Goal: Task Accomplishment & Management: Manage account settings

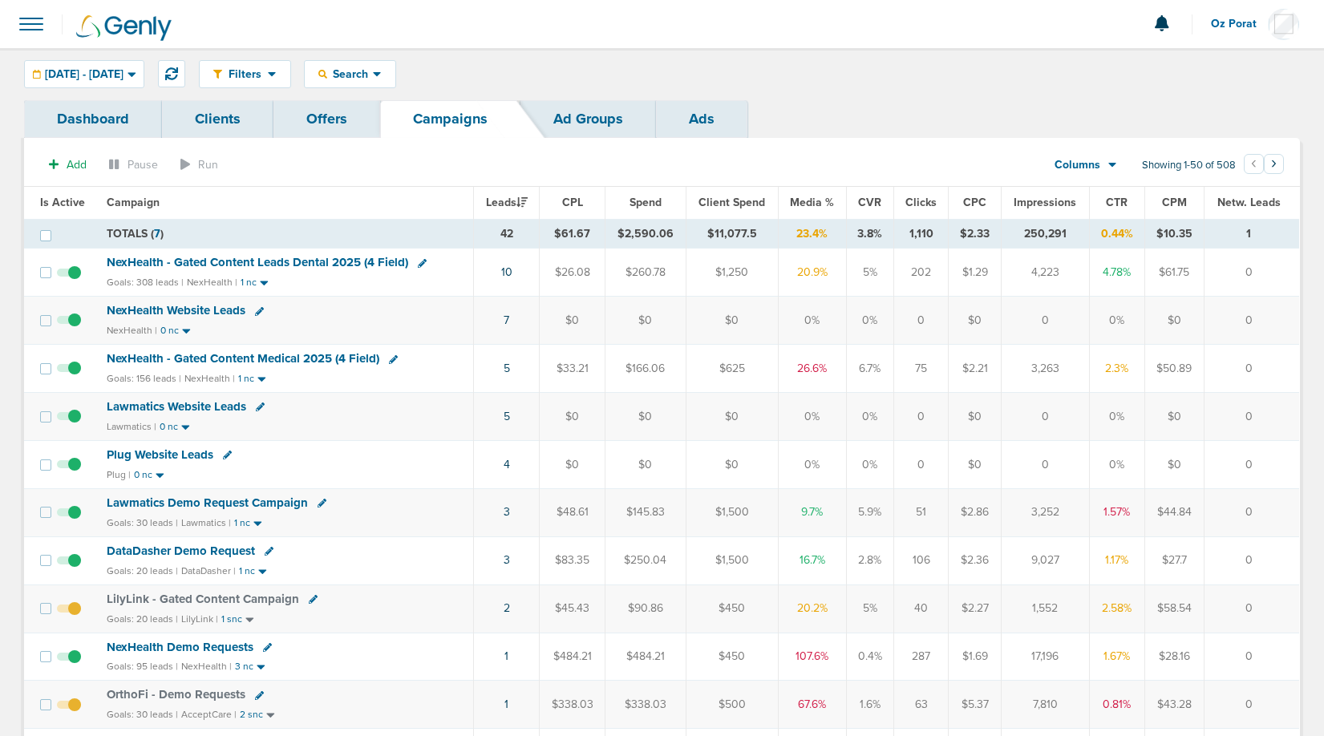
click at [618, 268] on td "$260.78" at bounding box center [645, 273] width 81 height 48
click at [124, 78] on span "[DATE] - [DATE]" at bounding box center [84, 74] width 79 height 11
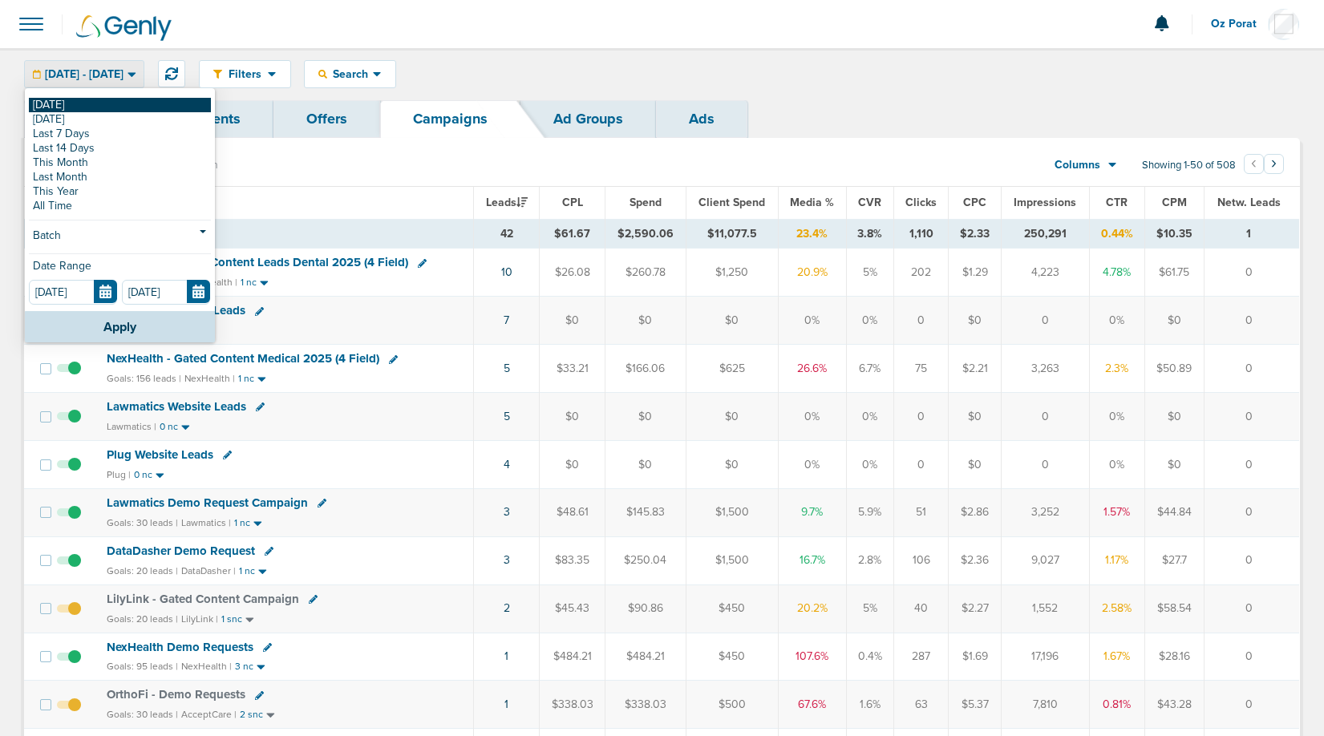
click at [88, 102] on link "[DATE]" at bounding box center [120, 105] width 182 height 14
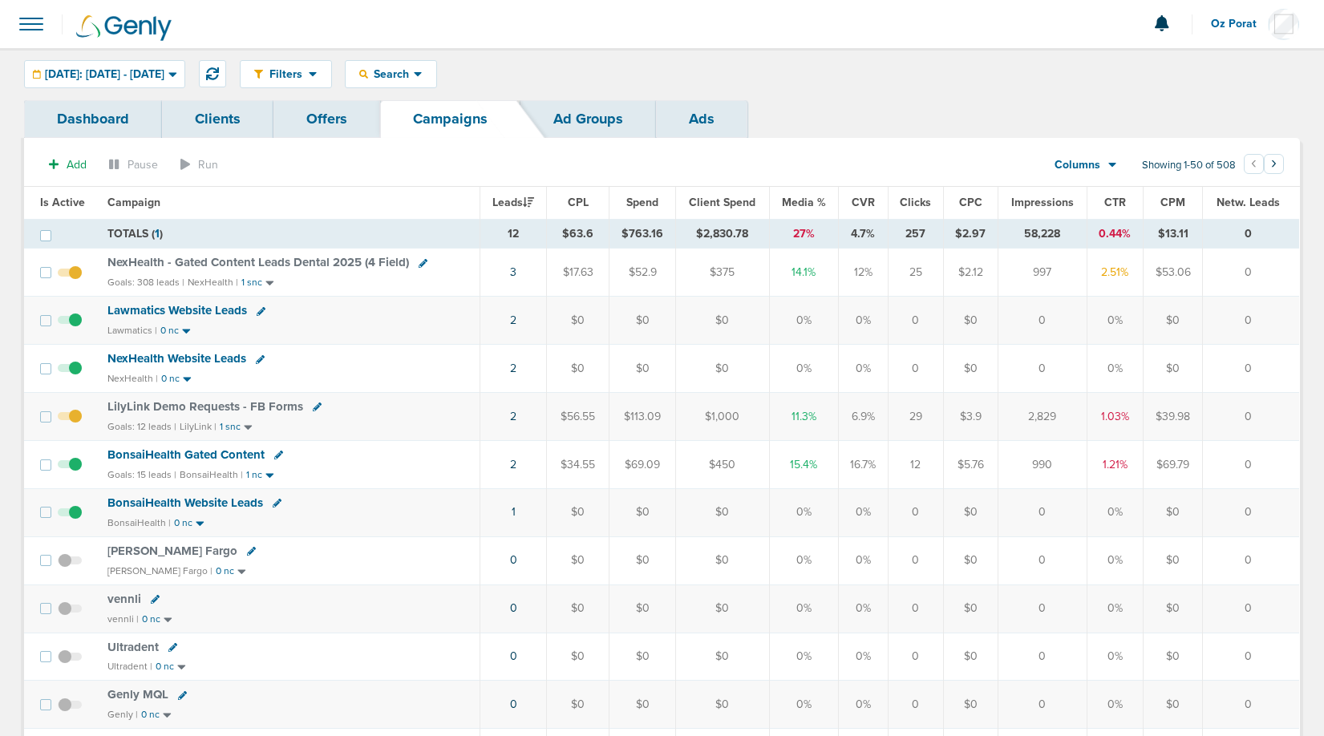
click at [26, 20] on span at bounding box center [31, 23] width 35 height 35
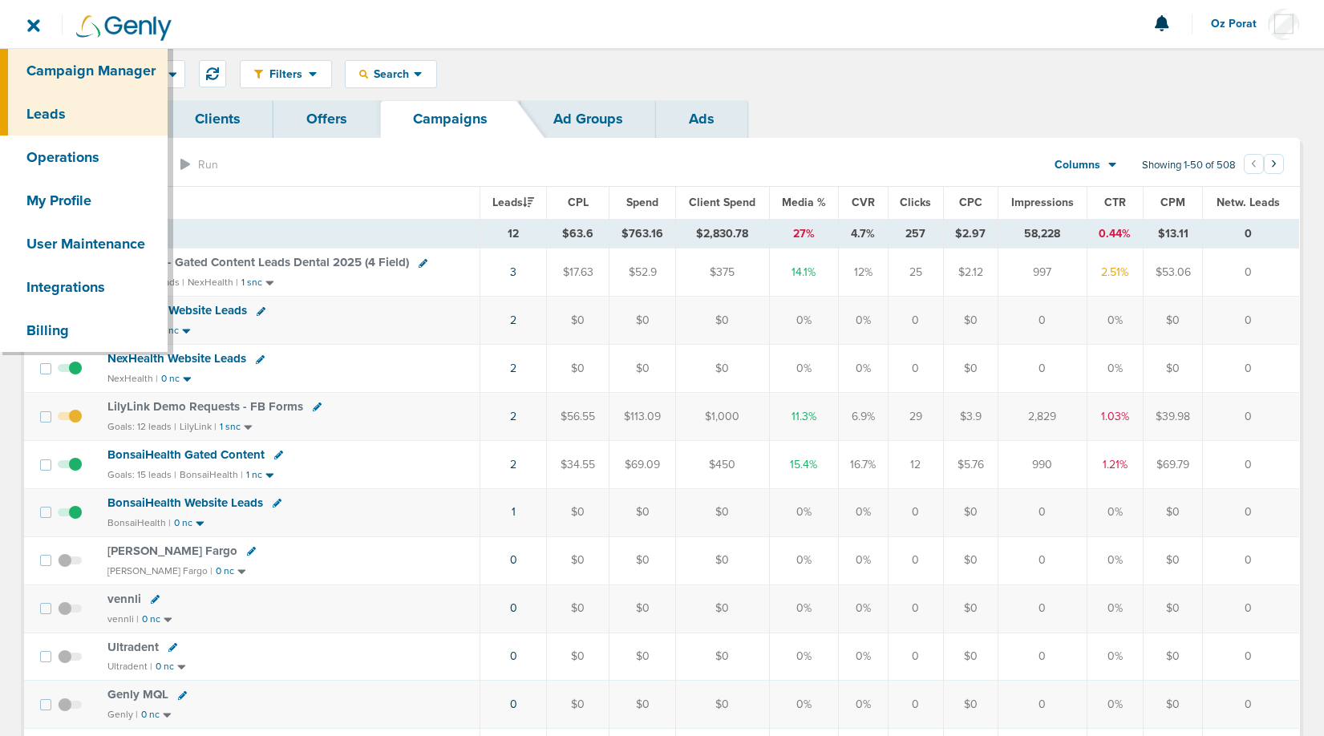
click at [45, 111] on link "Leads" at bounding box center [84, 113] width 168 height 43
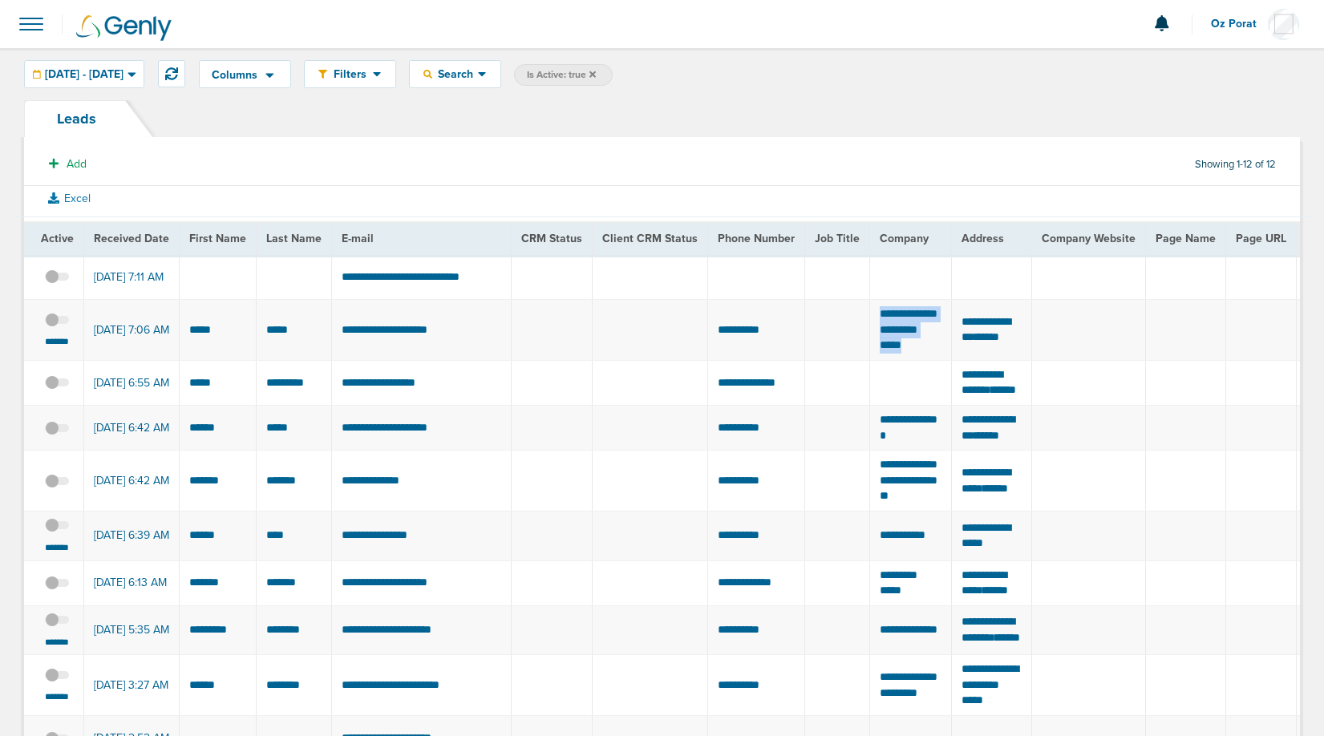
drag, startPoint x: 870, startPoint y: 312, endPoint x: 938, endPoint y: 355, distance: 80.8
click at [938, 355] on td "**********" at bounding box center [911, 329] width 82 height 61
drag, startPoint x: 298, startPoint y: 328, endPoint x: 188, endPoint y: 326, distance: 110.7
click at [57, 328] on span at bounding box center [57, 328] width 24 height 0
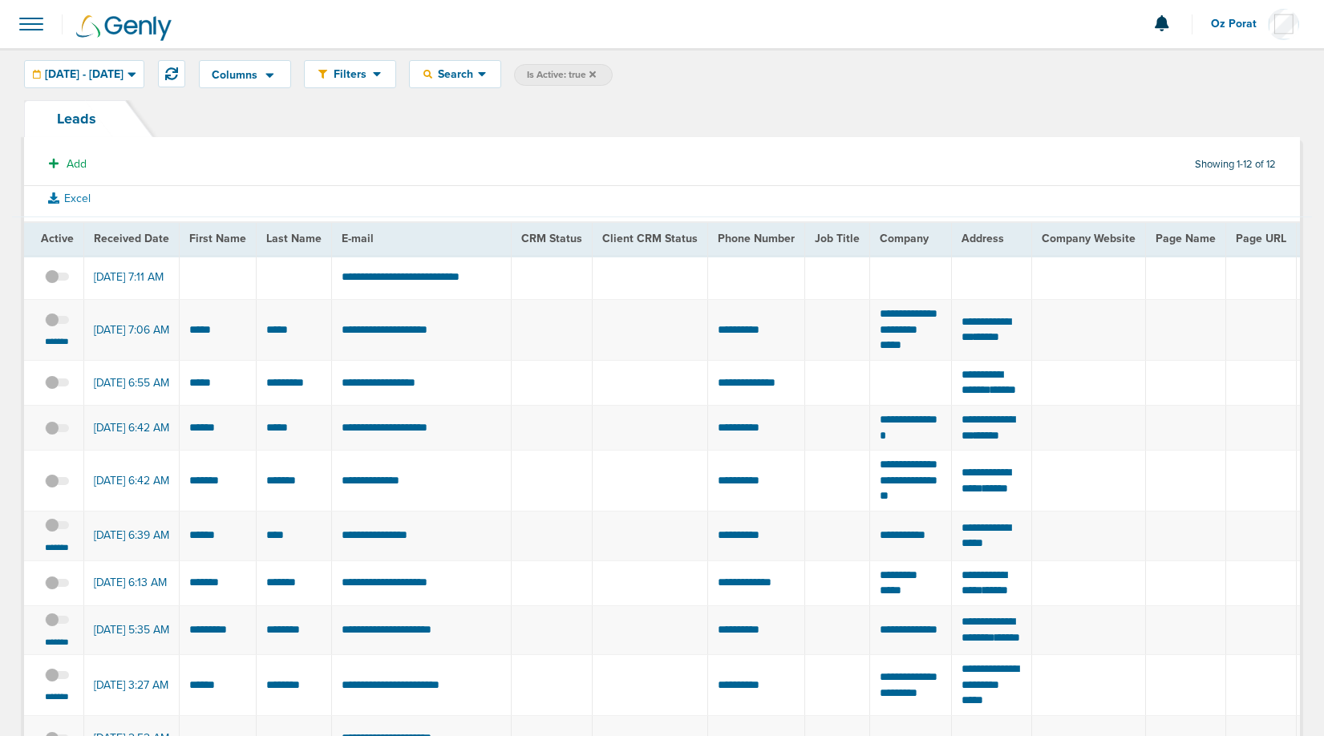
click at [57, 322] on input "checkbox" at bounding box center [57, 322] width 0 height 0
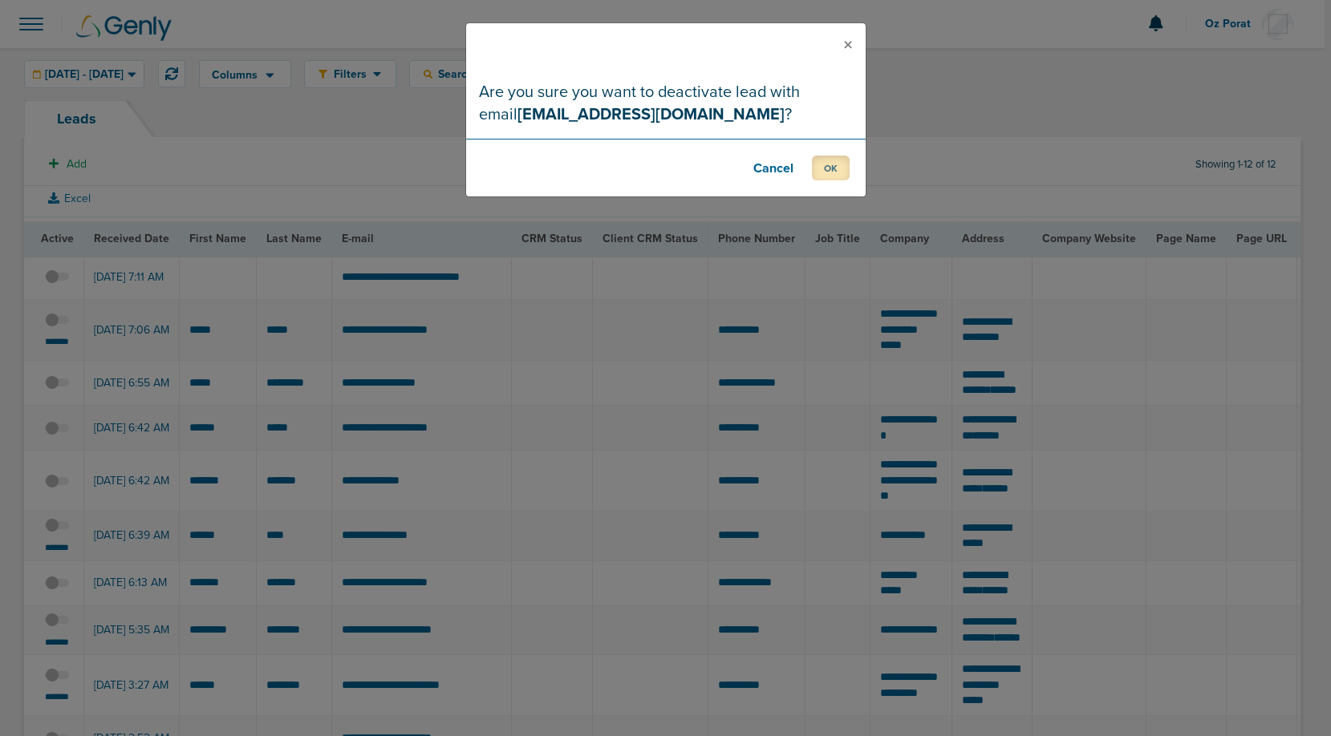
click at [835, 159] on button "OK" at bounding box center [831, 168] width 38 height 25
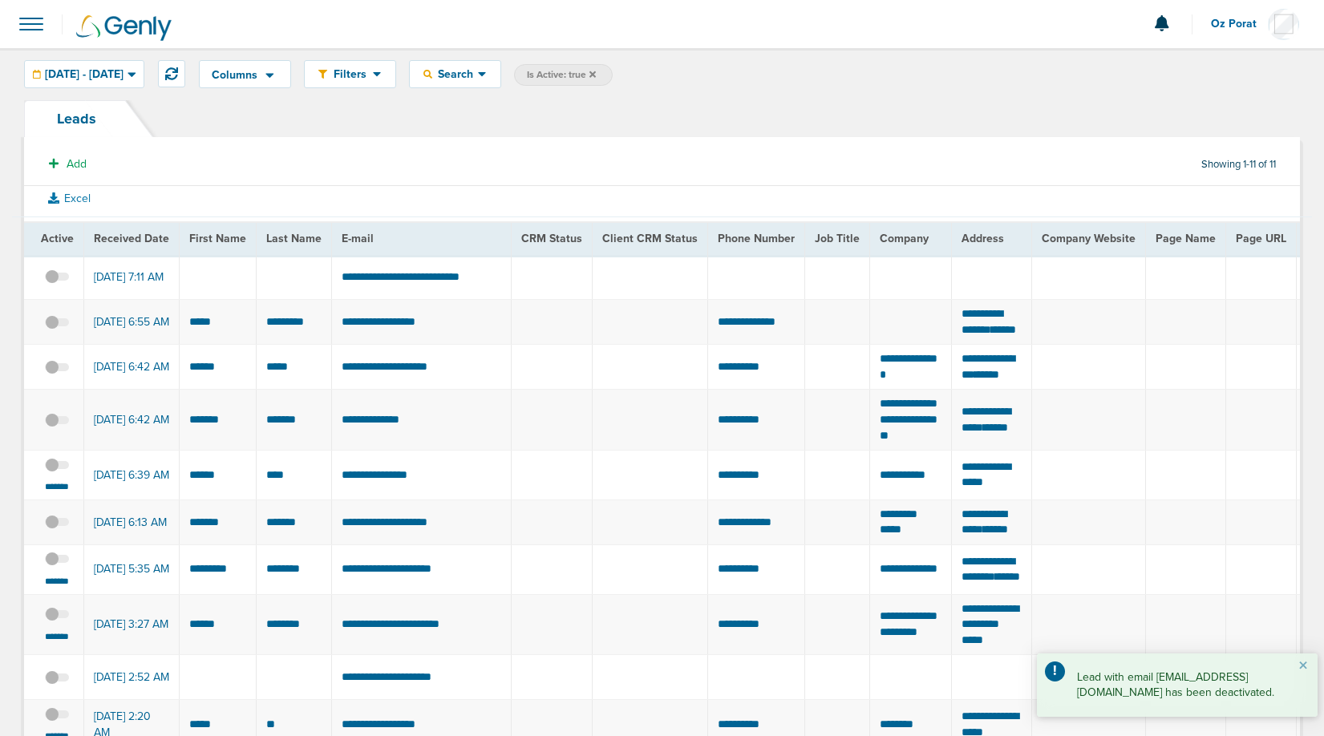
click at [905, 501] on td "**********" at bounding box center [911, 476] width 82 height 50
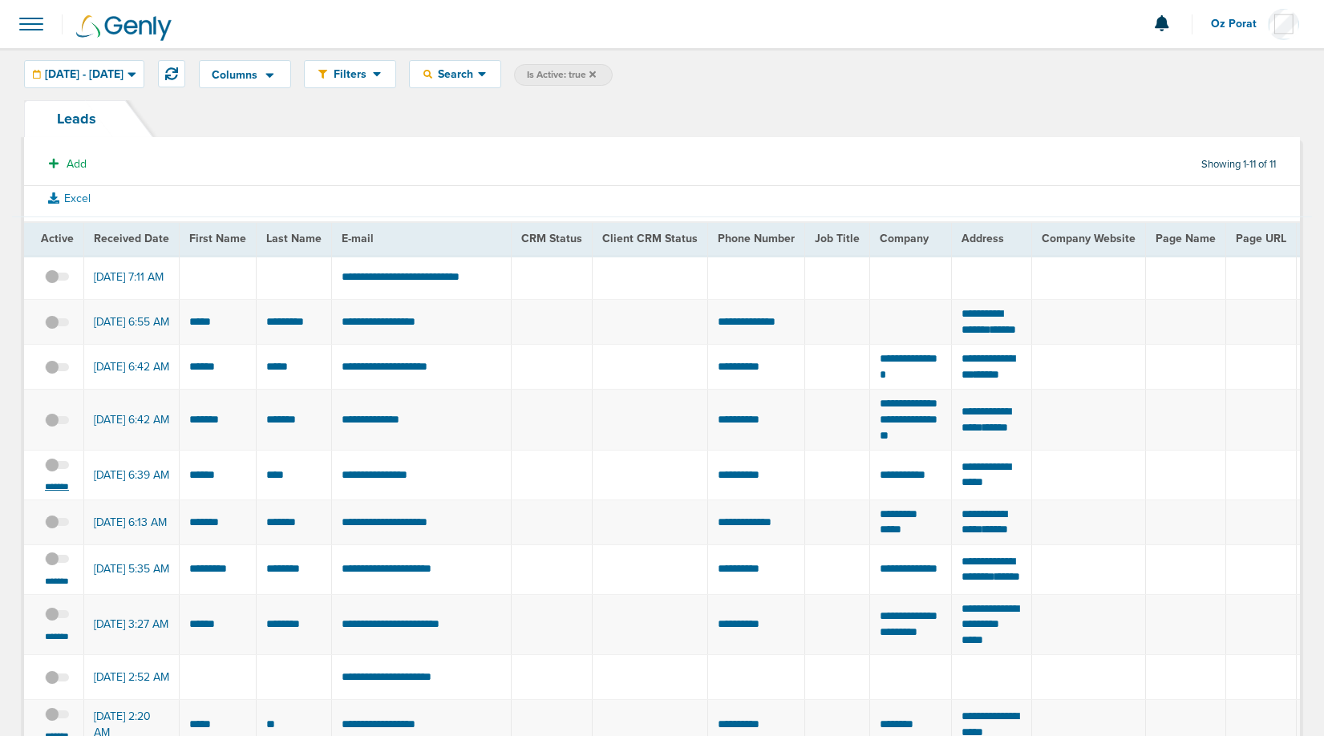
click at [63, 493] on small "*******" at bounding box center [57, 486] width 34 height 13
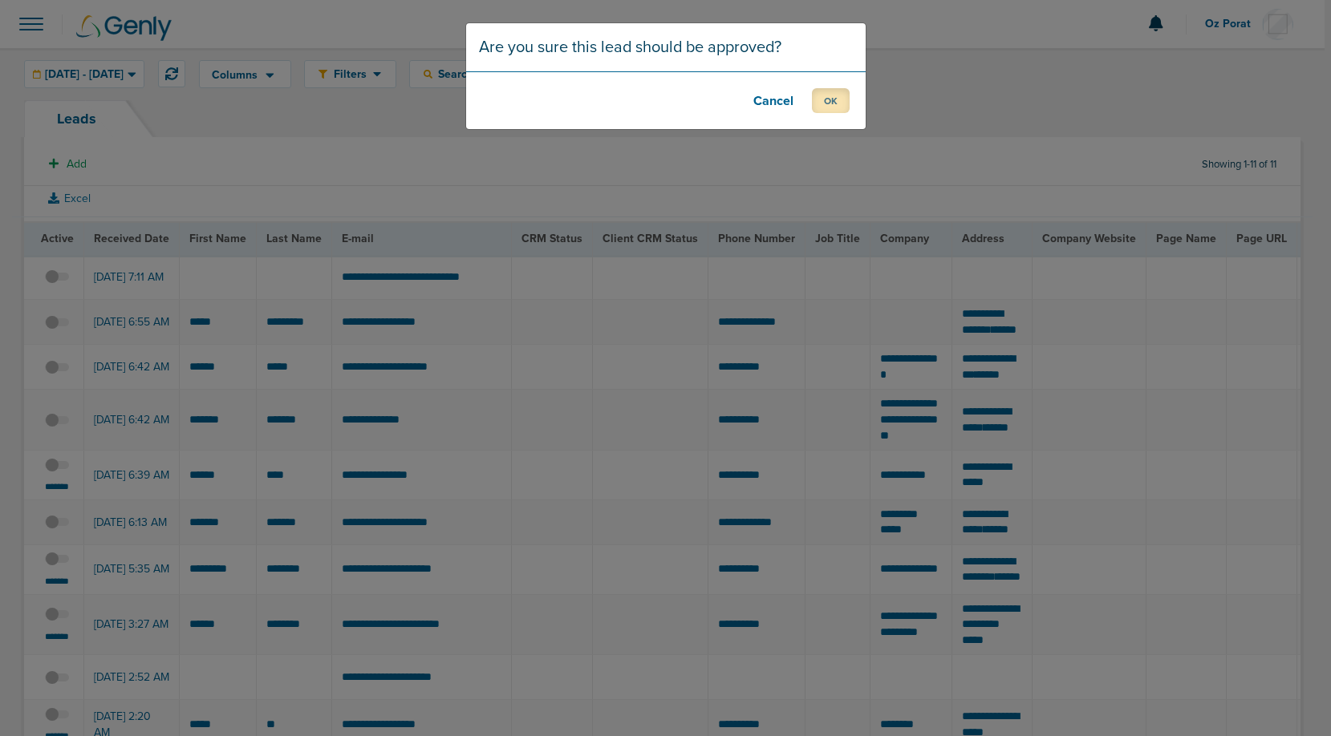
click at [837, 95] on button "OK" at bounding box center [831, 100] width 38 height 25
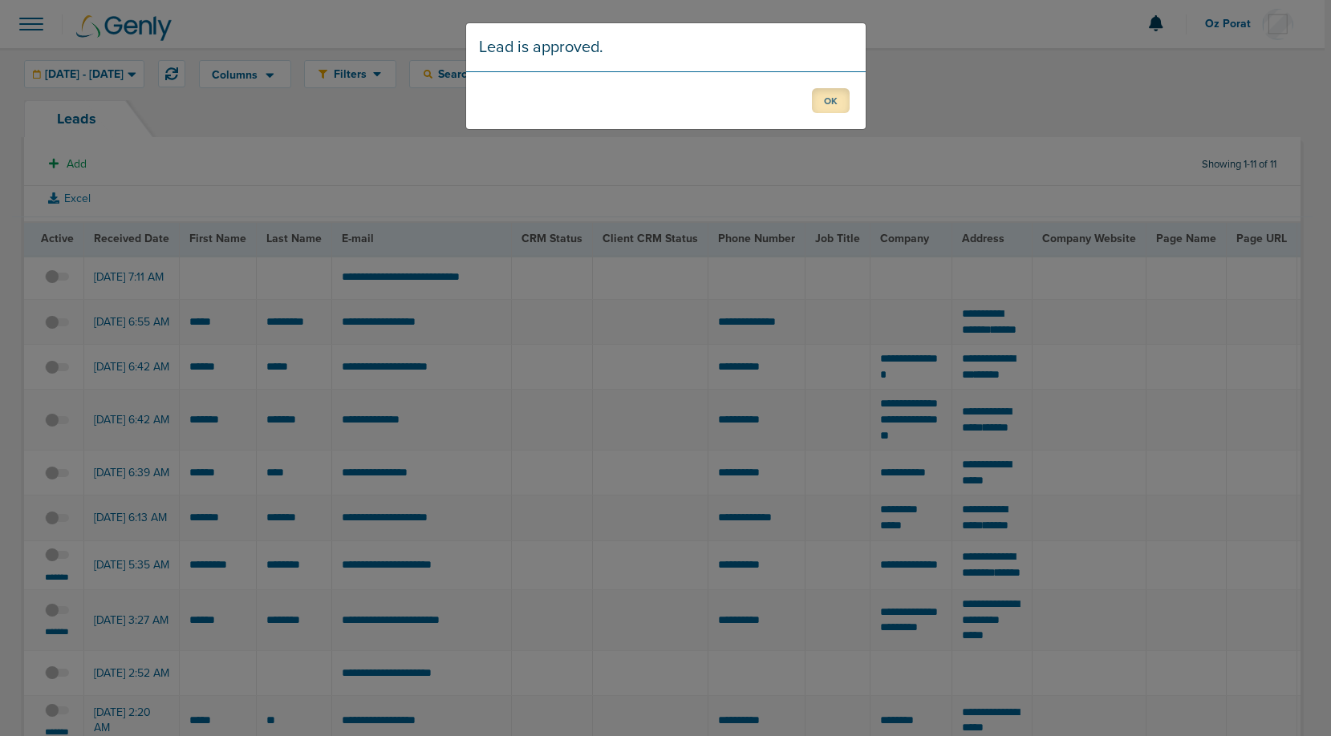
click at [833, 103] on button "OK" at bounding box center [831, 100] width 38 height 25
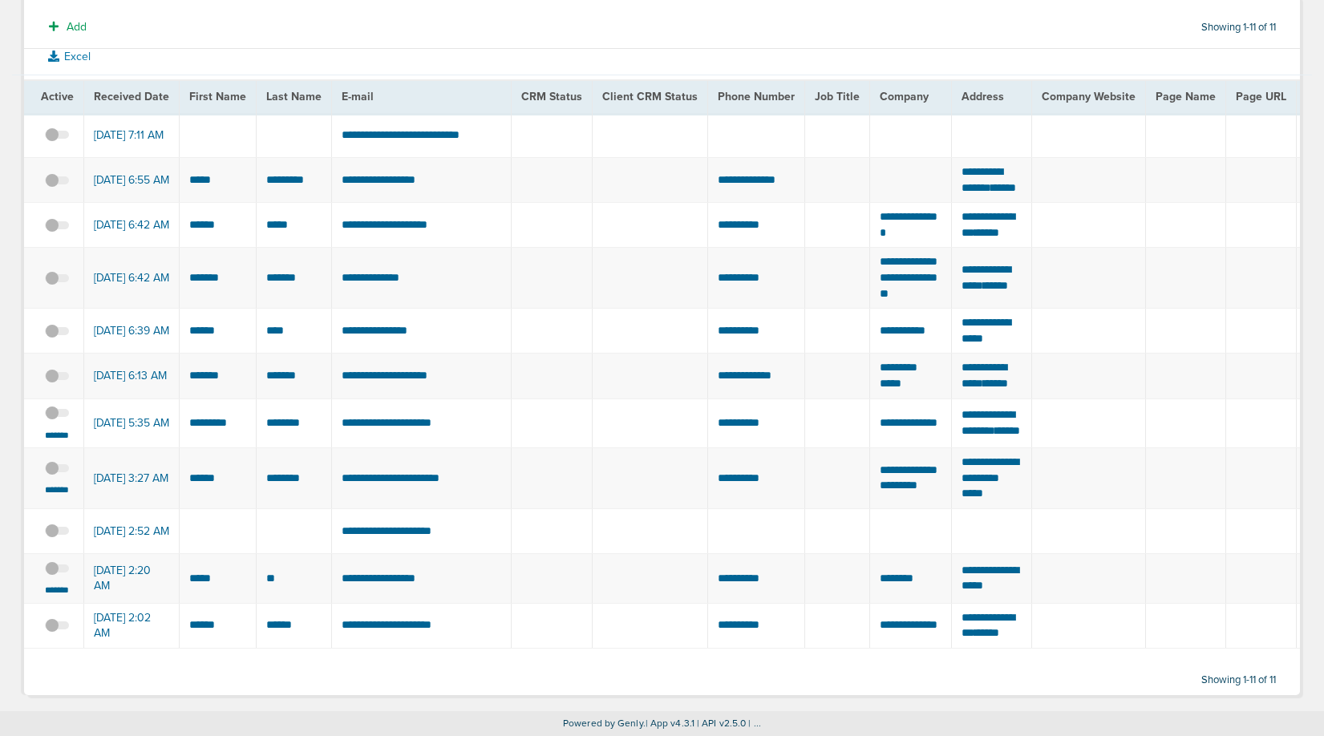
scroll to position [265, 0]
drag, startPoint x: 871, startPoint y: 351, endPoint x: 919, endPoint y: 370, distance: 51.8
click at [919, 399] on td "**********" at bounding box center [911, 424] width 82 height 50
click at [297, 399] on td "********" at bounding box center [294, 424] width 75 height 50
drag, startPoint x: 319, startPoint y: 361, endPoint x: 189, endPoint y: 361, distance: 130.8
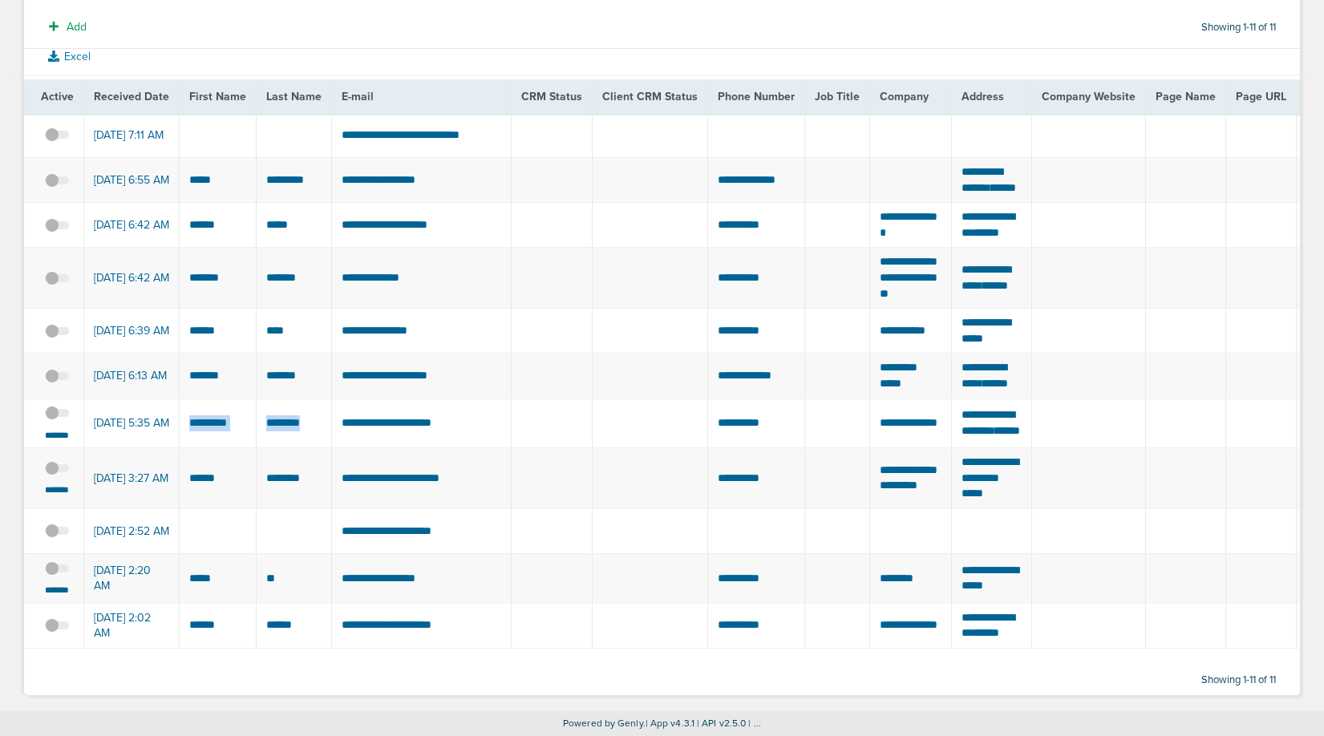
click at [52, 421] on span at bounding box center [57, 421] width 24 height 0
click at [57, 416] on input "checkbox" at bounding box center [57, 416] width 0 height 0
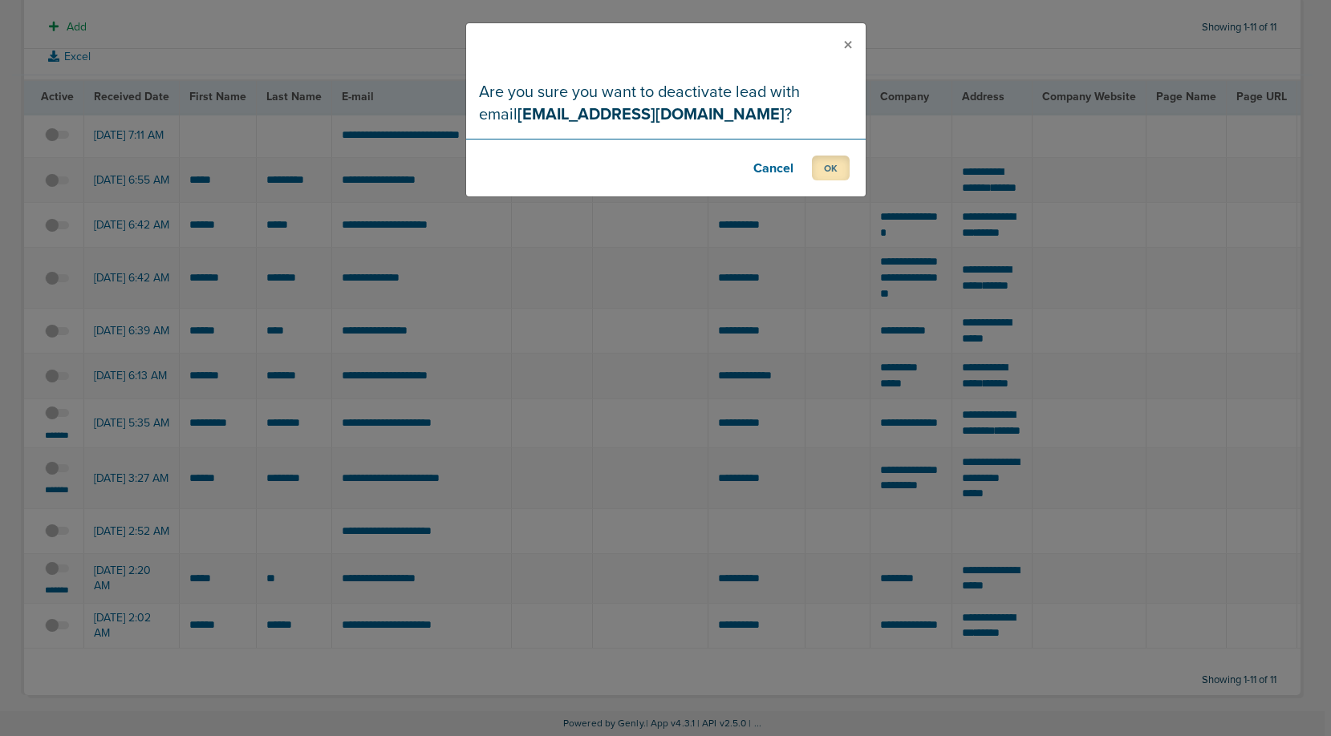
click at [827, 161] on button "OK" at bounding box center [831, 168] width 38 height 25
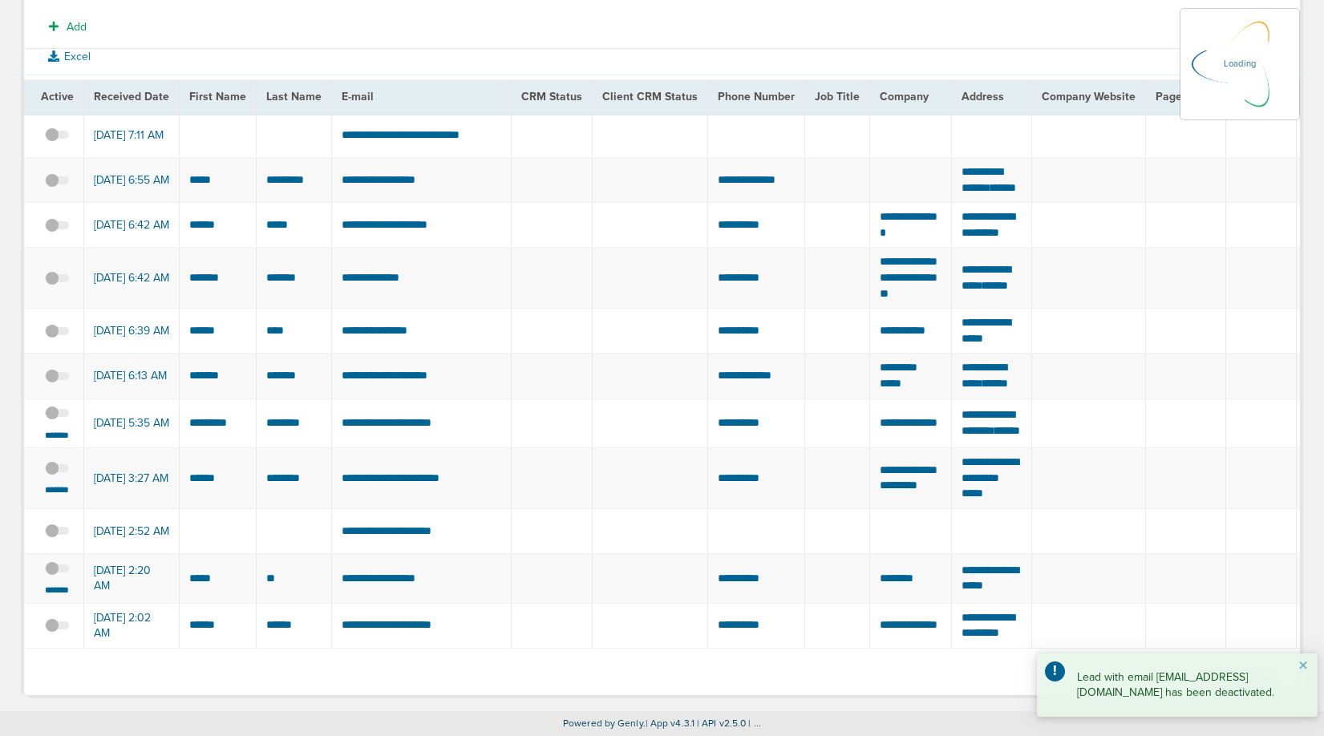
scroll to position [189, 0]
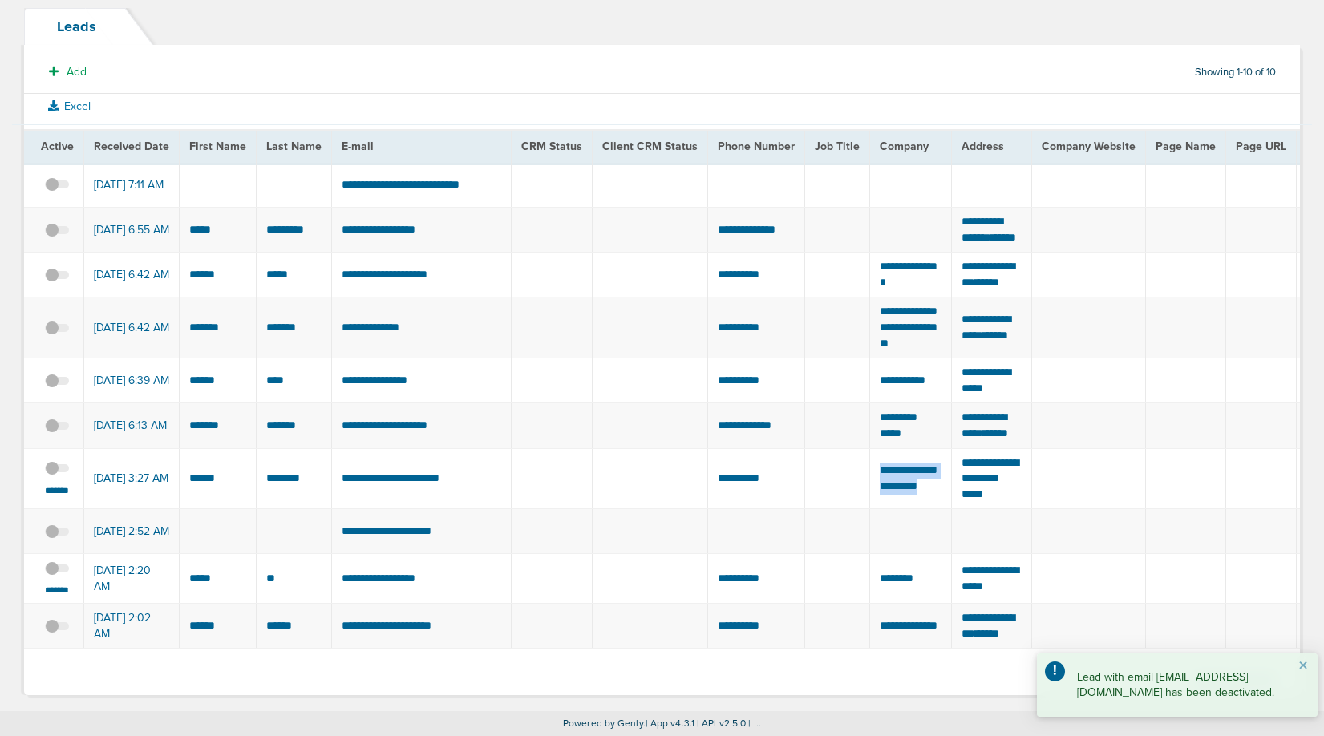
drag, startPoint x: 870, startPoint y: 431, endPoint x: 927, endPoint y: 456, distance: 62.9
click at [927, 456] on td "**********" at bounding box center [911, 478] width 82 height 61
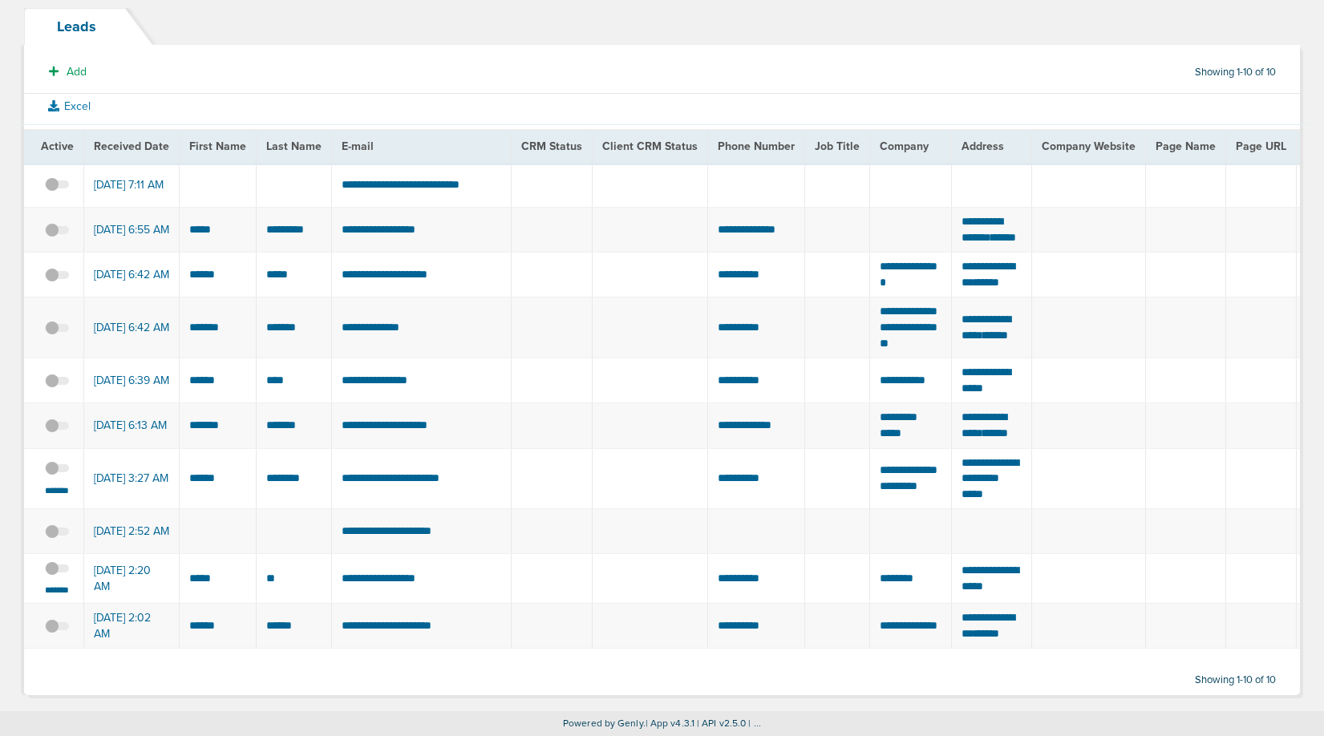
click at [59, 476] on span at bounding box center [57, 476] width 24 height 0
click at [57, 472] on input "checkbox" at bounding box center [57, 472] width 0 height 0
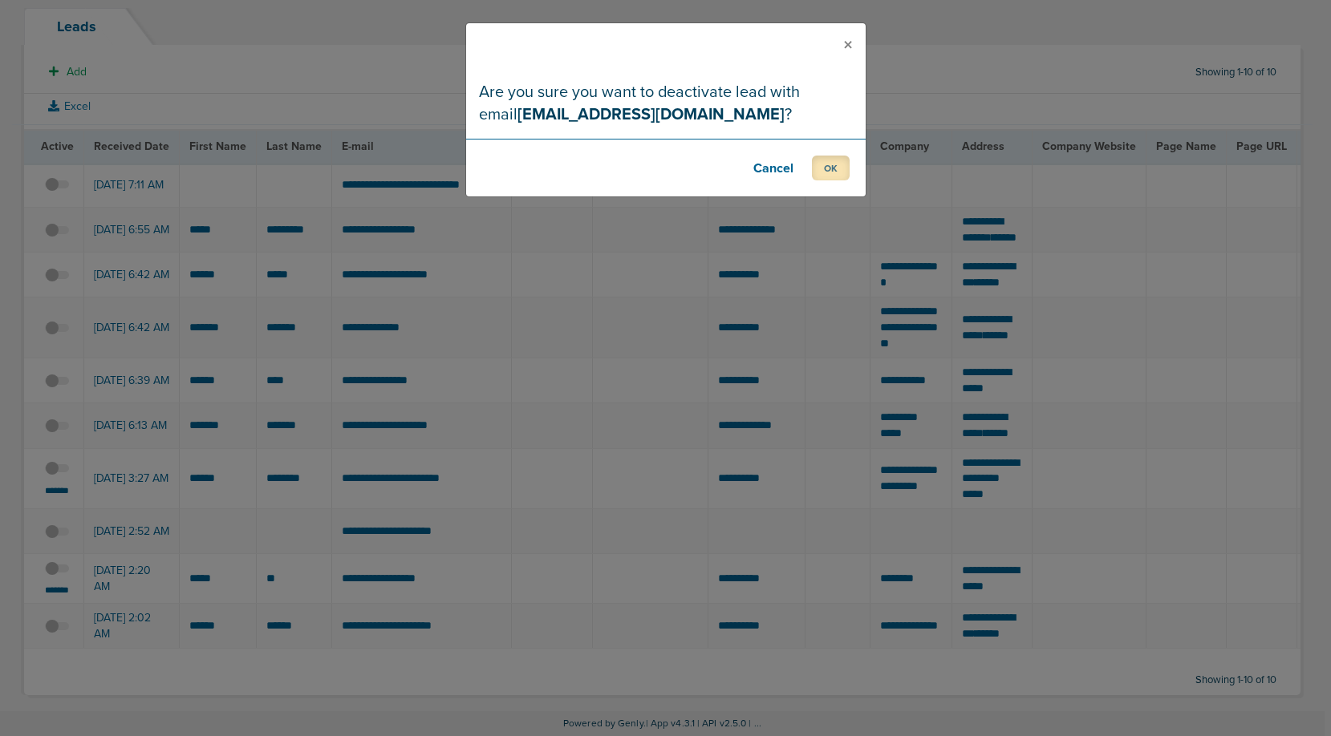
click at [829, 159] on button "OK" at bounding box center [831, 168] width 38 height 25
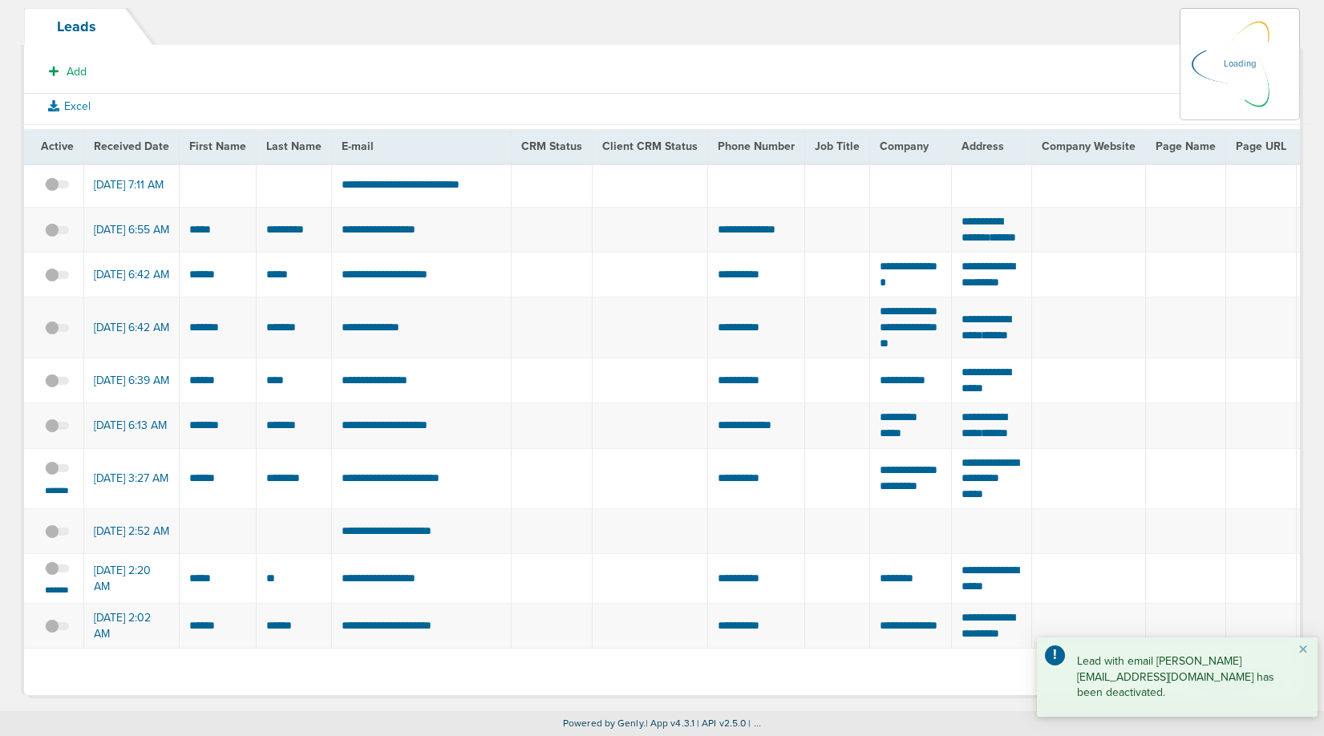
scroll to position [111, 0]
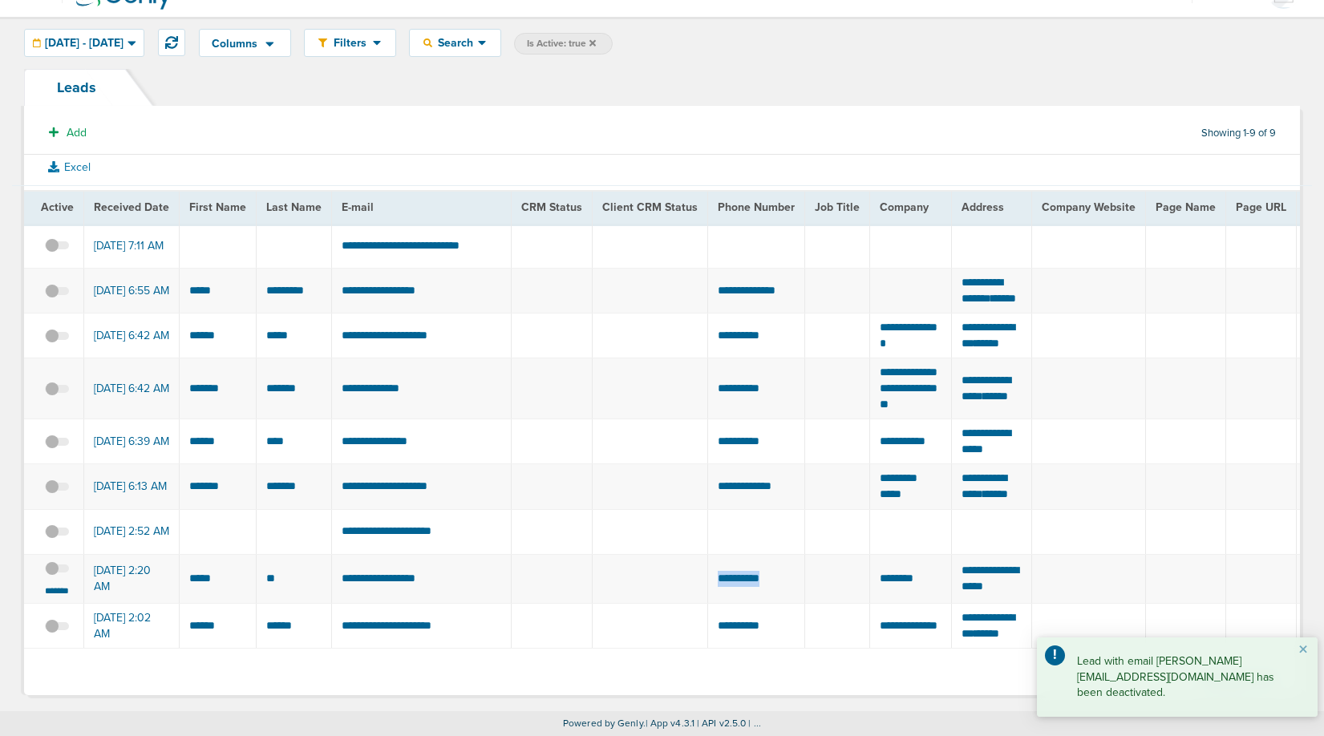
drag, startPoint x: 704, startPoint y: 553, endPoint x: 785, endPoint y: 553, distance: 81.0
click at [785, 554] on td "**********" at bounding box center [756, 579] width 97 height 50
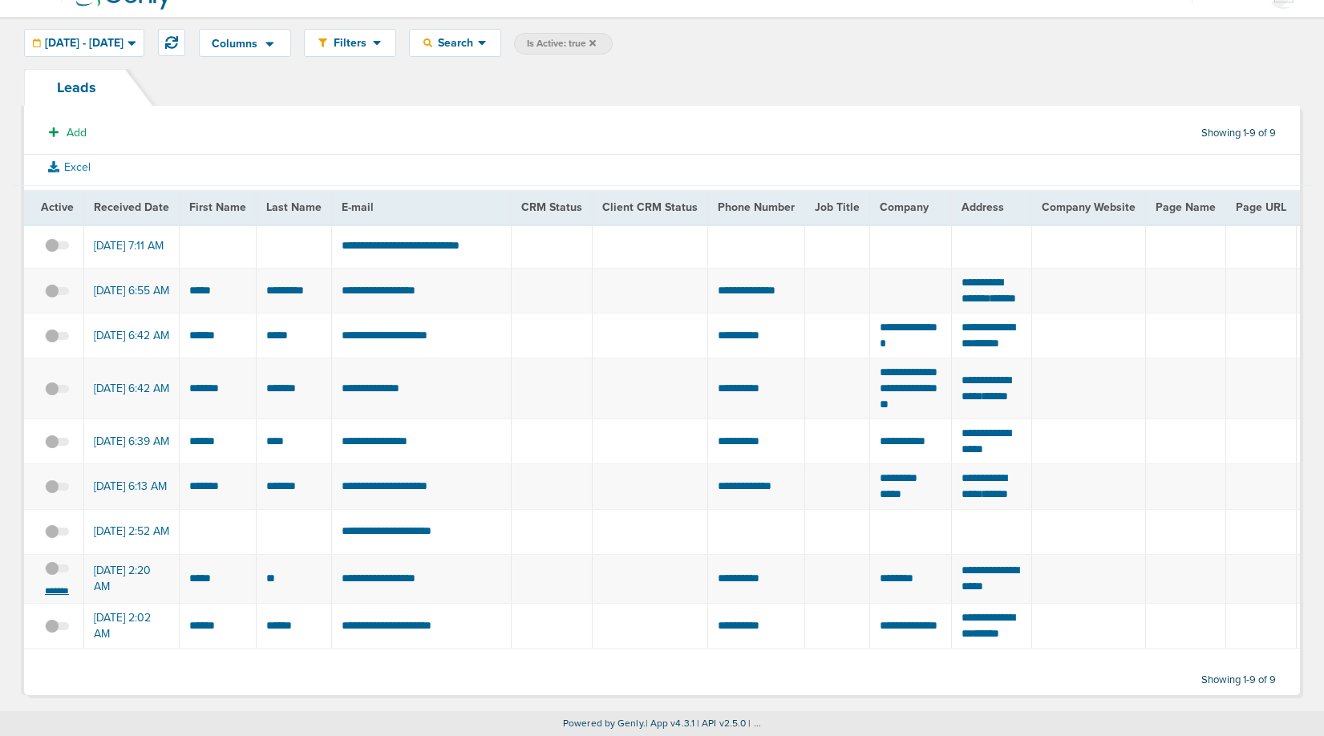
click at [59, 585] on small "*******" at bounding box center [57, 591] width 34 height 13
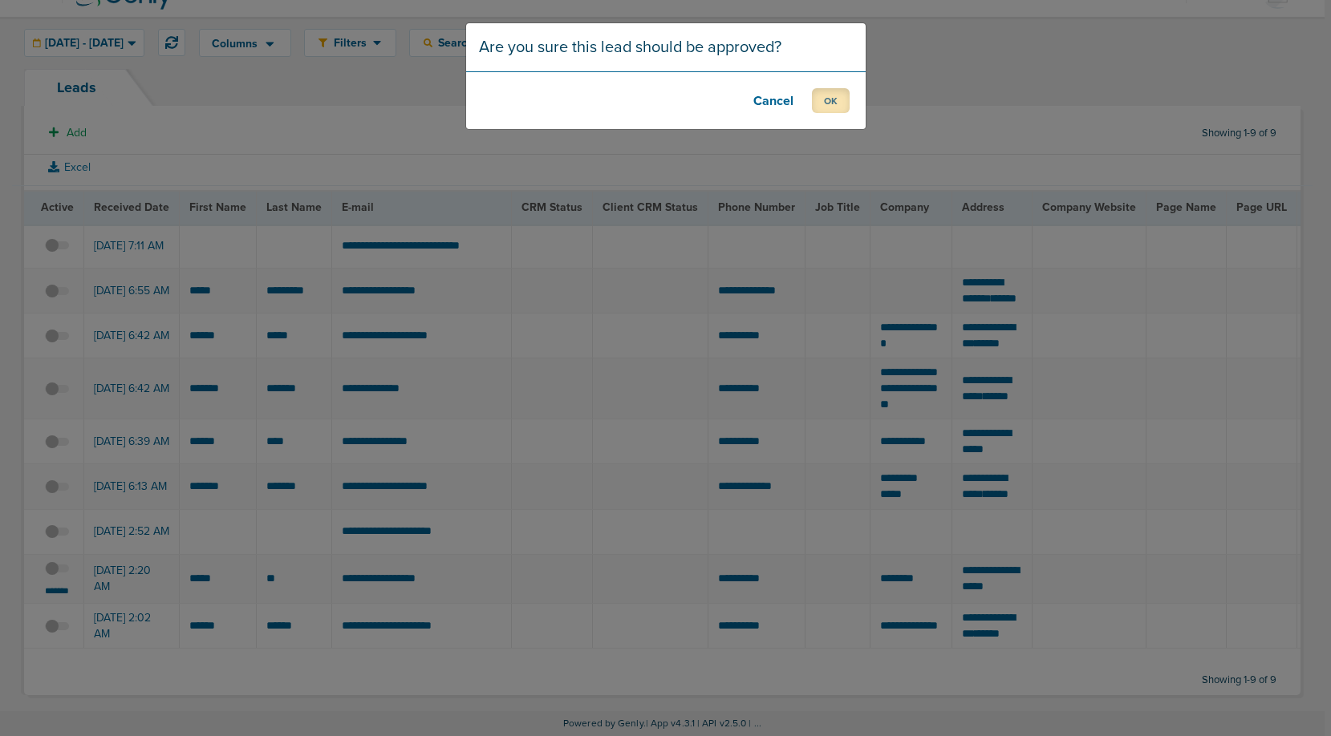
click at [831, 101] on button "OK" at bounding box center [831, 100] width 38 height 25
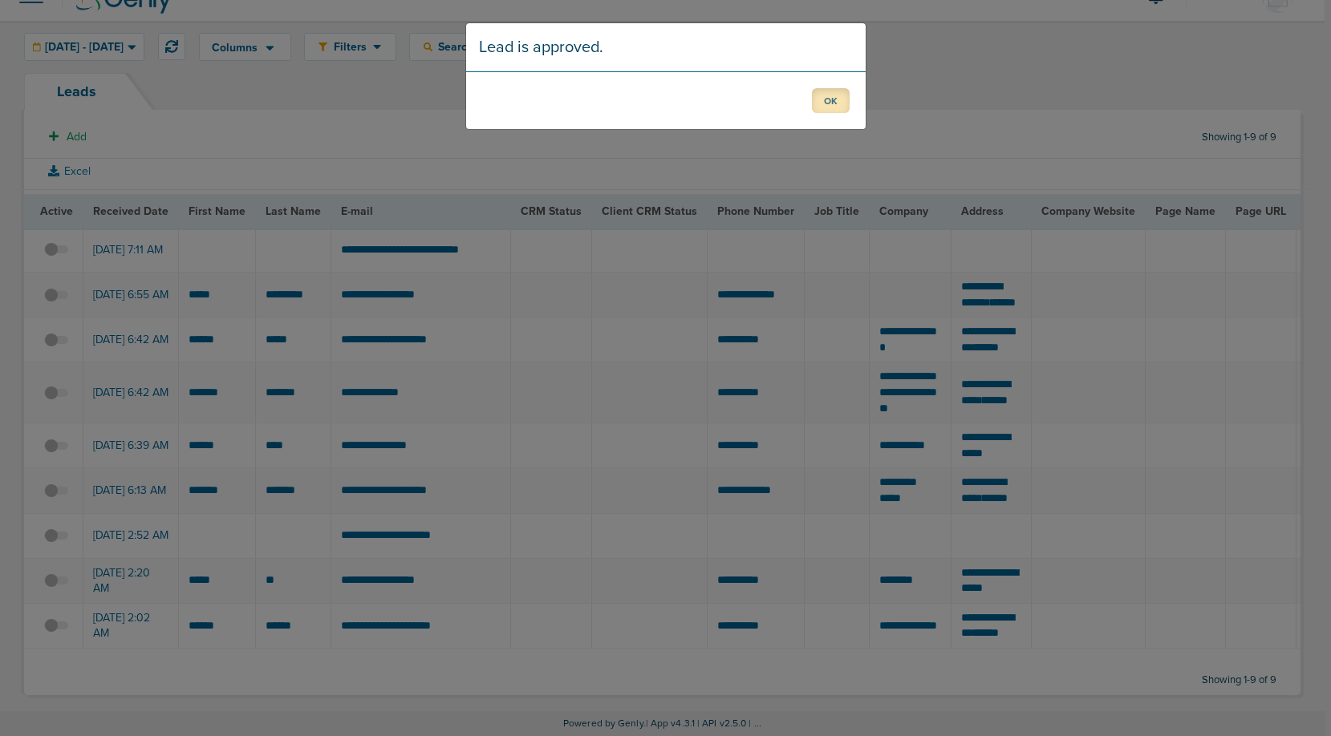
click at [822, 107] on button "OK" at bounding box center [831, 100] width 38 height 25
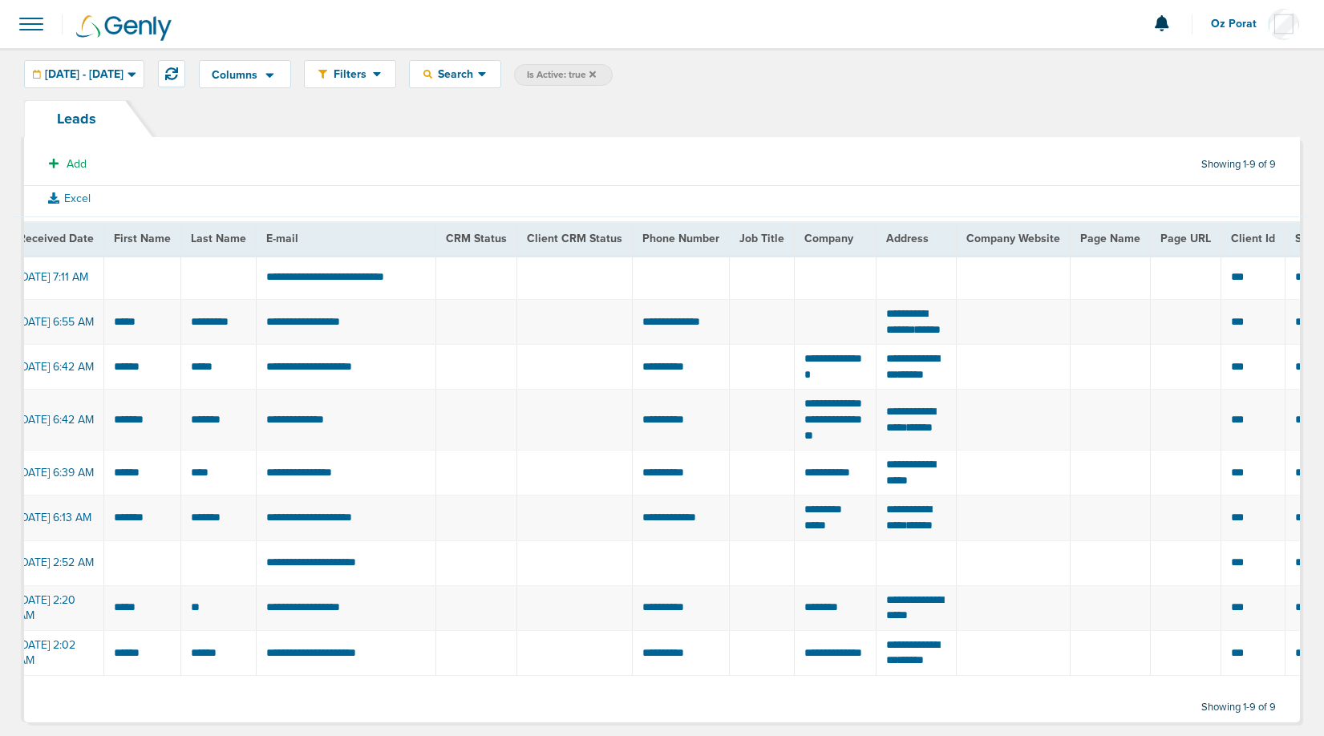
scroll to position [0, 0]
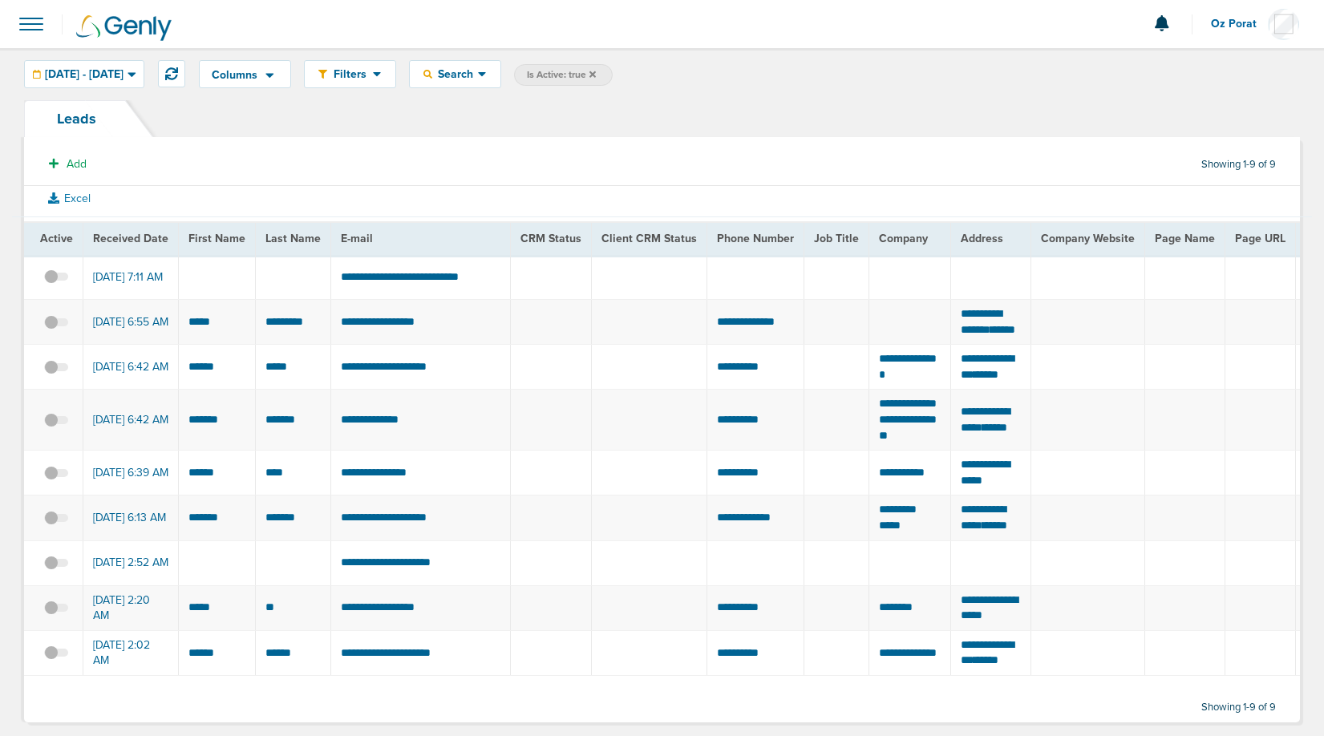
click at [22, 22] on span at bounding box center [31, 23] width 35 height 35
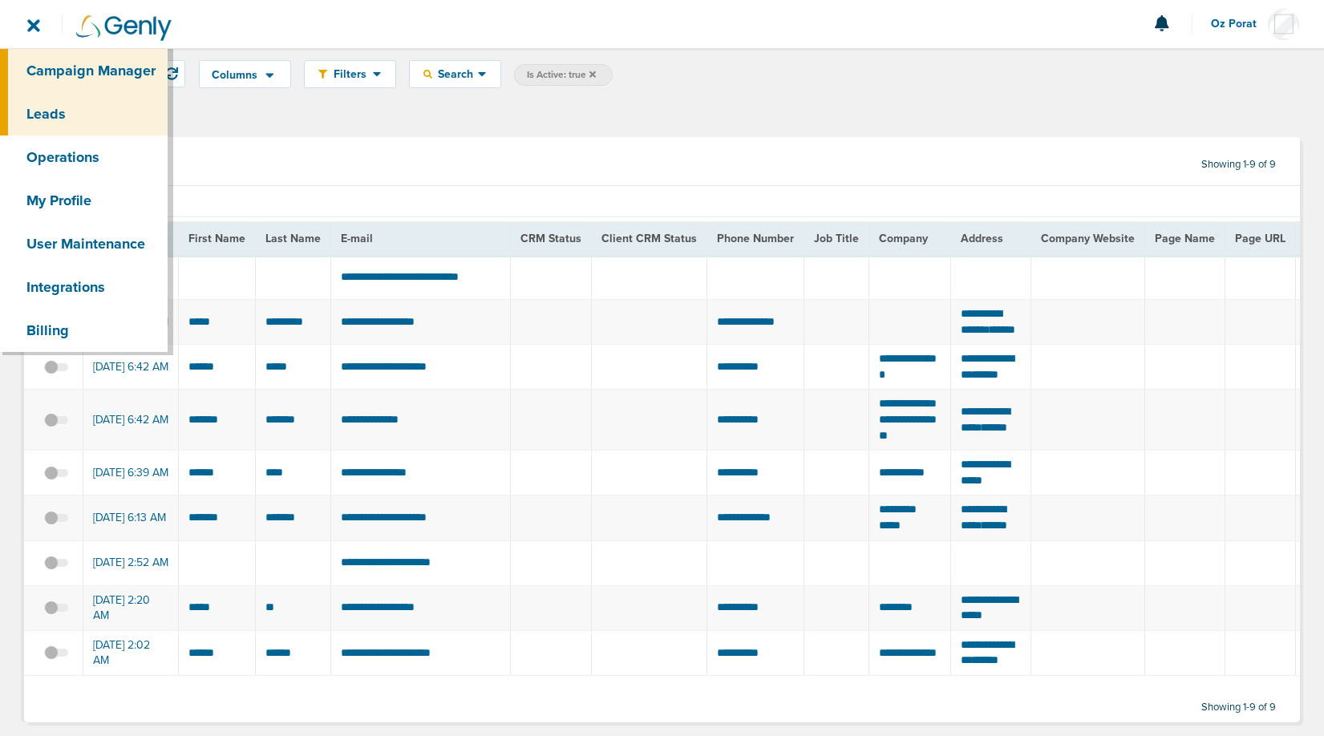
click at [73, 73] on link "Campaign Manager" at bounding box center [84, 70] width 168 height 43
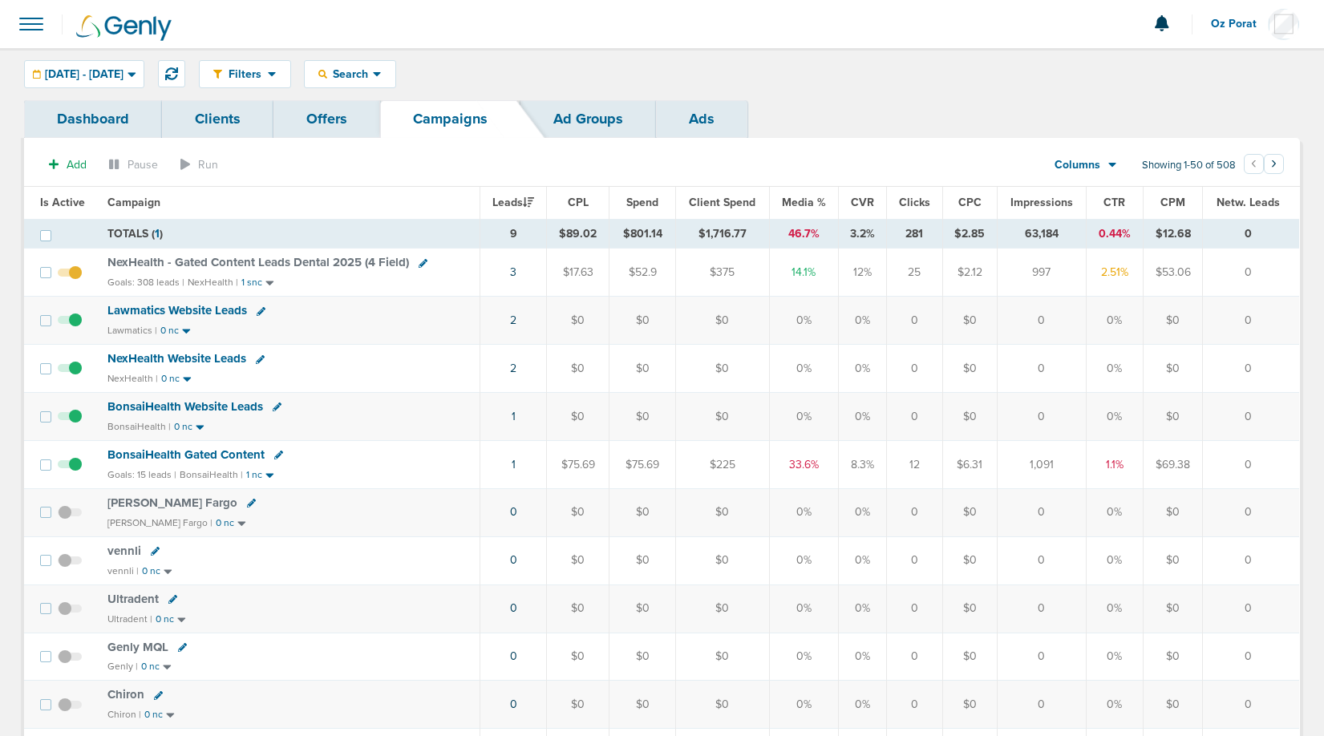
click at [29, 17] on span at bounding box center [31, 23] width 35 height 35
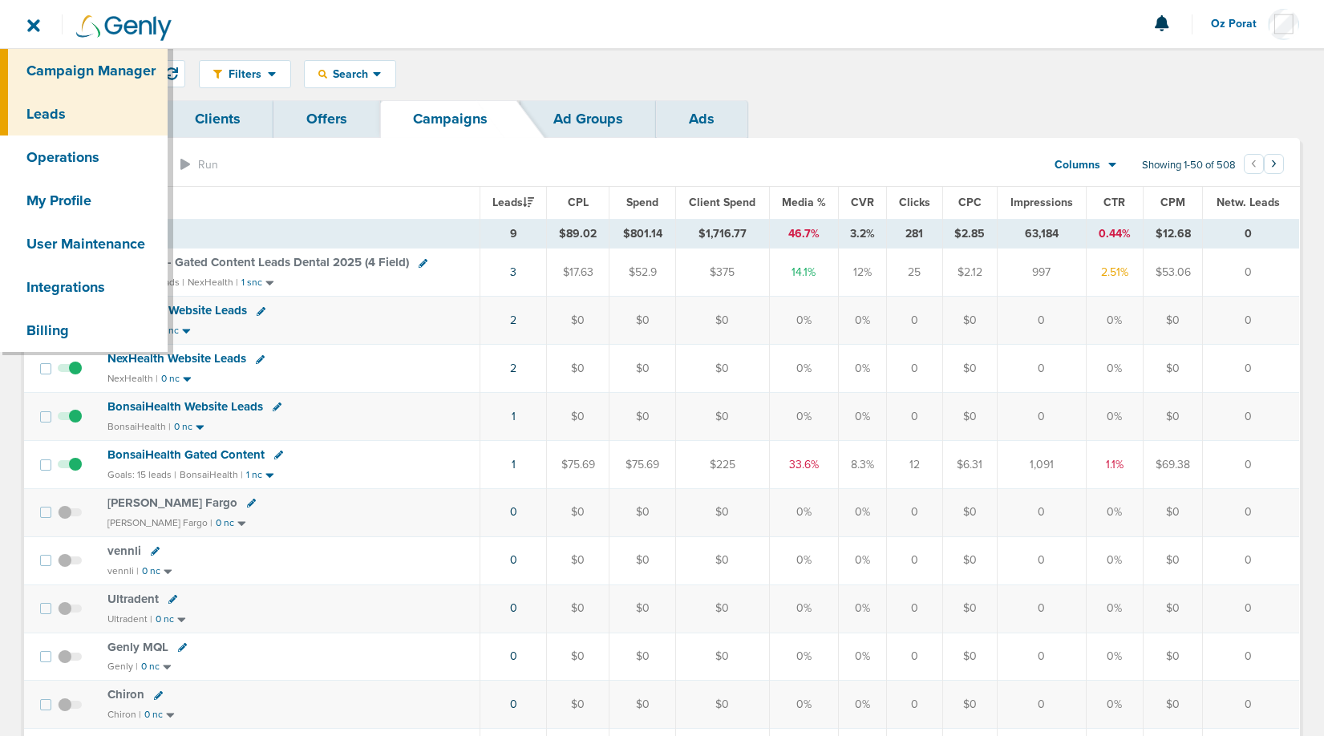
click at [45, 111] on link "Leads" at bounding box center [84, 113] width 168 height 43
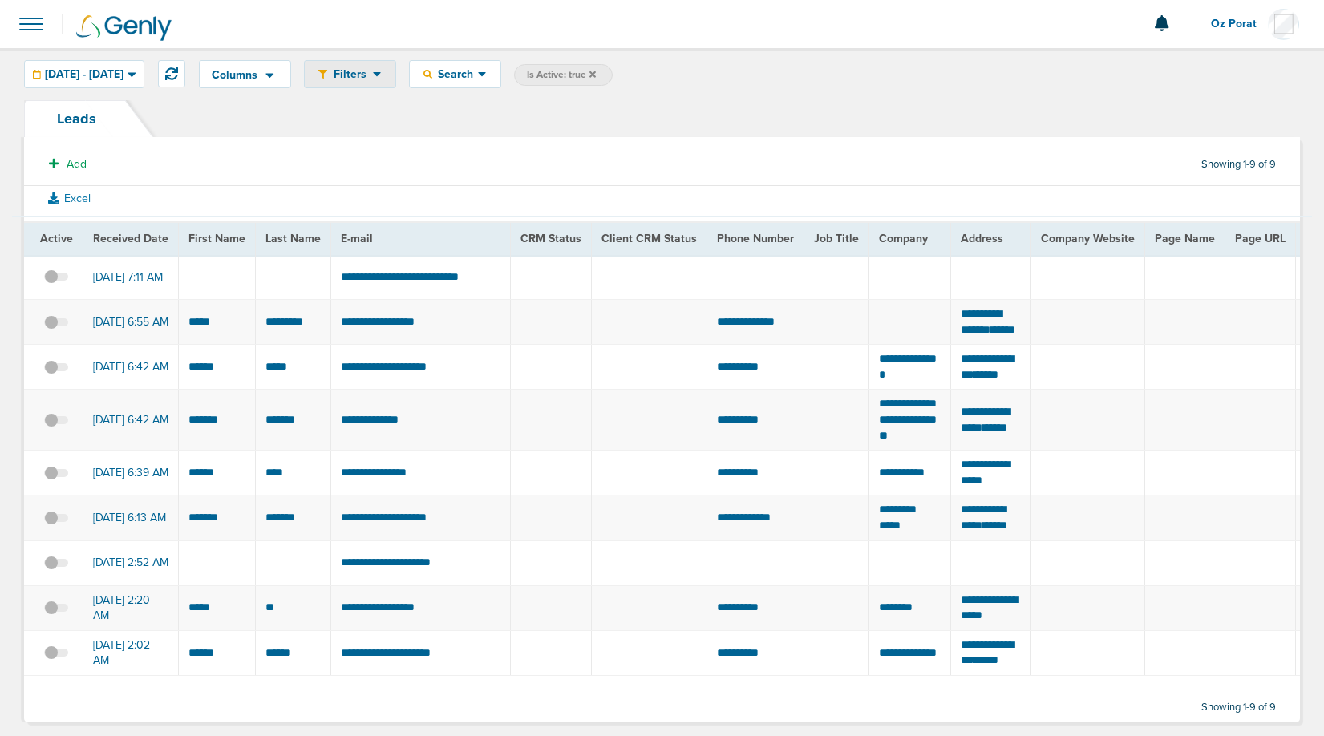
click at [382, 77] on icon at bounding box center [377, 74] width 9 height 14
click at [478, 71] on span "Search" at bounding box center [455, 74] width 46 height 14
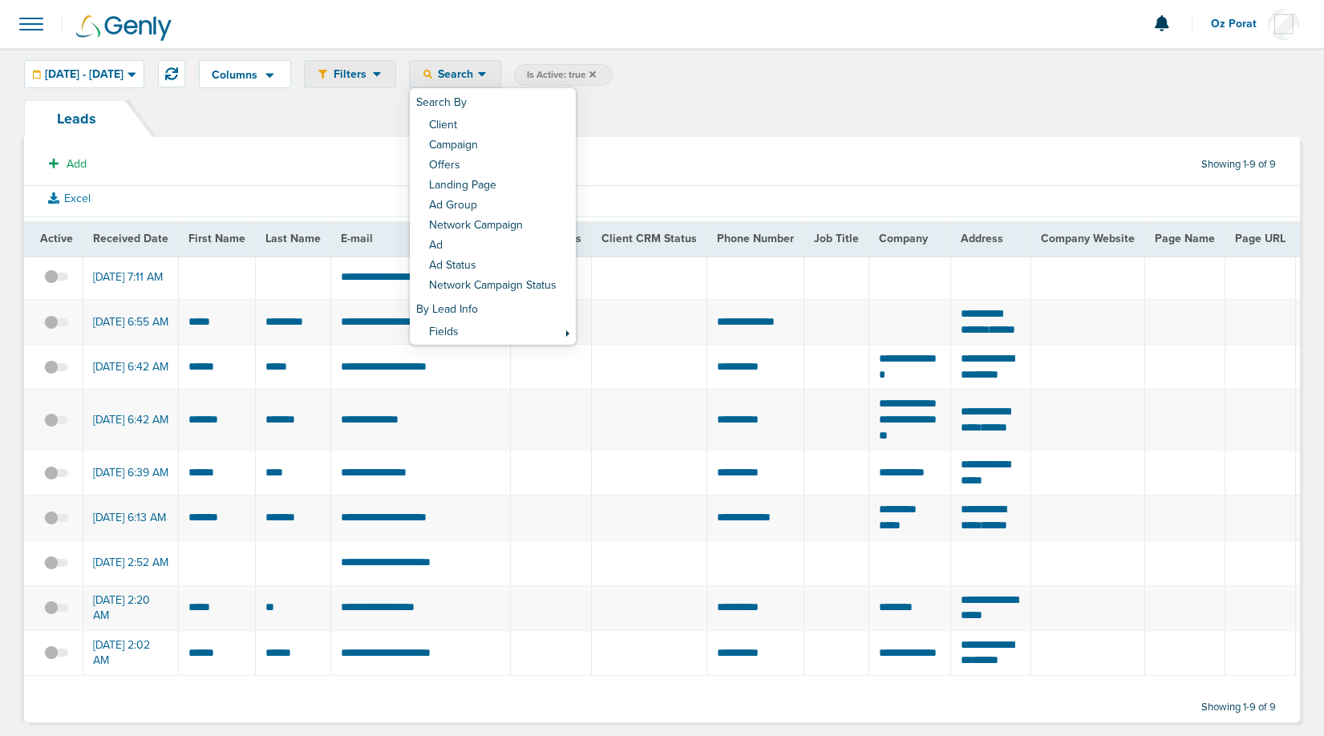
click at [373, 77] on span "Filters" at bounding box center [350, 74] width 46 height 14
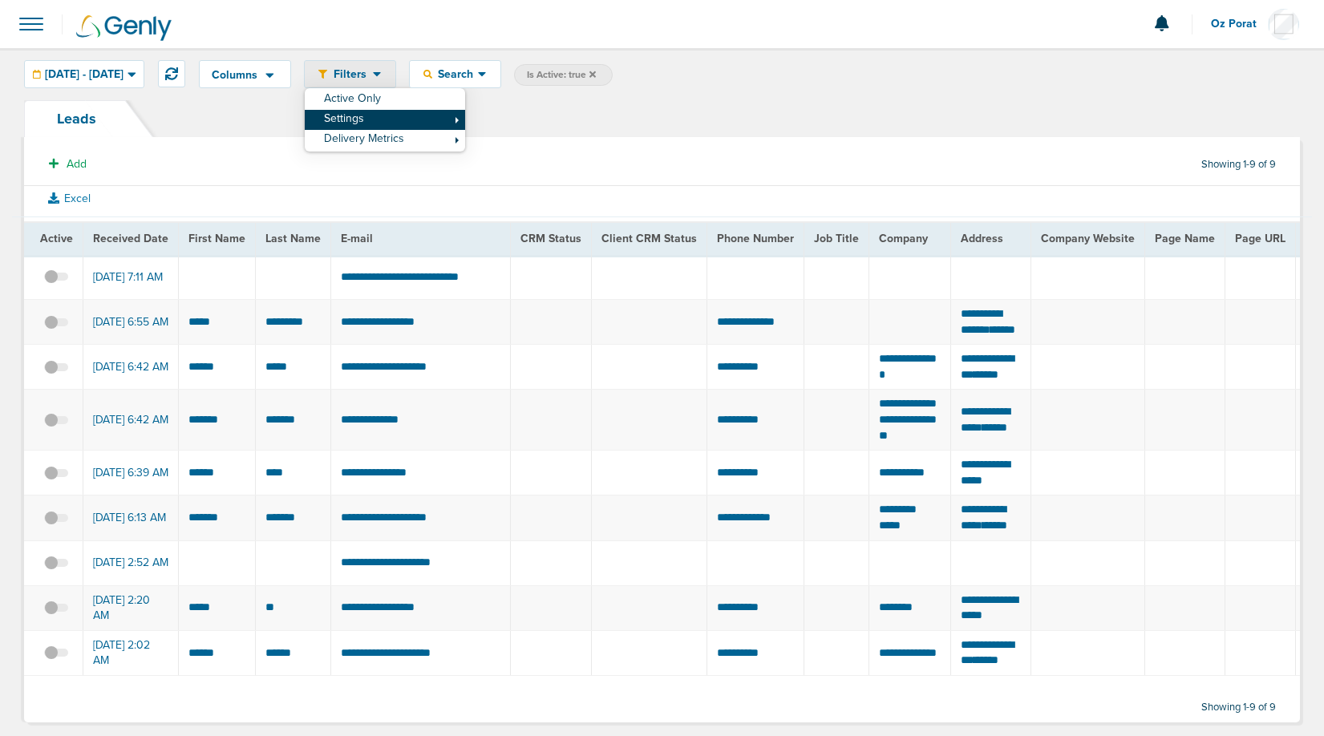
click at [413, 122] on link "Settings" at bounding box center [385, 120] width 160 height 20
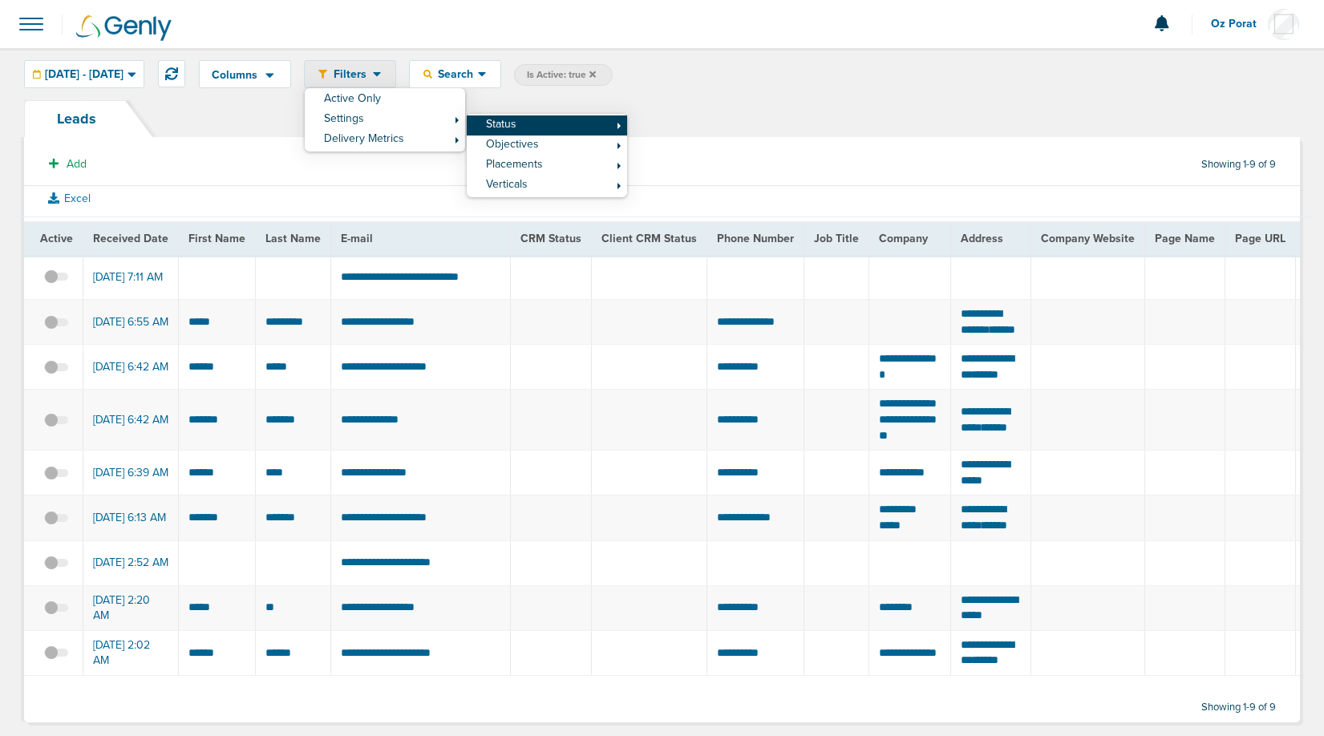
click at [553, 126] on link "Status" at bounding box center [547, 126] width 160 height 20
click at [727, 152] on link "Inactive" at bounding box center [708, 151] width 160 height 20
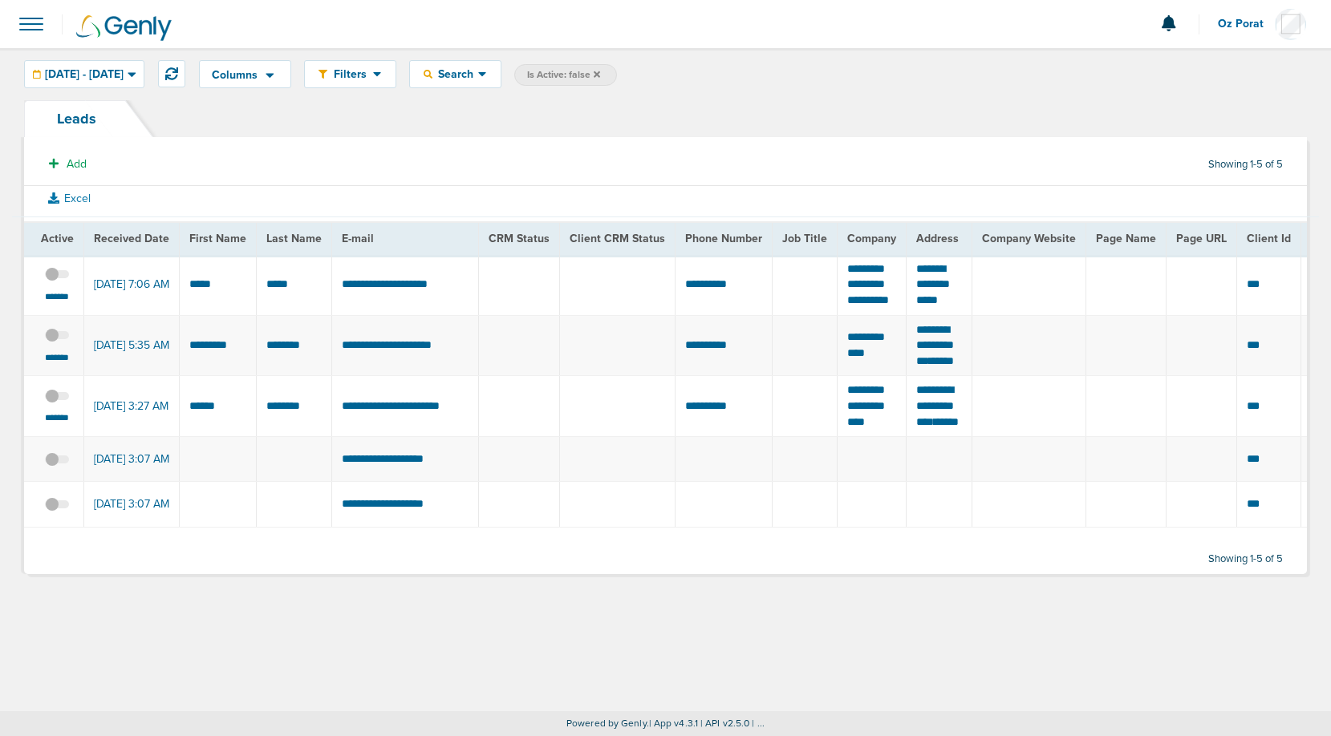
click at [123, 59] on div "Columns Analytics DeepScribe NexHealth Save selections Reset to defaults Is Act…" at bounding box center [665, 74] width 1331 height 52
click at [123, 72] on span "[DATE] - [DATE]" at bounding box center [84, 74] width 79 height 11
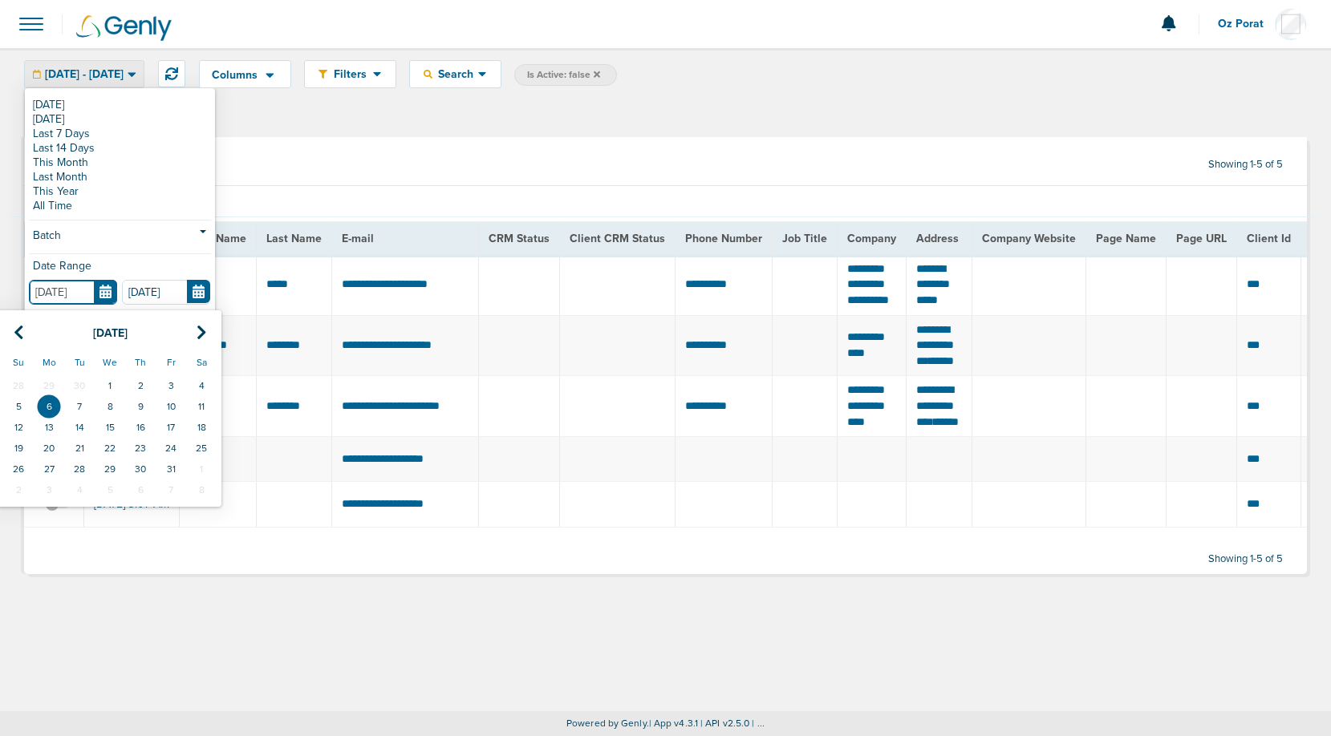
click at [111, 290] on input "[DATE]" at bounding box center [73, 292] width 88 height 25
click at [174, 381] on td "3" at bounding box center [171, 385] width 30 height 21
type input "[DATE]"
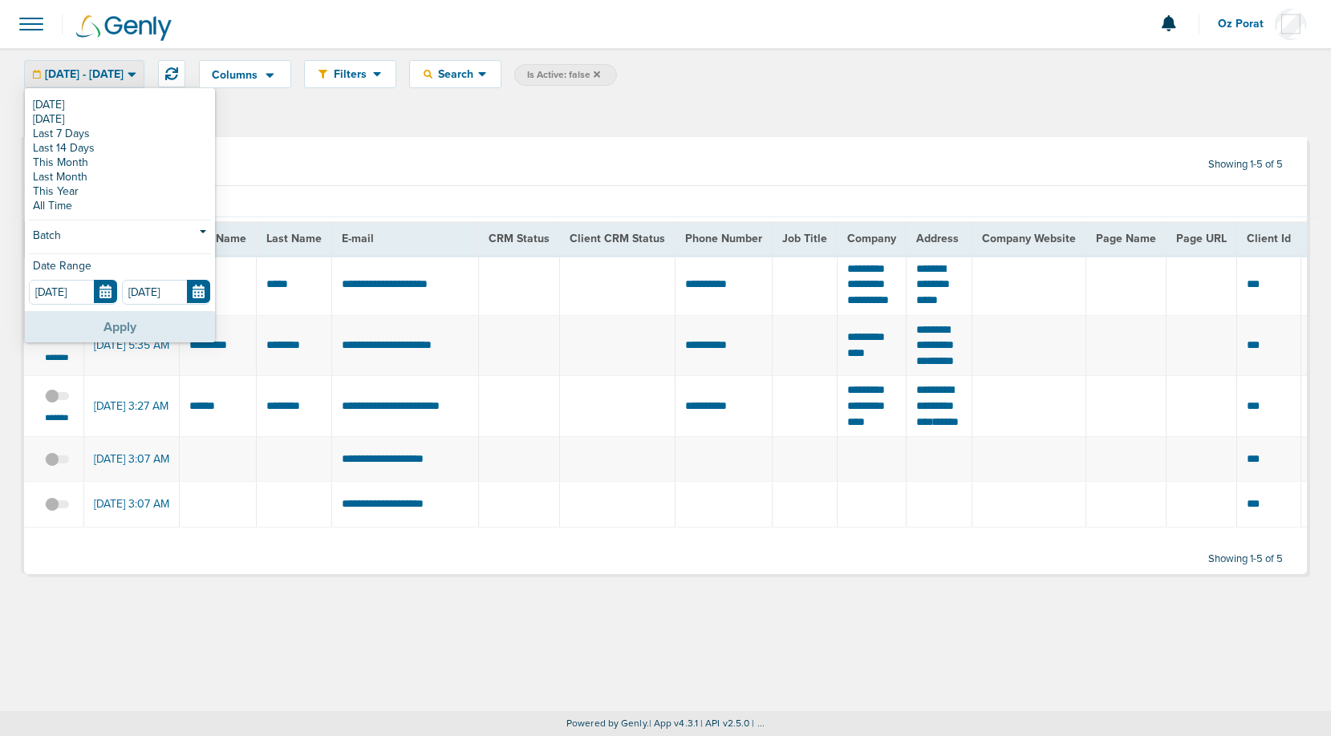
click at [126, 322] on button "Apply" at bounding box center [120, 326] width 190 height 31
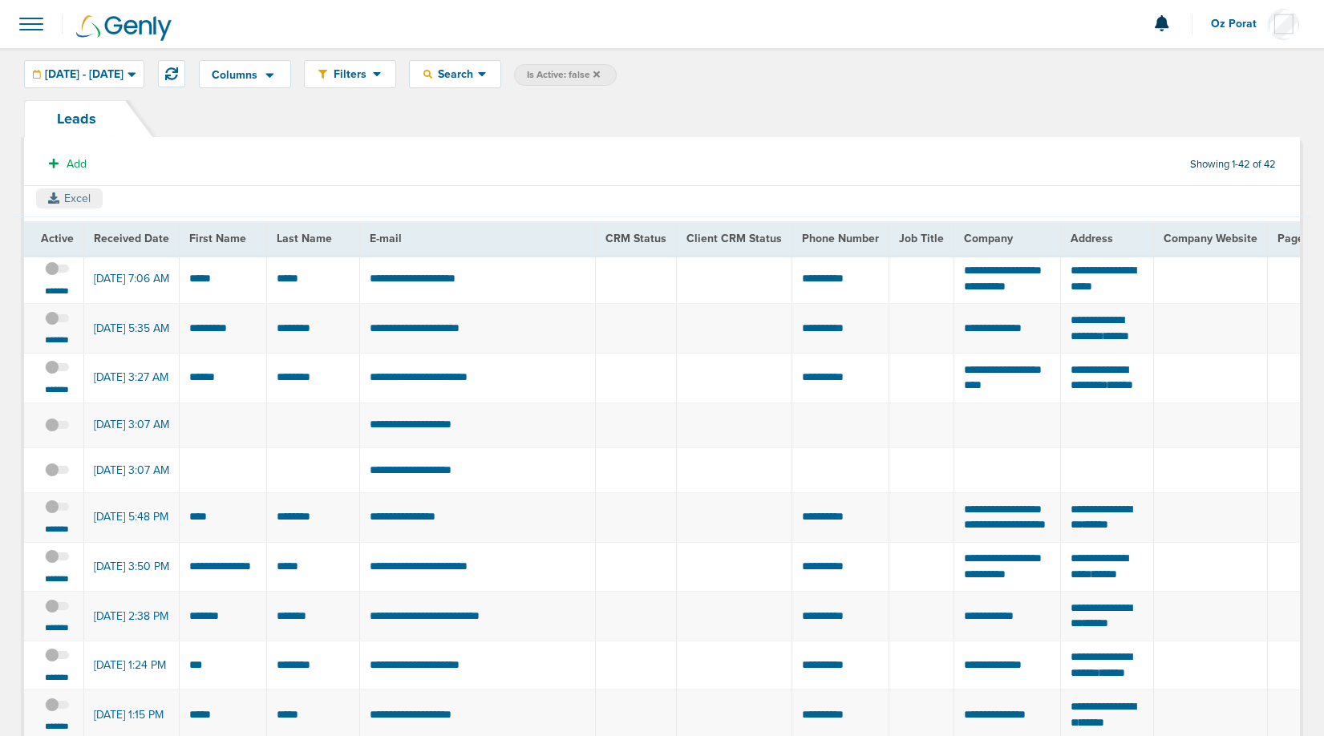
click at [60, 204] on button "Excel" at bounding box center [69, 199] width 67 height 20
click at [501, 83] on div "Search" at bounding box center [455, 74] width 91 height 26
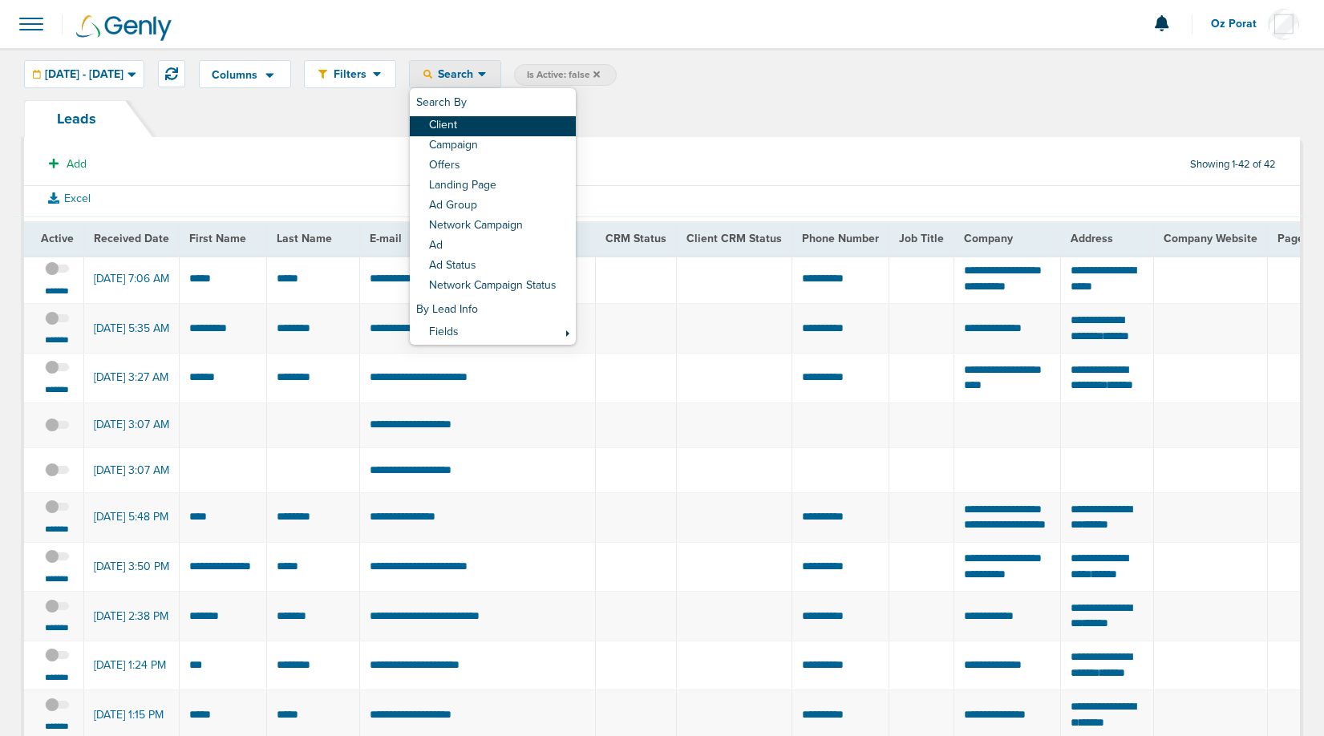
click at [508, 122] on link "Client" at bounding box center [493, 126] width 166 height 20
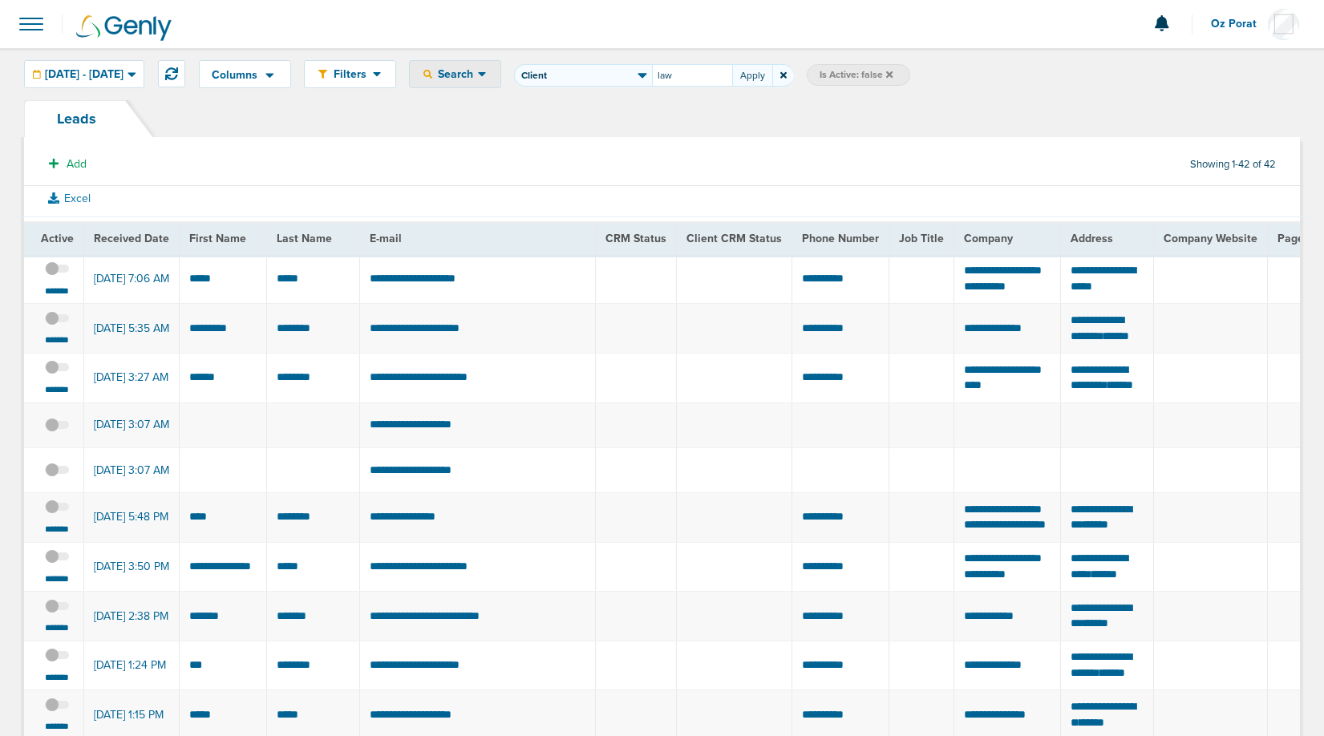
type input "law"
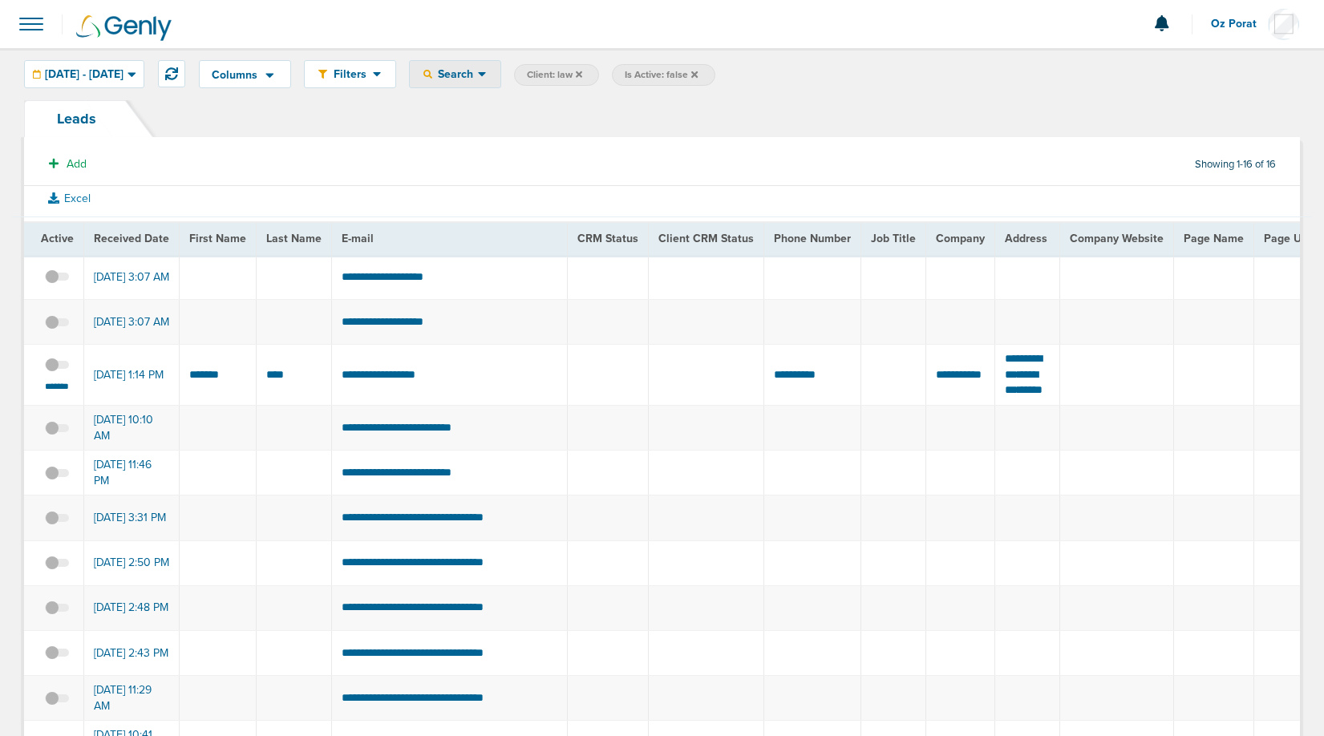
click at [478, 70] on span "Search" at bounding box center [455, 74] width 46 height 14
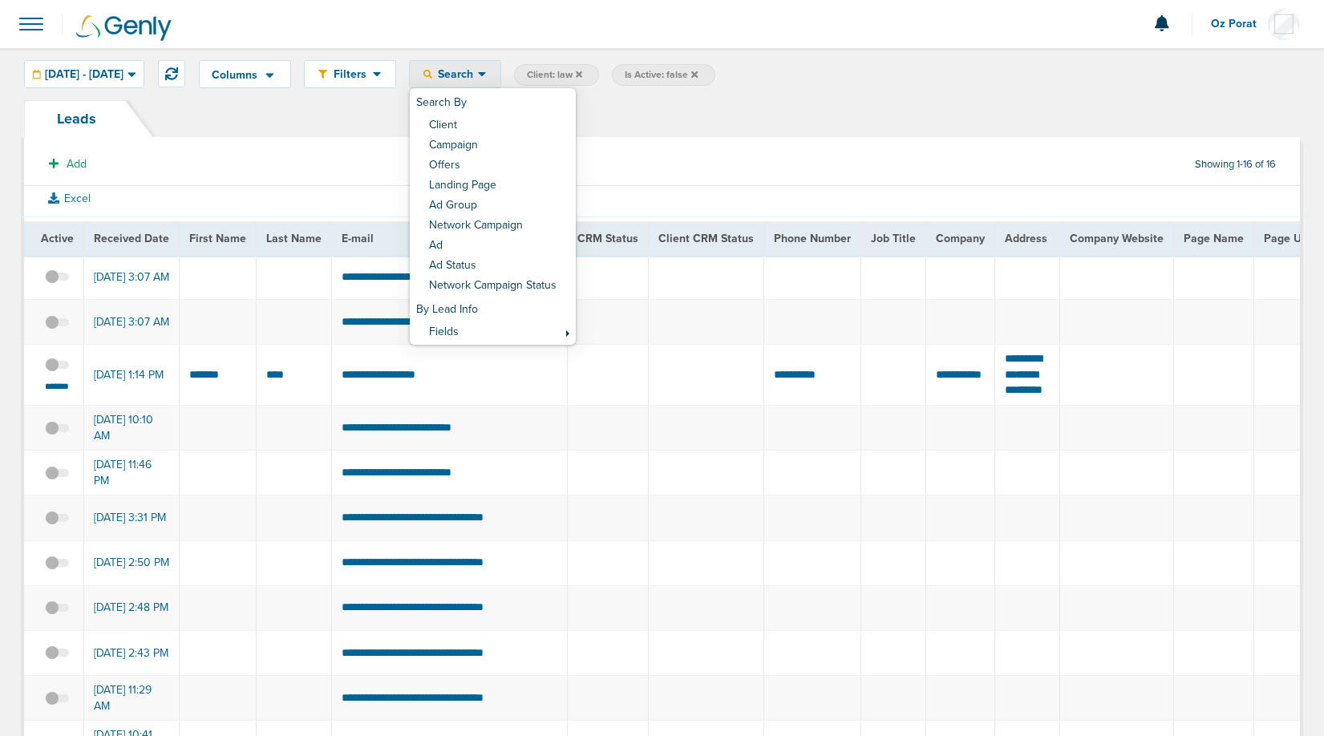
click at [533, 321] on h6 "By Lead Info" at bounding box center [493, 310] width 166 height 26
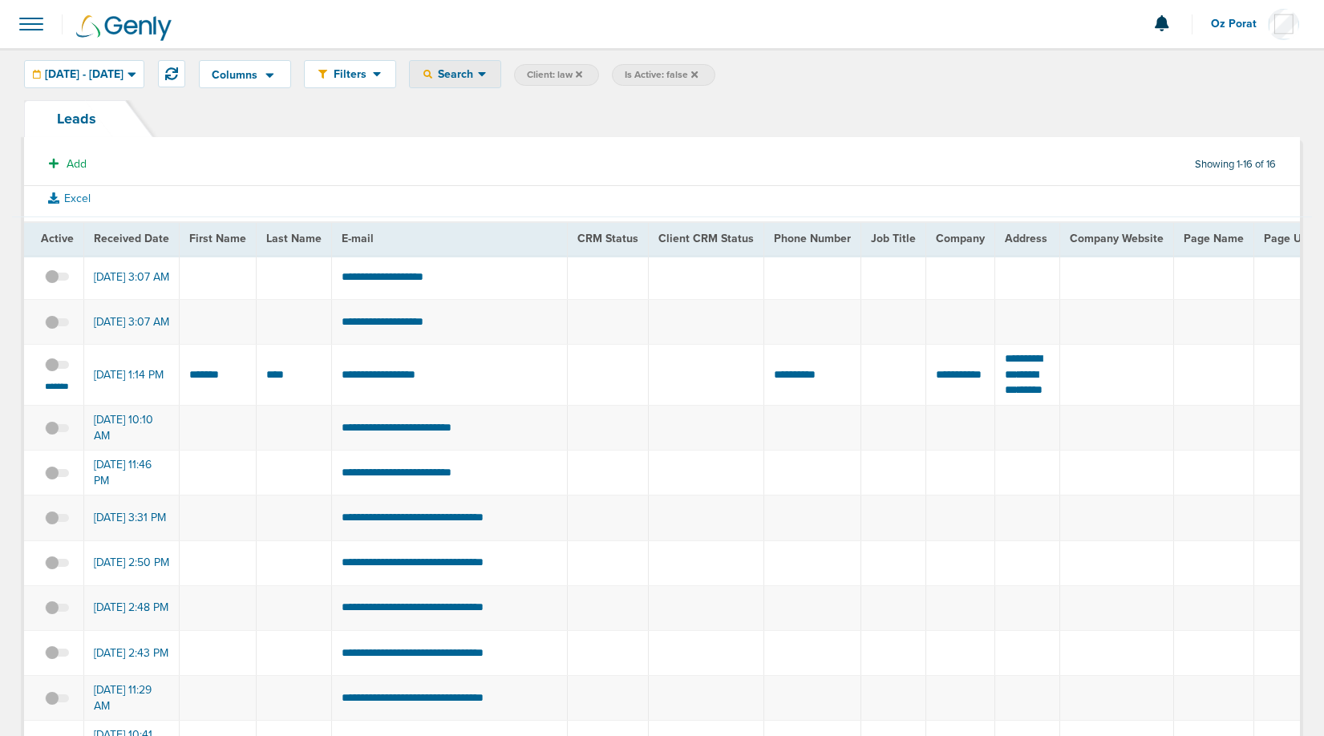
click at [478, 77] on span "Search" at bounding box center [455, 74] width 46 height 14
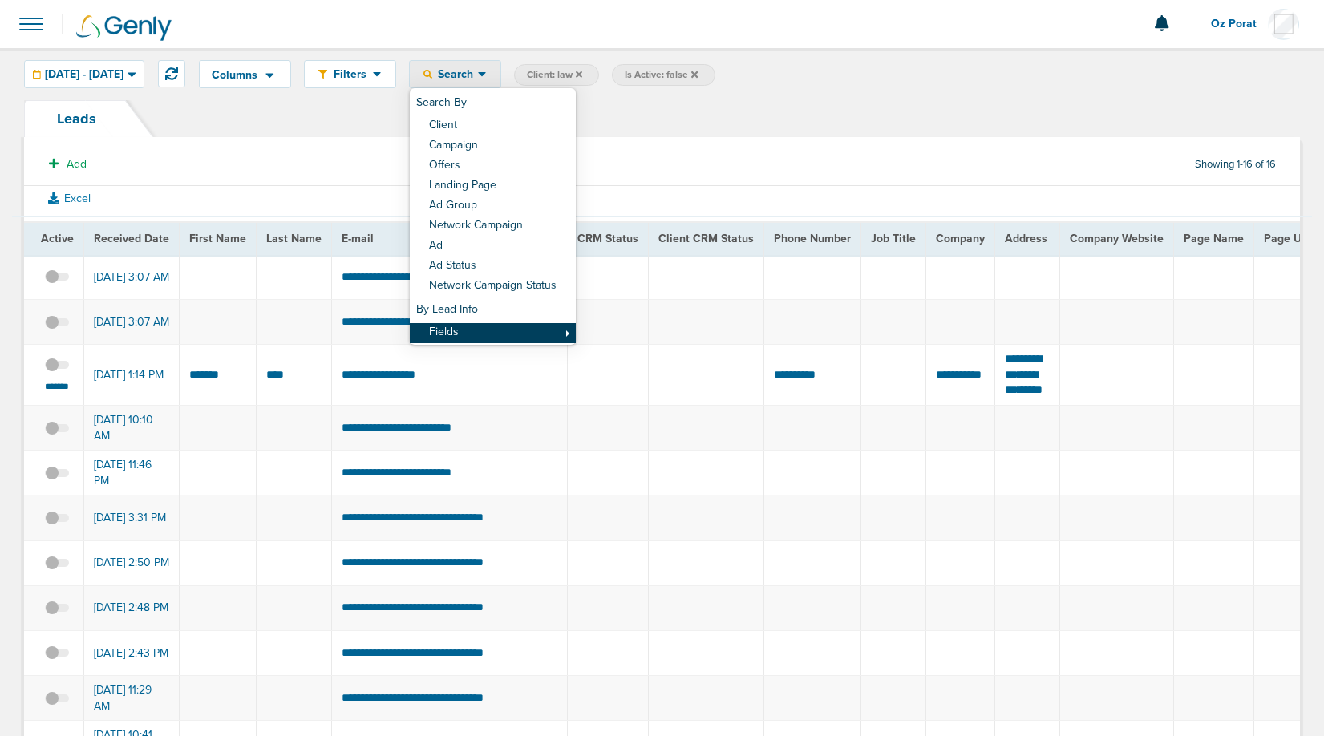
click at [509, 323] on link "Fields" at bounding box center [493, 333] width 166 height 20
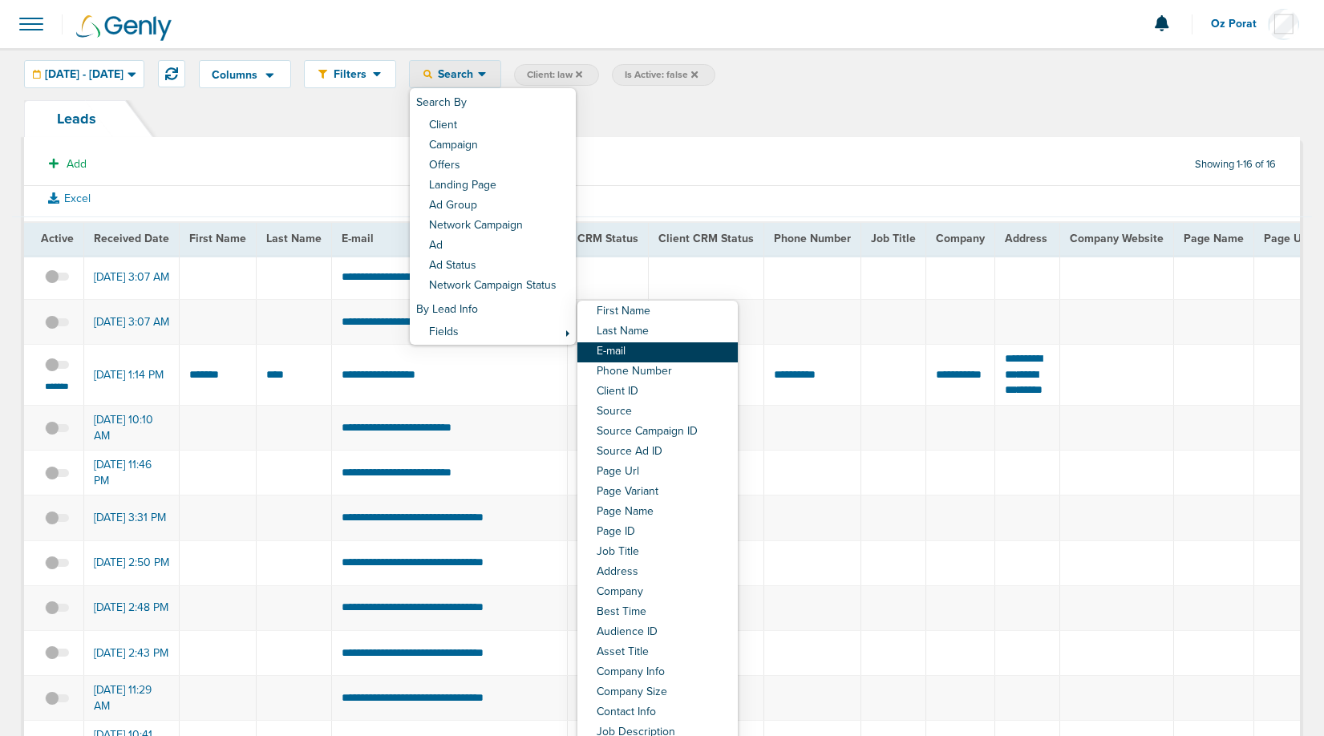
click at [676, 357] on link "E-mail" at bounding box center [658, 353] width 160 height 20
select select "email"
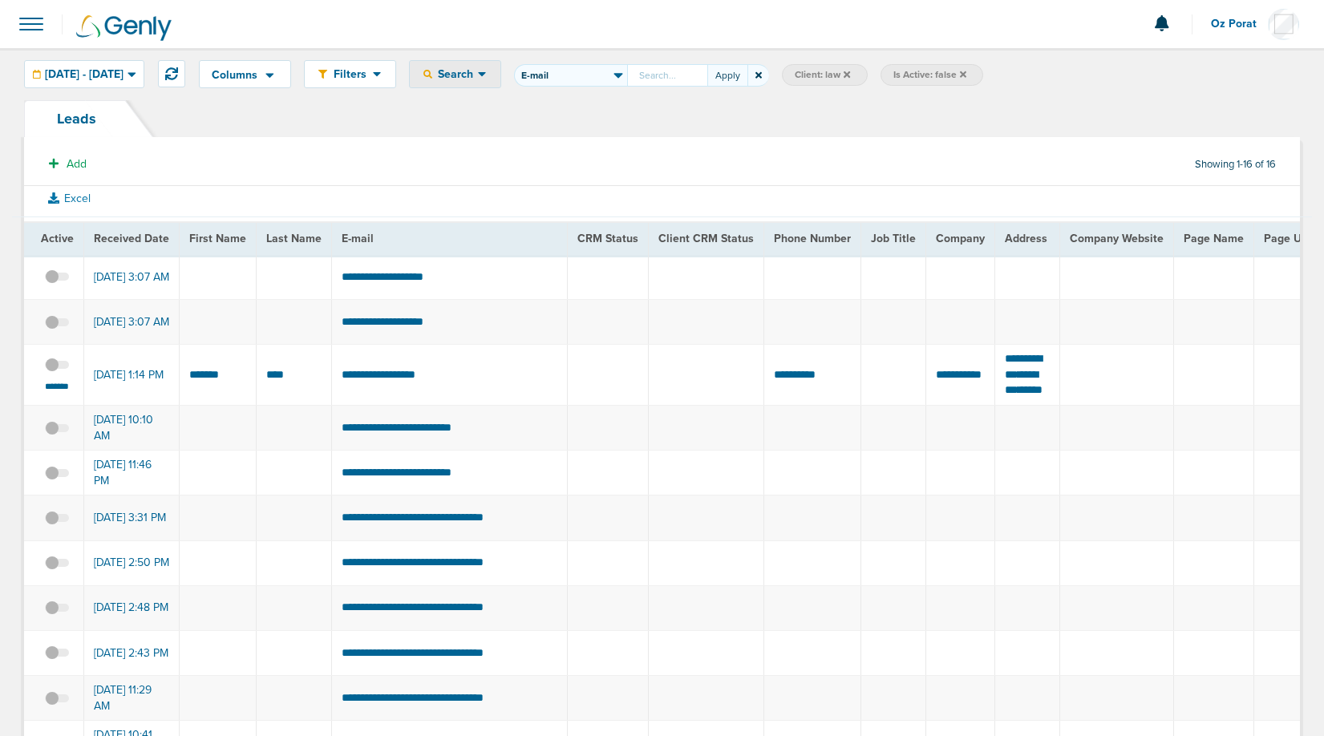
click at [707, 74] on input "First Name Last Name E-mail Phone Number Client ID Source Source Campaign ID So…" at bounding box center [667, 75] width 80 height 22
type input "[EMAIL_ADDRESS][DOMAIN_NAME]"
click at [748, 72] on button "Apply" at bounding box center [727, 75] width 40 height 22
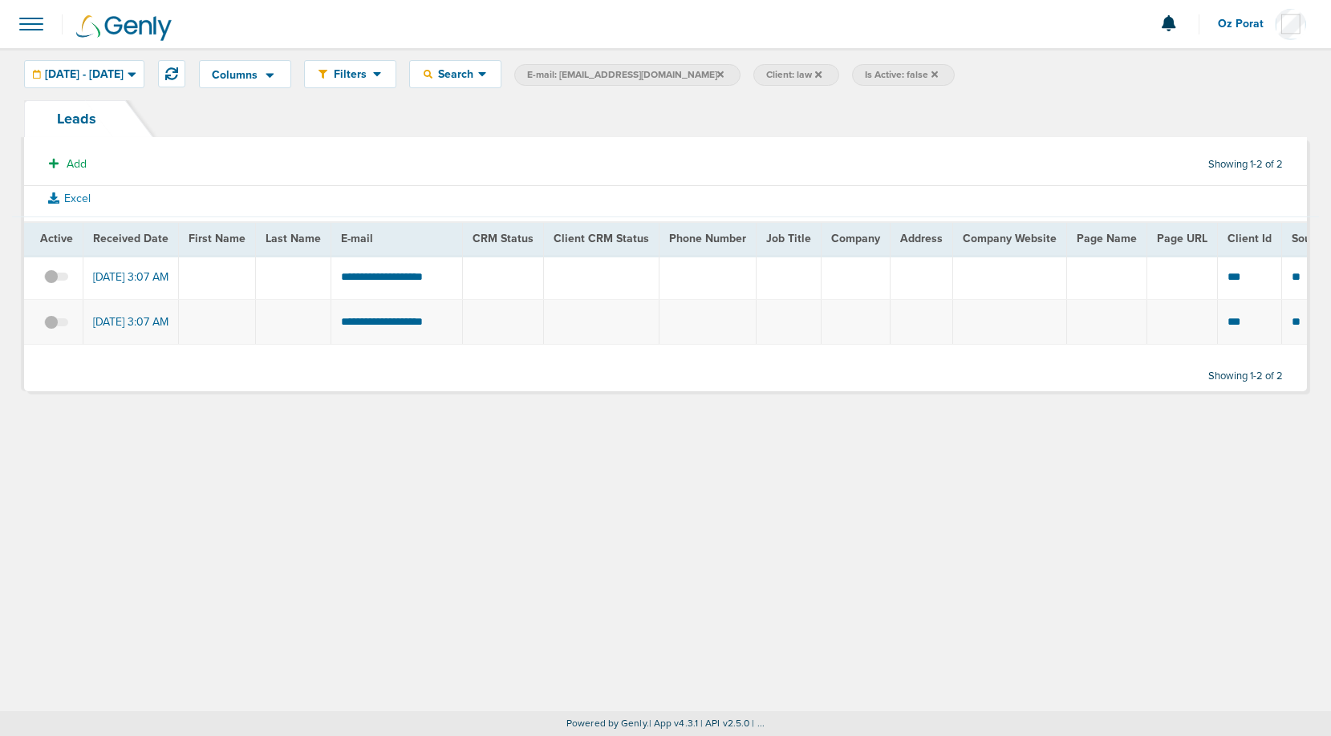
click at [931, 73] on icon at bounding box center [934, 74] width 6 height 6
click at [667, 75] on span "E-mail: [EMAIL_ADDRESS][DOMAIN_NAME]" at bounding box center [625, 75] width 197 height 14
select select "email"
click at [707, 85] on input "[EMAIL_ADDRESS][DOMAIN_NAME]" at bounding box center [667, 75] width 80 height 22
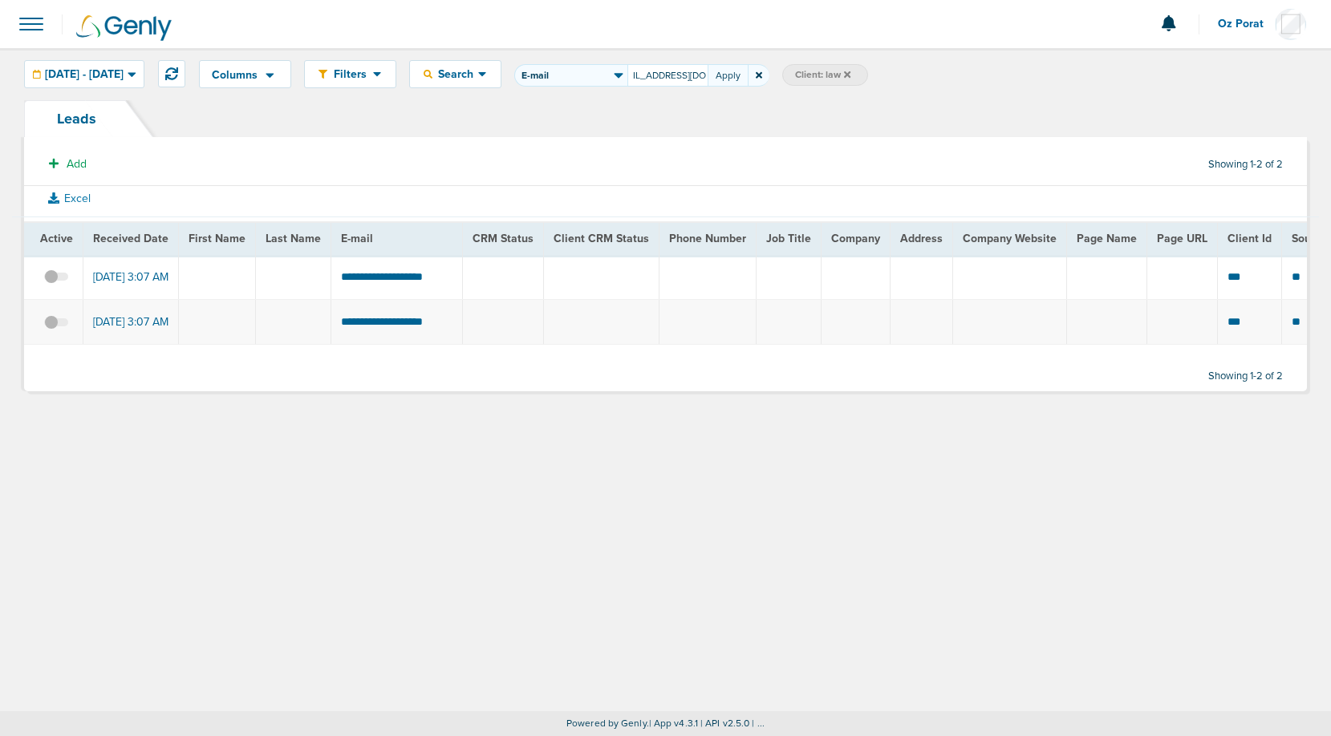
click at [707, 85] on input "[EMAIL_ADDRESS][DOMAIN_NAME]" at bounding box center [667, 75] width 80 height 22
type input "[EMAIL_ADDRESS][DOMAIN_NAME]"
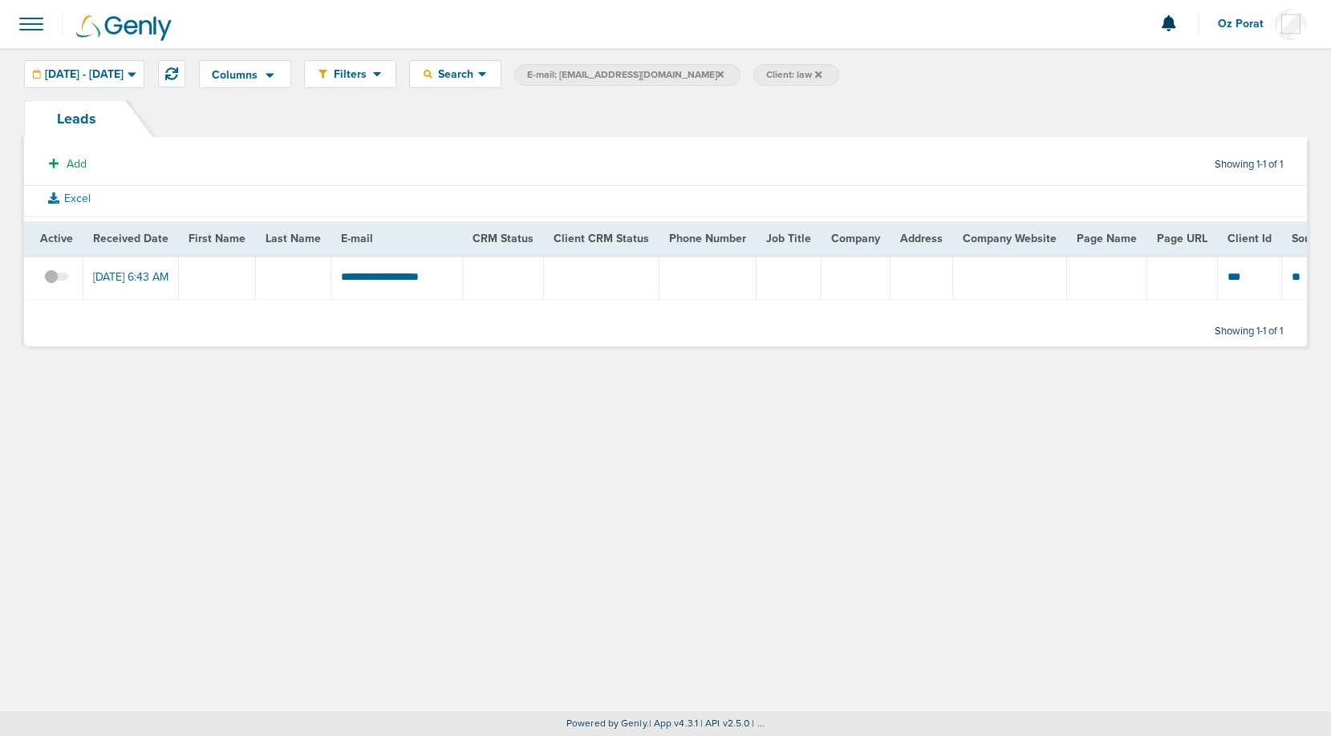
click at [55, 285] on span at bounding box center [56, 285] width 24 height 0
click at [56, 280] on input "checkbox" at bounding box center [56, 280] width 0 height 0
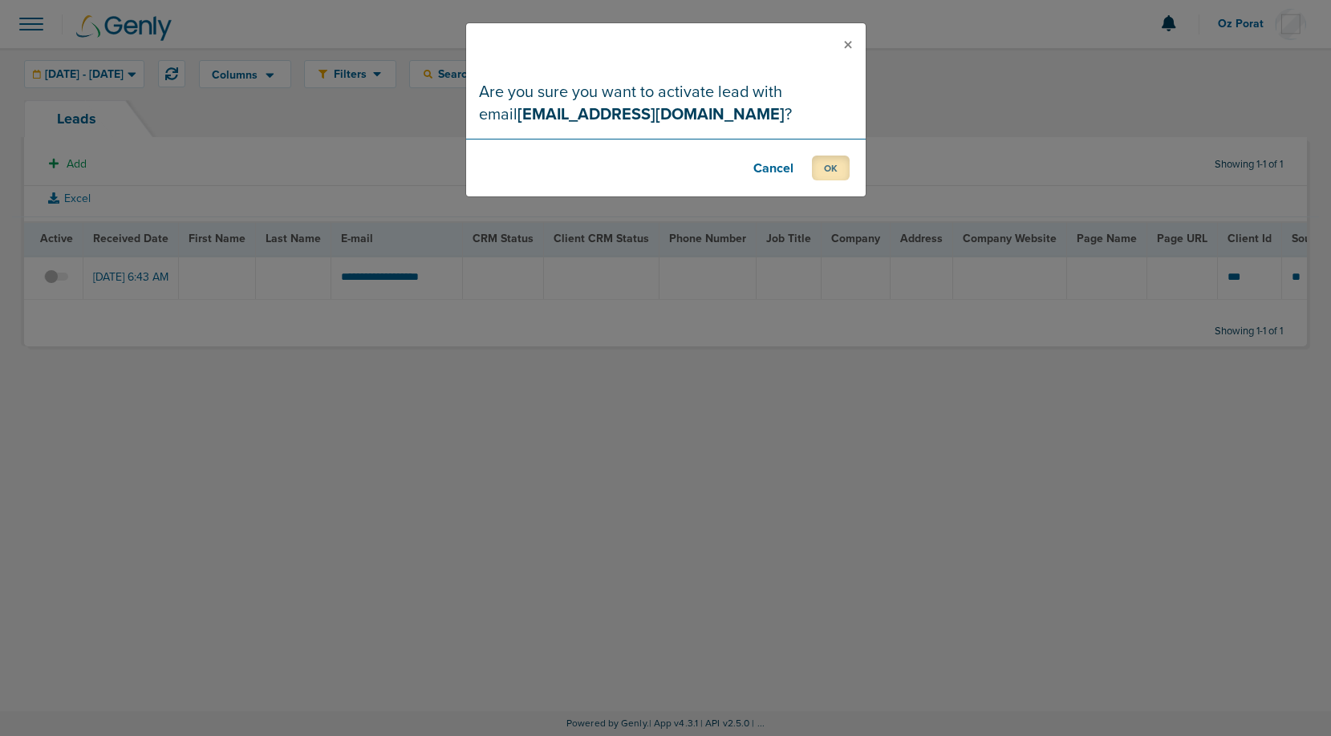
click at [838, 167] on button "OK" at bounding box center [831, 168] width 38 height 25
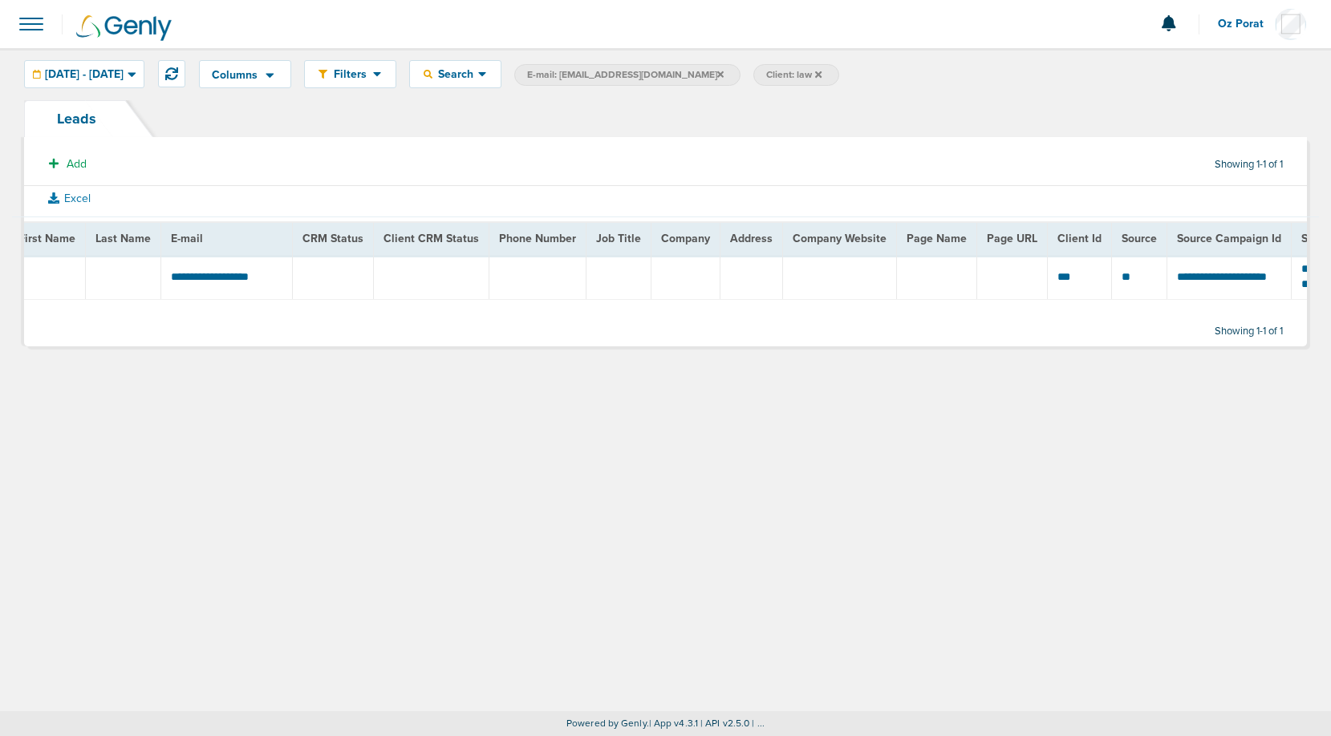
scroll to position [0, 0]
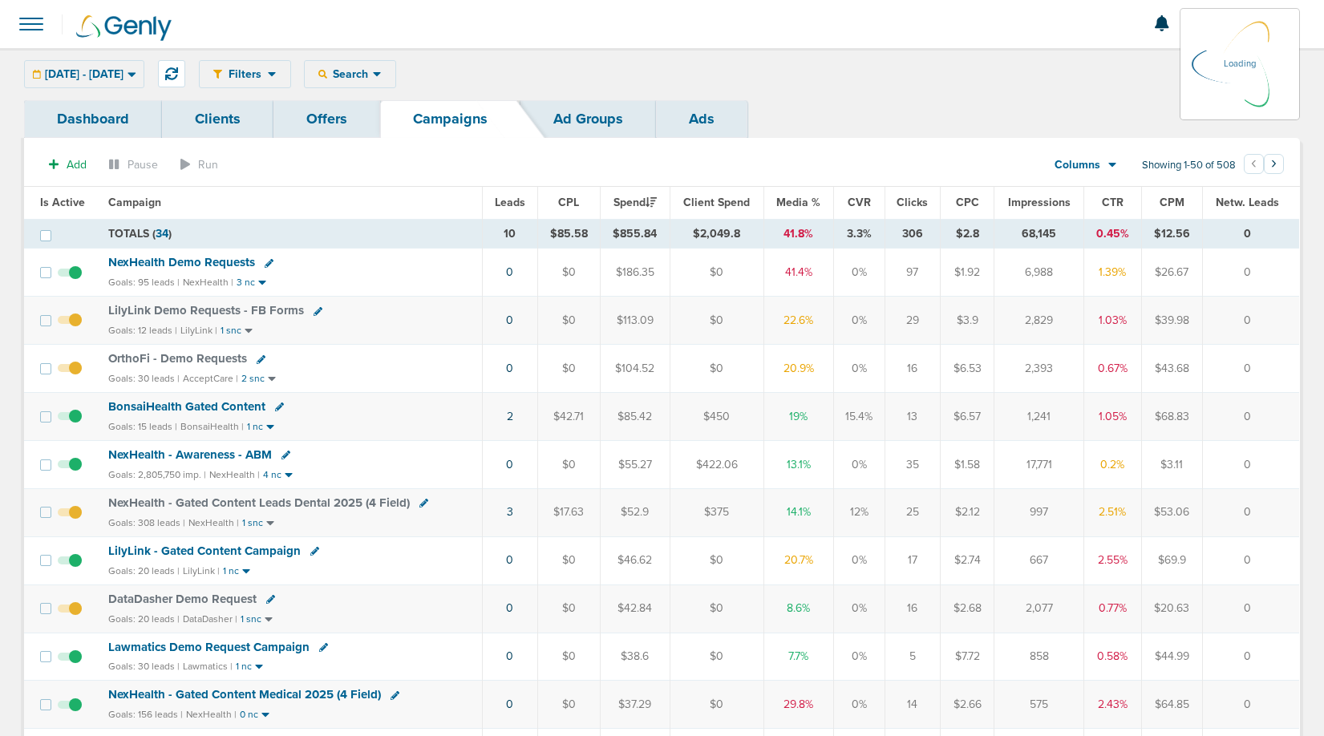
click at [510, 205] on span "Leads" at bounding box center [510, 203] width 30 height 14
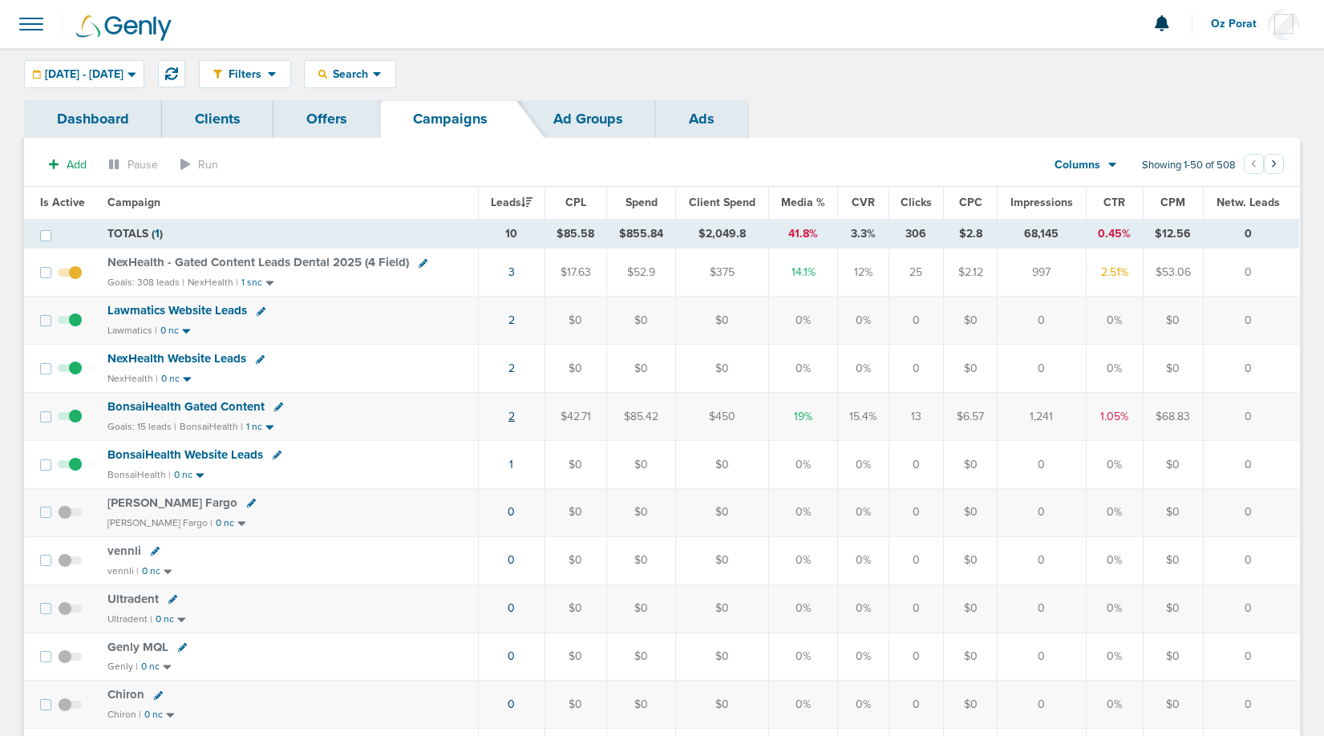
click at [515, 417] on link "2" at bounding box center [512, 417] width 6 height 14
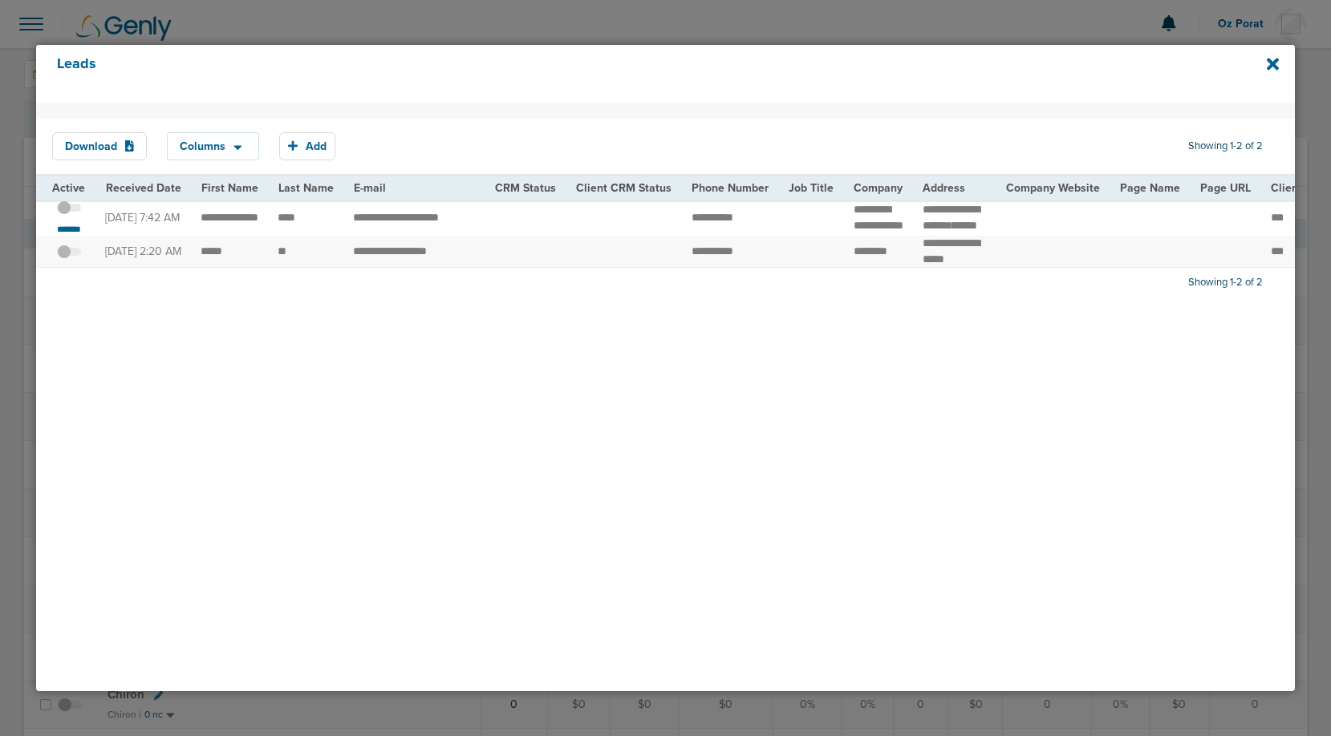
click at [293, 220] on td "****" at bounding box center [305, 218] width 75 height 36
click at [371, 217] on td "**********" at bounding box center [413, 218] width 141 height 36
copy tr "**********"
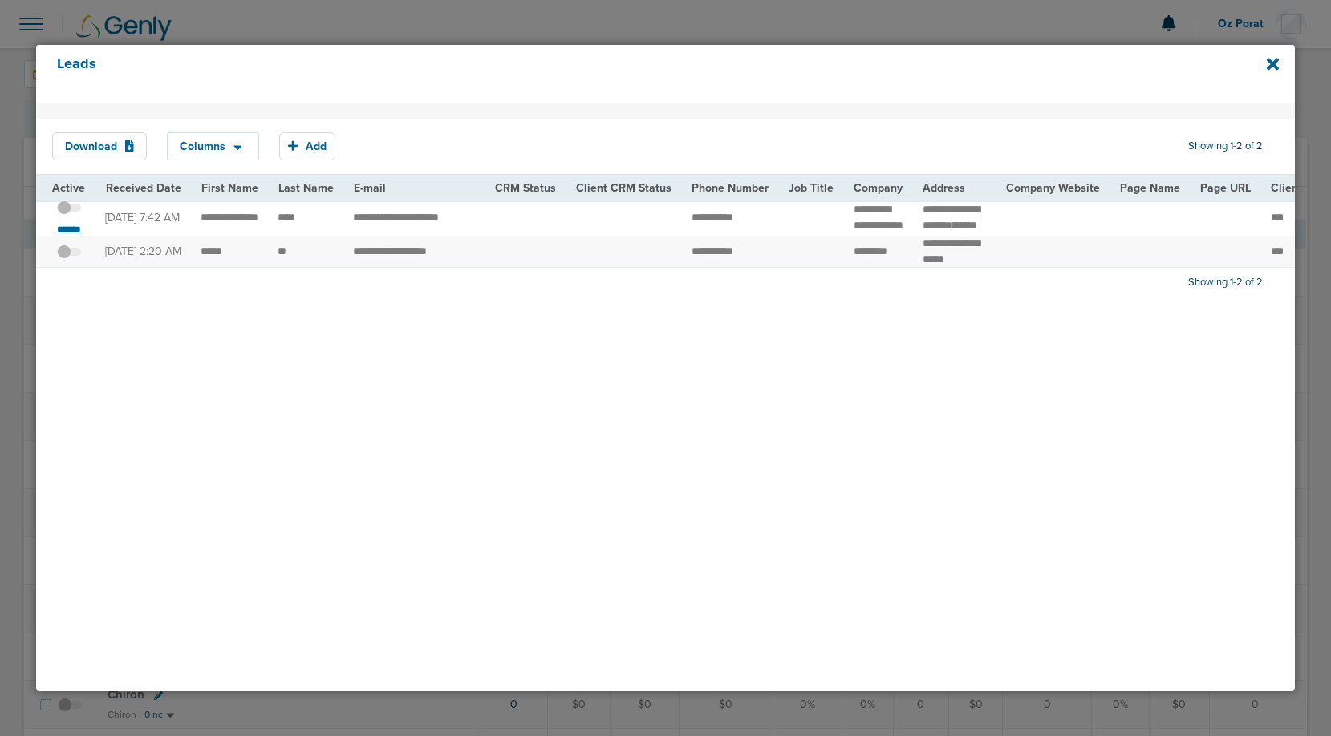
click at [76, 235] on small "*******" at bounding box center [69, 229] width 34 height 13
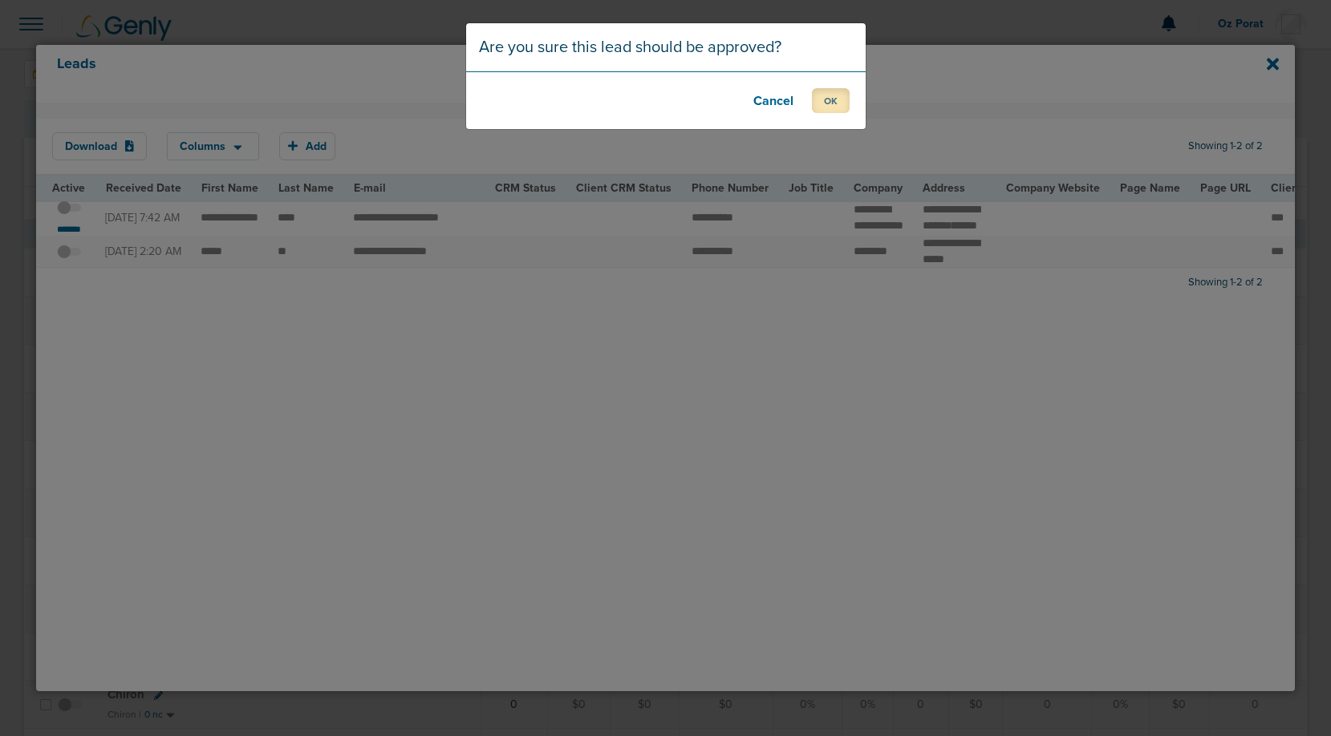
click at [838, 106] on button "OK" at bounding box center [831, 100] width 38 height 25
click at [823, 98] on button "OK" at bounding box center [831, 100] width 38 height 25
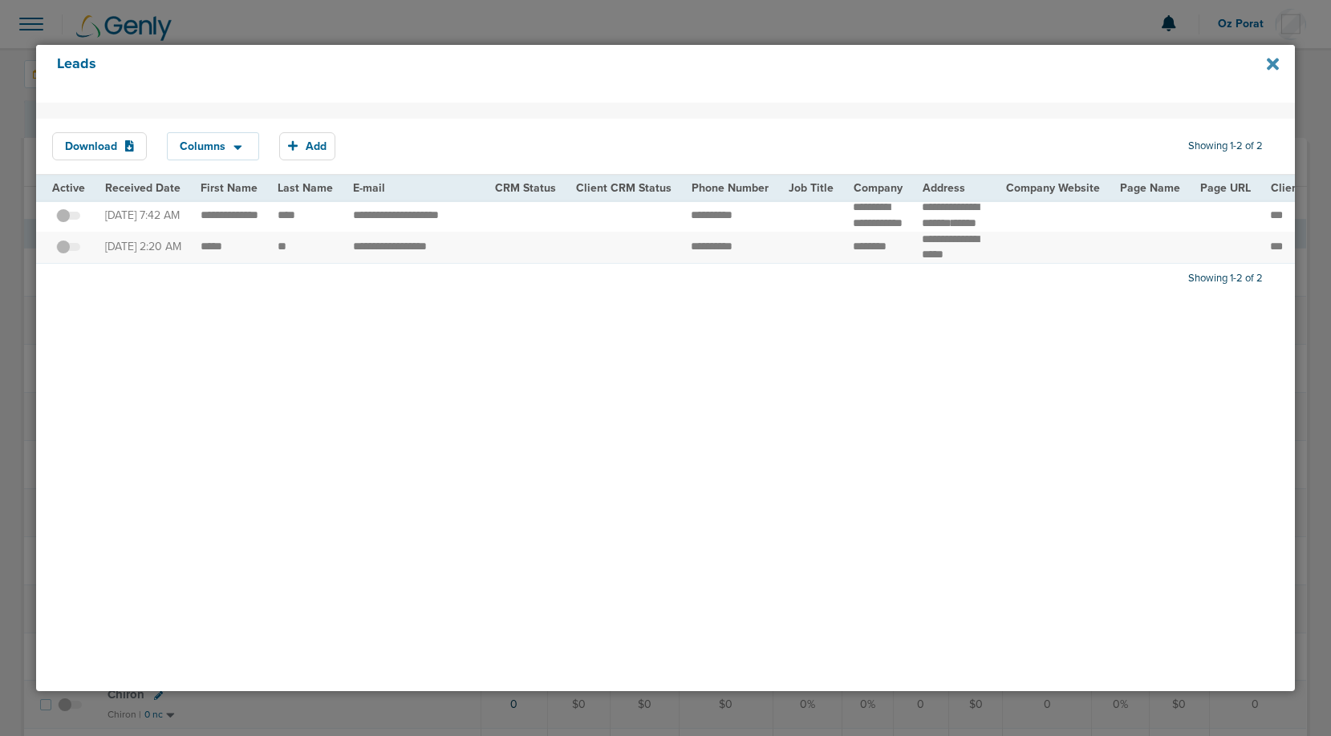
click at [1273, 57] on icon at bounding box center [1273, 64] width 12 height 18
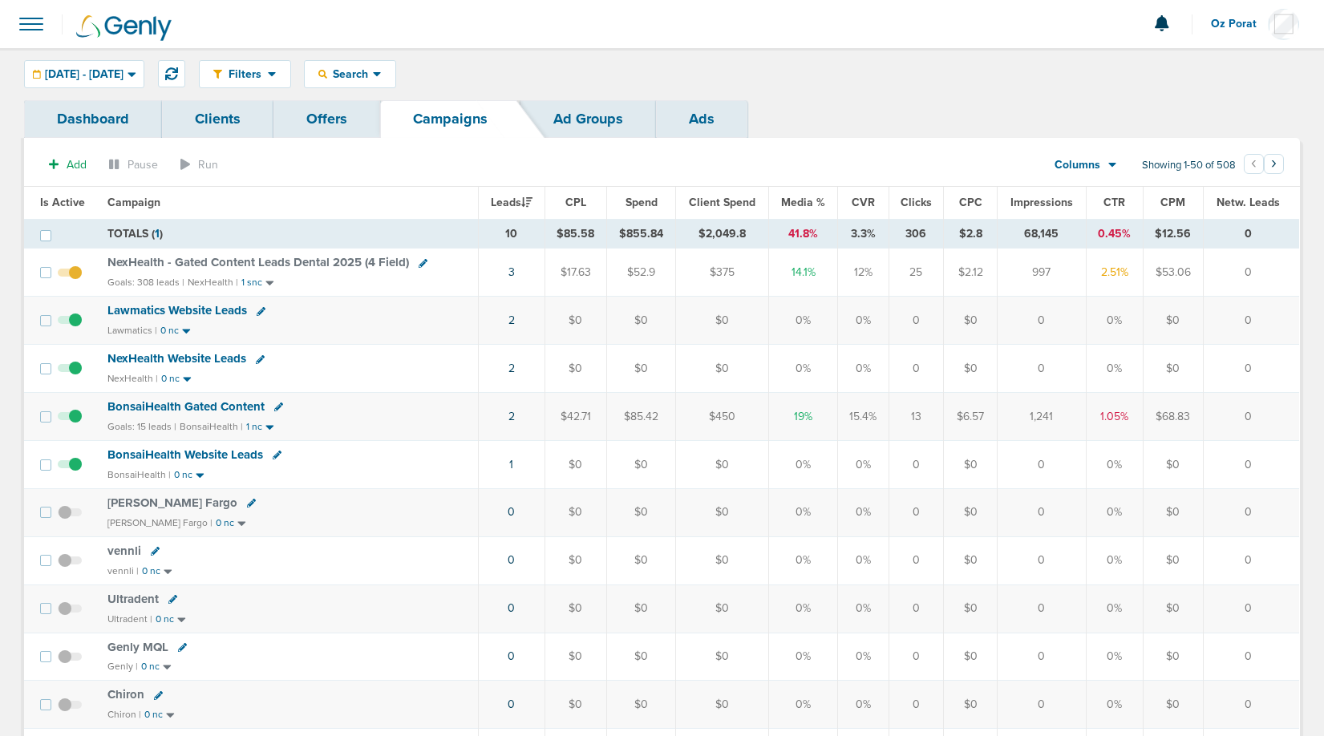
click at [177, 404] on span "BonsaiHealth Gated Content" at bounding box center [185, 406] width 157 height 14
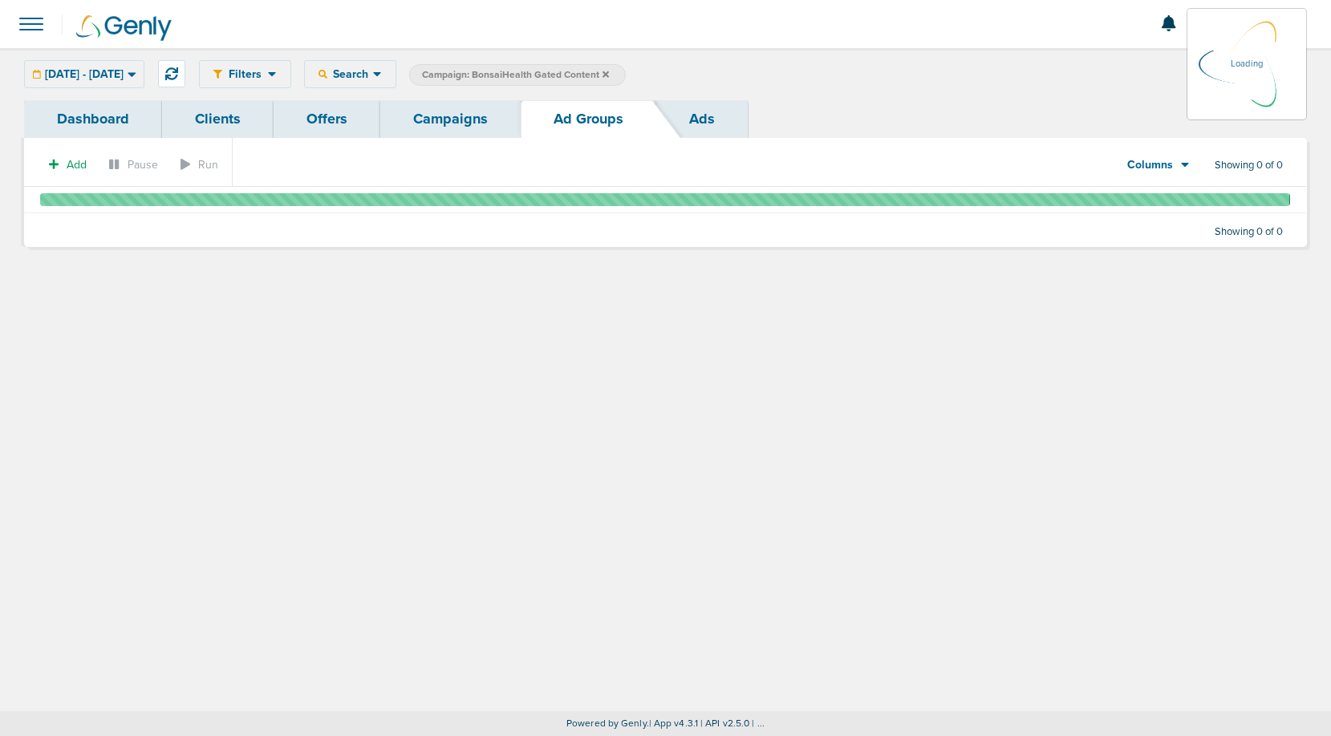
click at [491, 107] on link "Campaigns" at bounding box center [450, 119] width 140 height 38
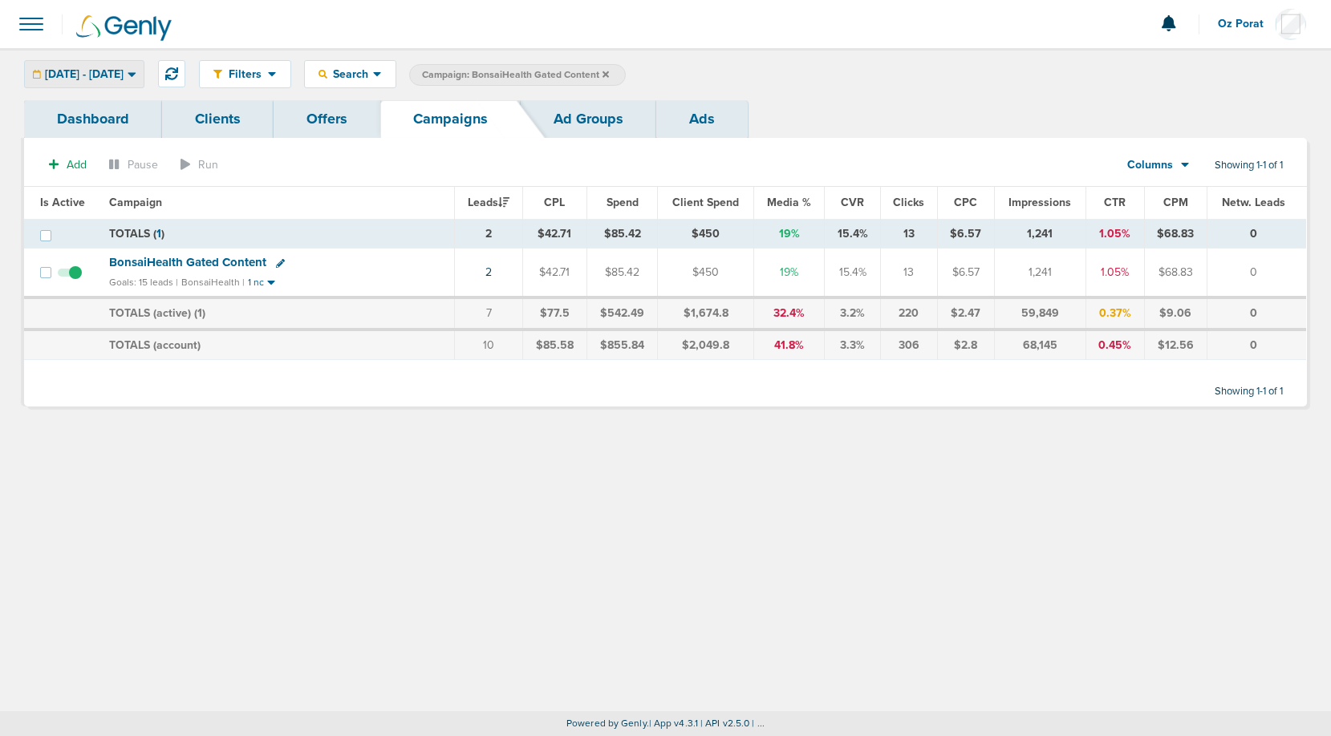
click at [124, 75] on span "[DATE] - [DATE]" at bounding box center [84, 74] width 79 height 11
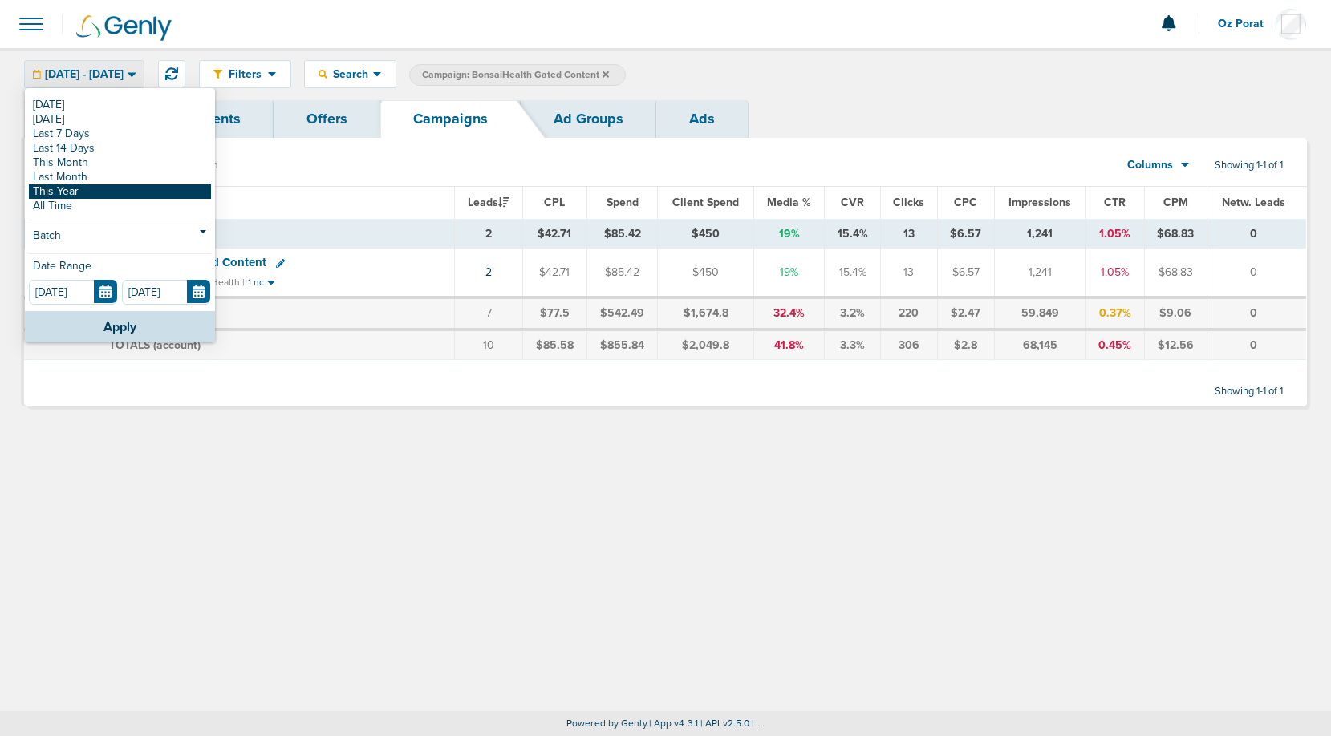
click at [69, 191] on link "This Year" at bounding box center [120, 191] width 182 height 14
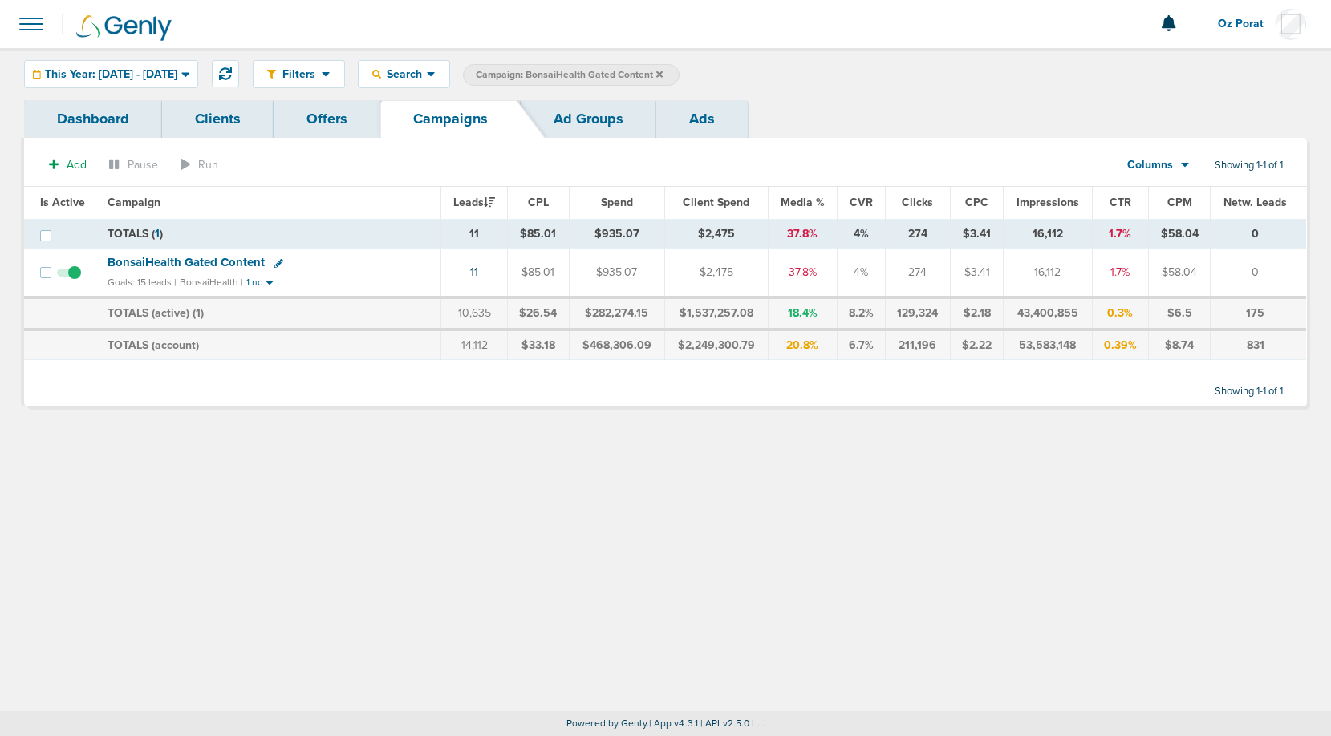
click at [663, 73] on icon at bounding box center [659, 75] width 6 height 10
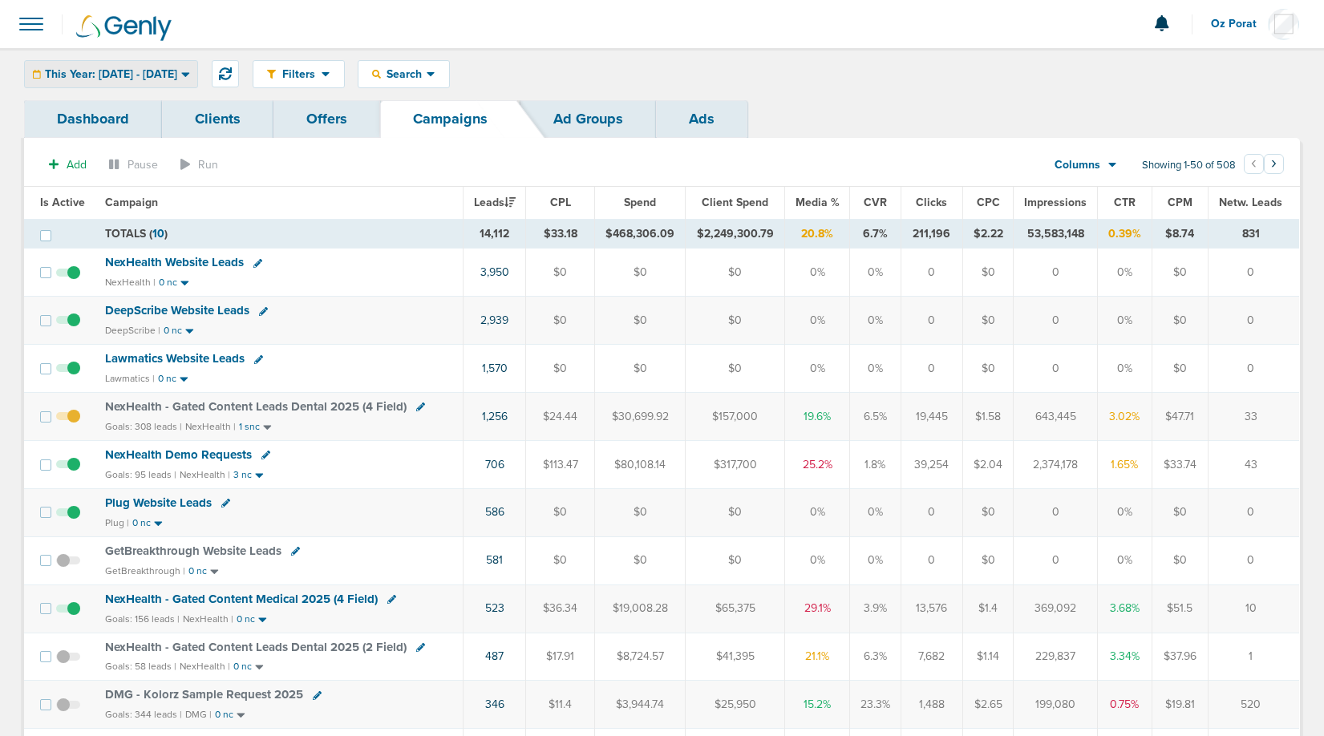
click at [152, 74] on span "This Year: 01.01.2025 - 10.06.2025" at bounding box center [111, 74] width 132 height 11
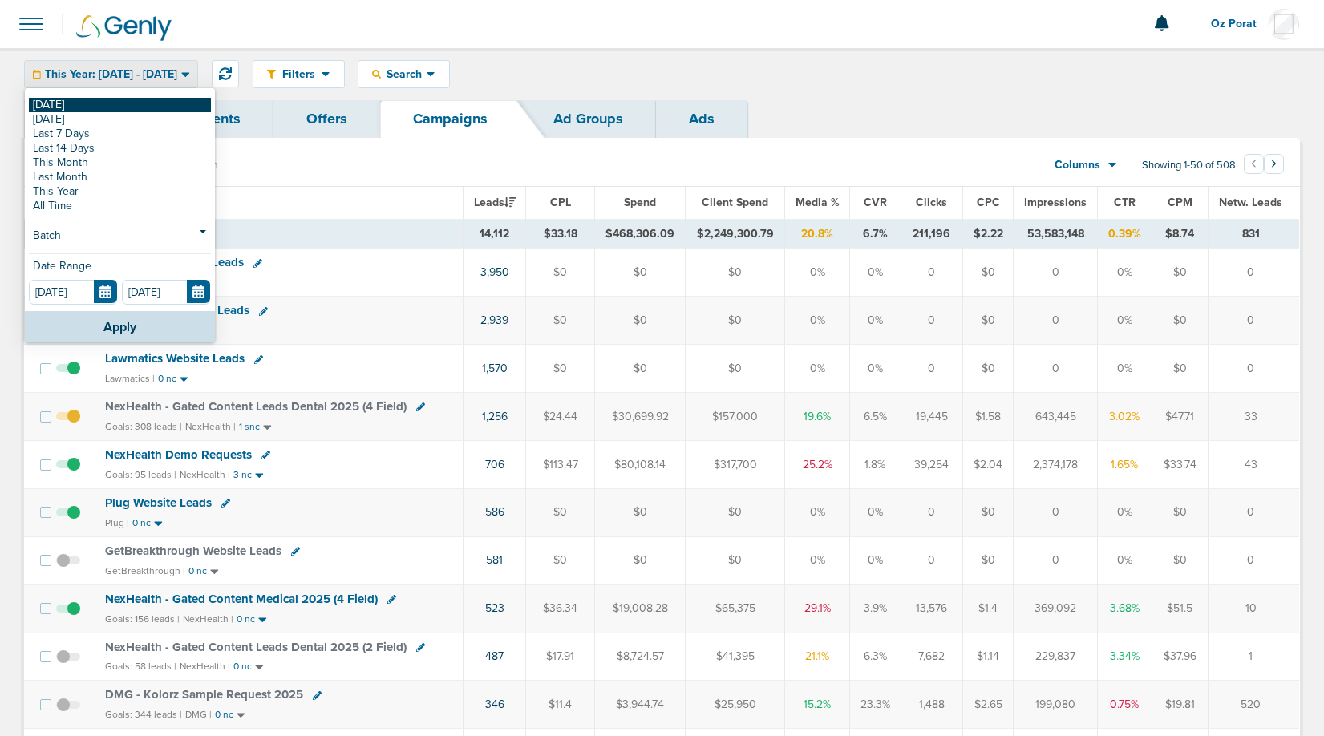
click at [103, 106] on link "[DATE]" at bounding box center [120, 105] width 182 height 14
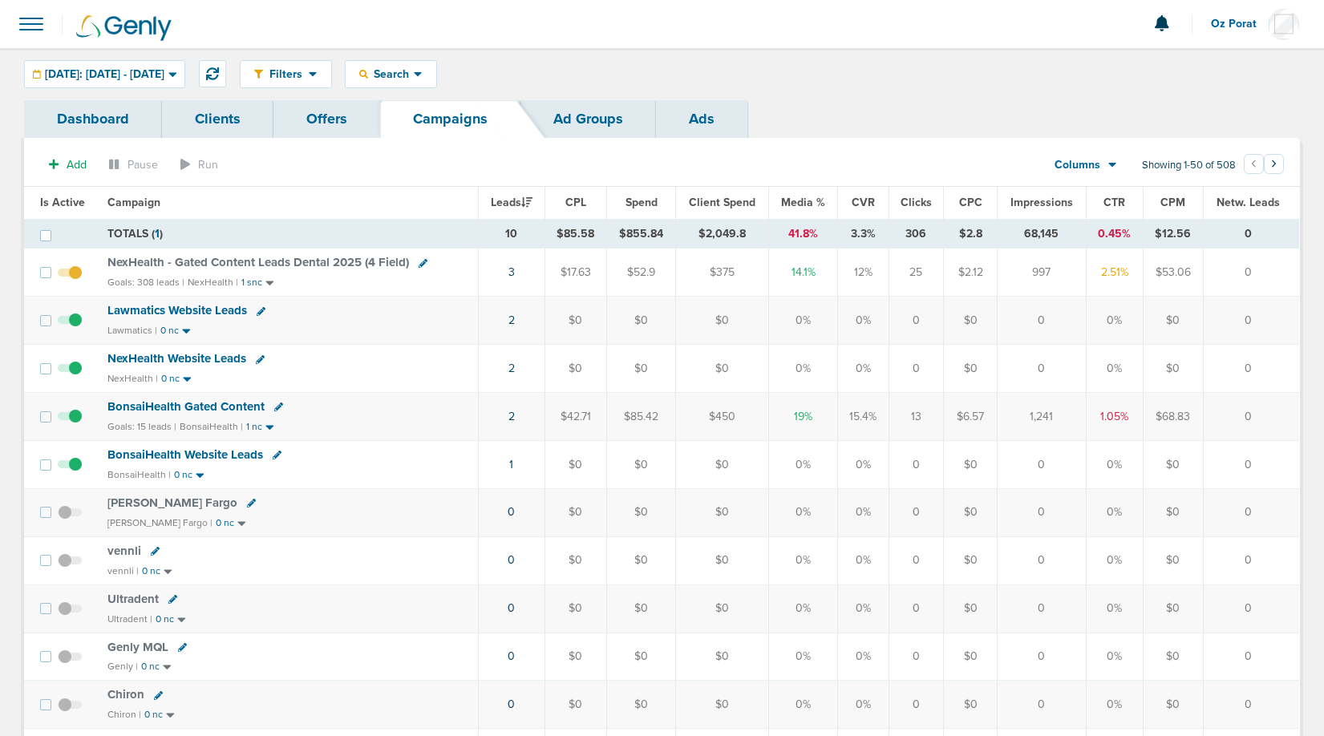
click at [189, 356] on span "NexHealth Website Leads" at bounding box center [176, 358] width 139 height 14
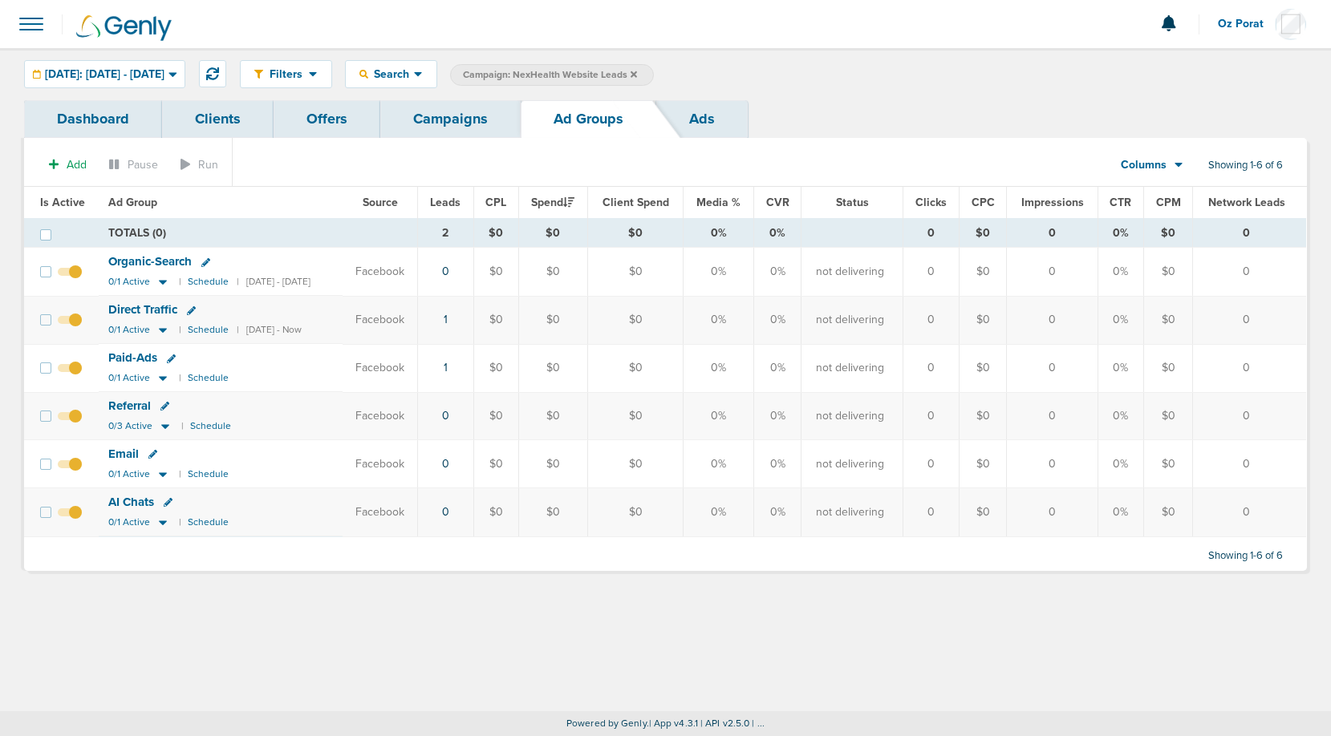
click at [107, 116] on link "Dashboard" at bounding box center [93, 119] width 138 height 38
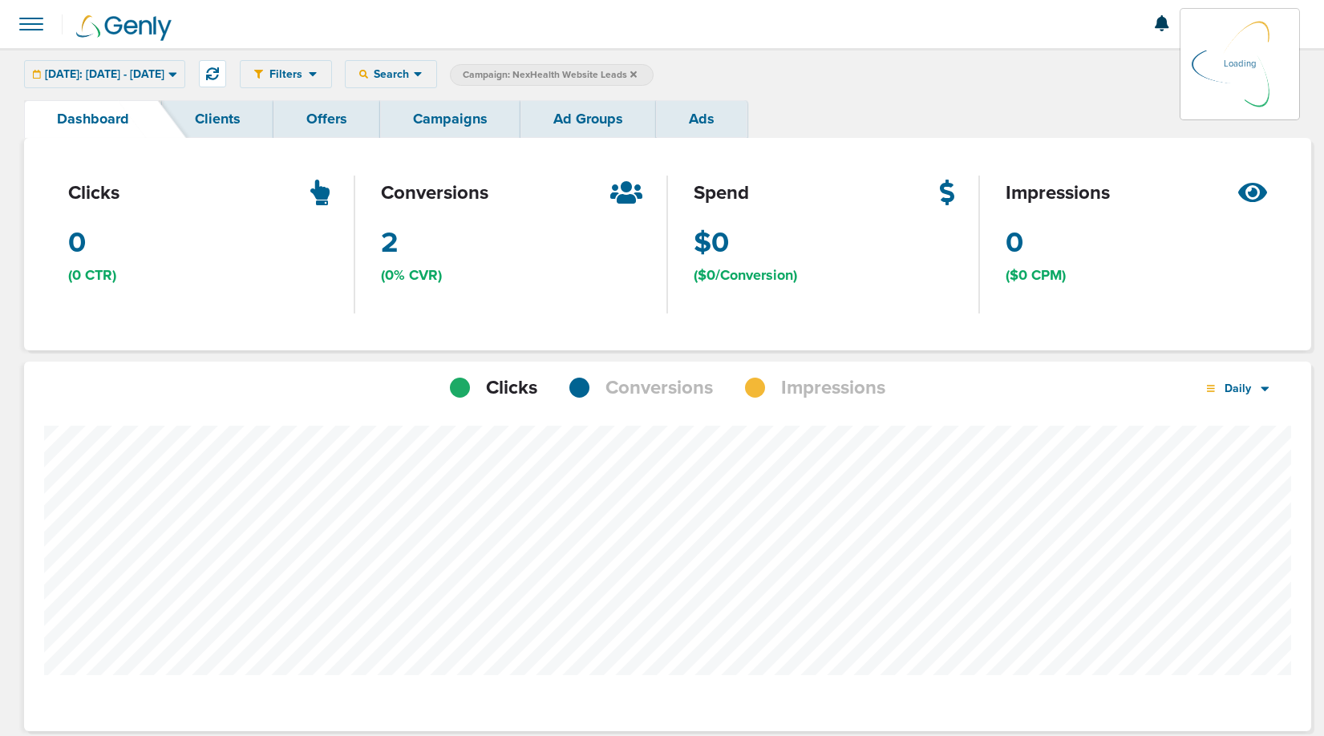
scroll to position [1163, 1276]
click at [650, 387] on span "Conversions" at bounding box center [659, 388] width 107 height 27
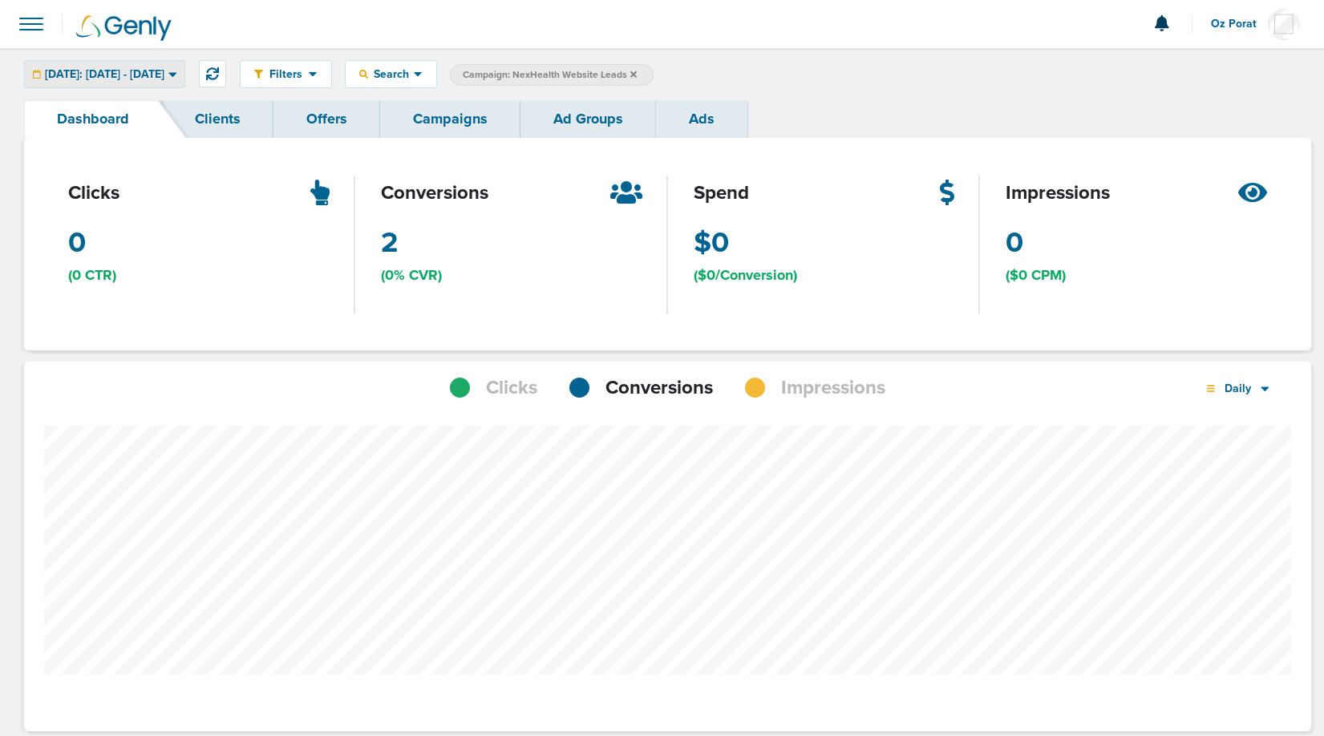
click at [156, 79] on span "[DATE]: [DATE] - [DATE]" at bounding box center [105, 74] width 120 height 11
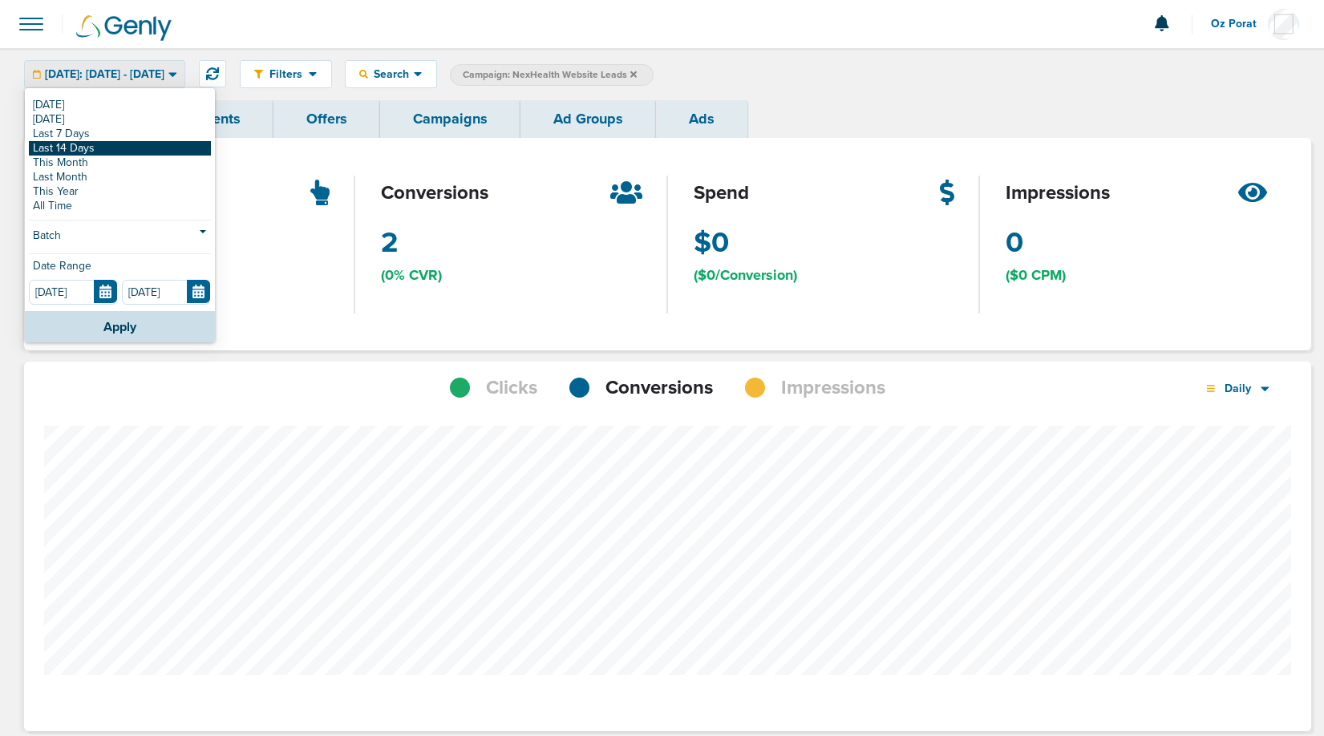
click at [100, 144] on link "Last 14 Days" at bounding box center [120, 148] width 182 height 14
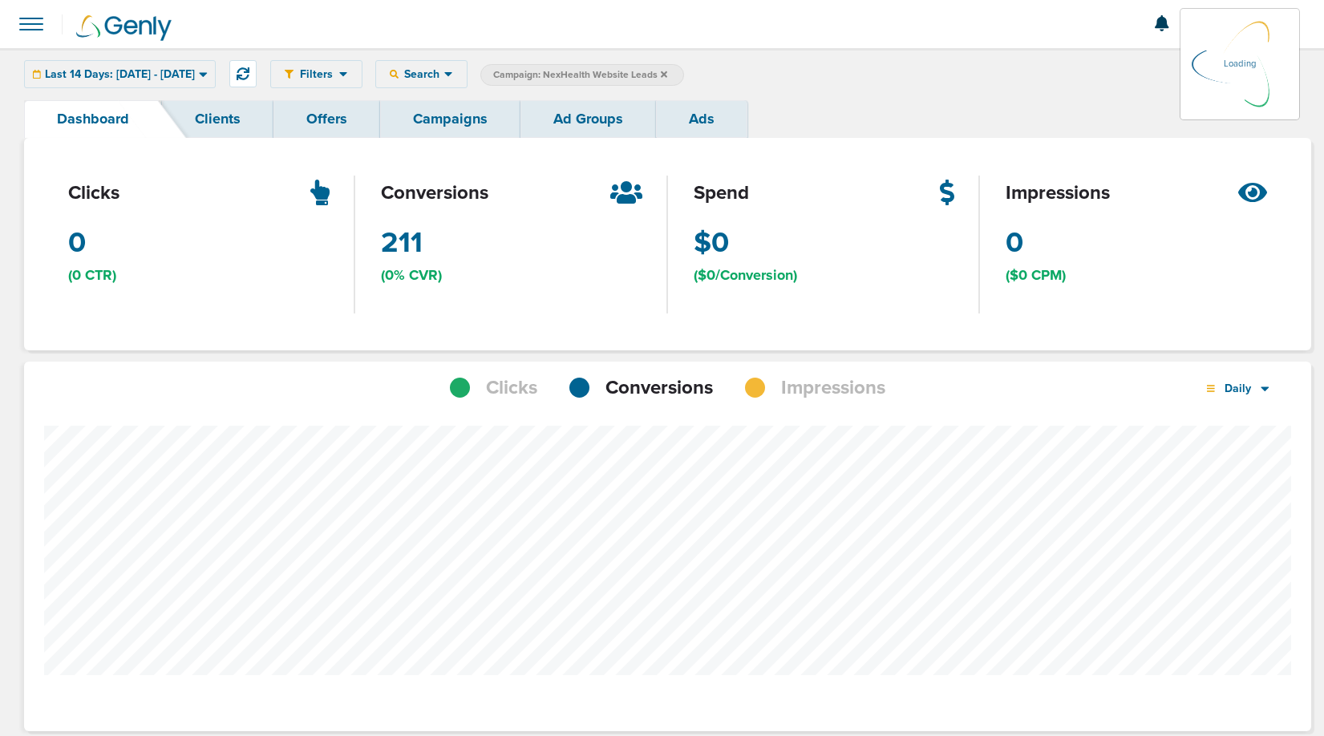
scroll to position [1249, 1276]
click at [450, 130] on link "Campaigns" at bounding box center [450, 119] width 140 height 38
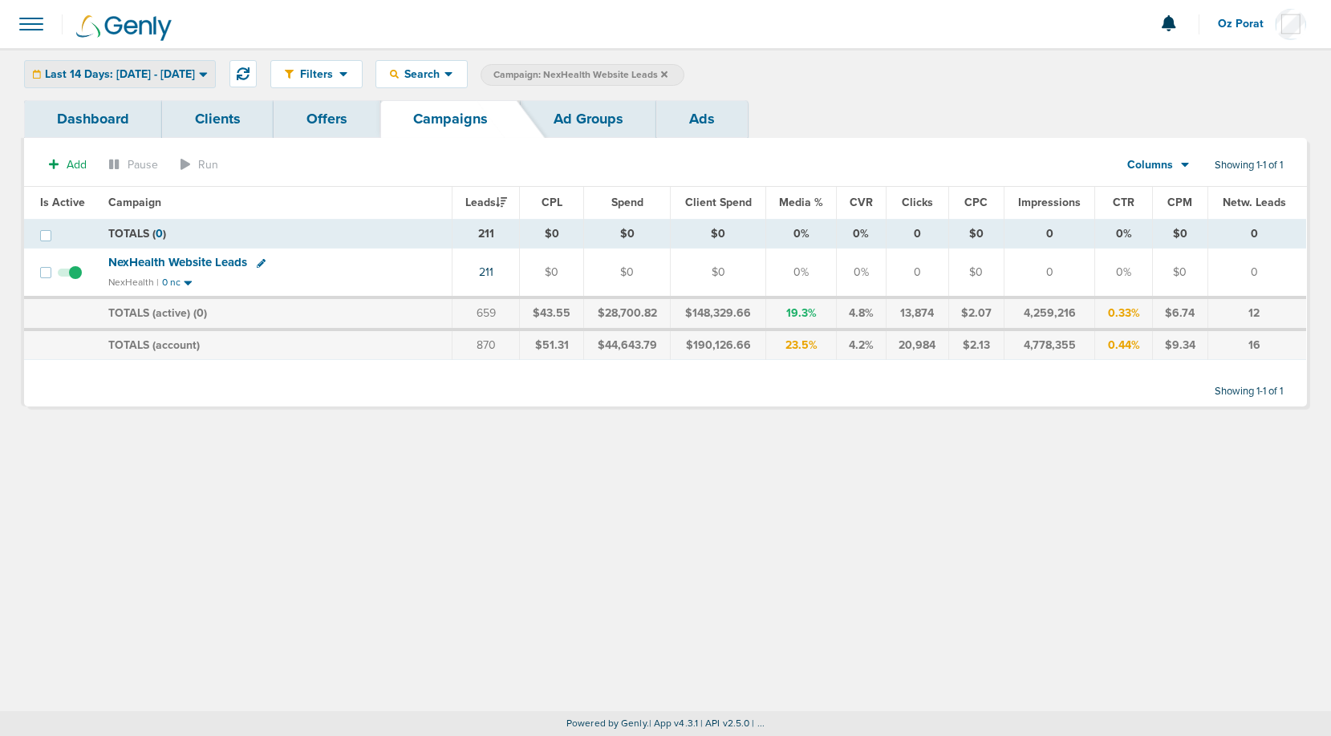
click at [85, 69] on span "Last 14 Days: 09.22.2025 - 10.06.2025" at bounding box center [120, 74] width 150 height 11
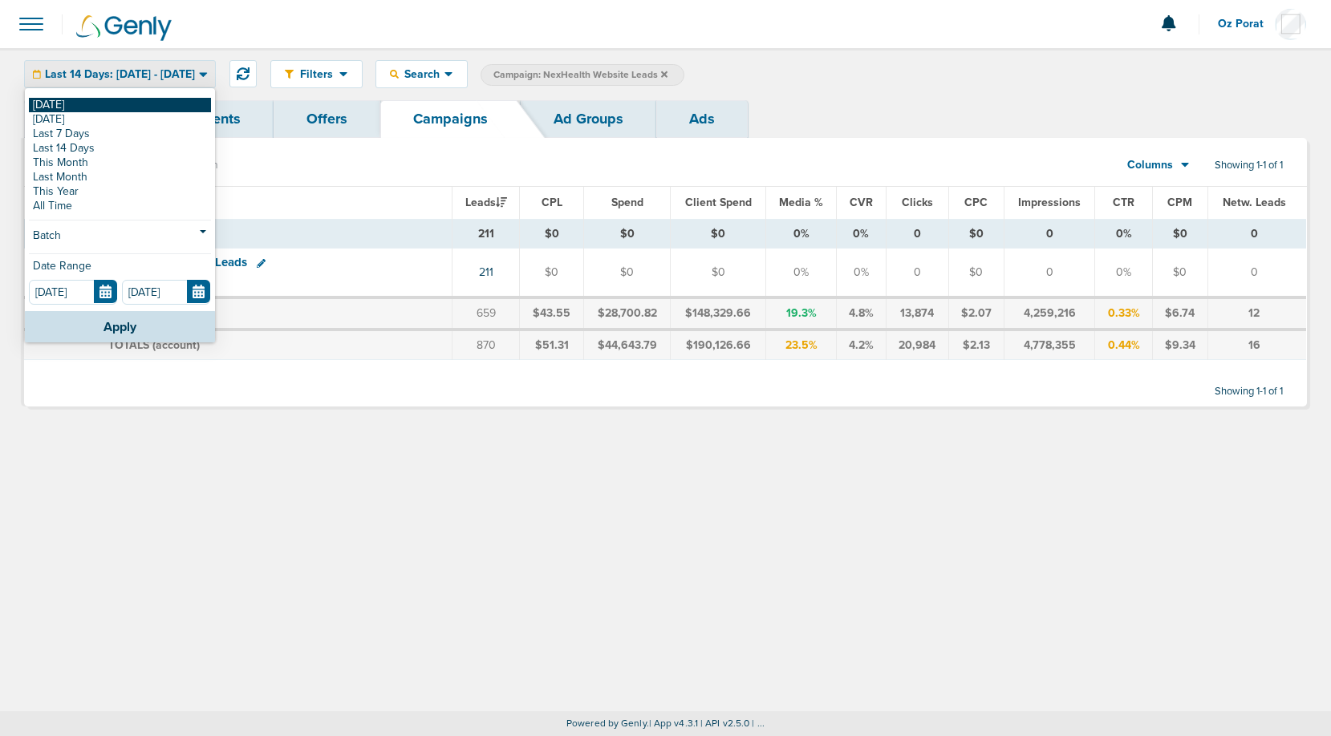
click at [60, 103] on link "[DATE]" at bounding box center [120, 105] width 182 height 14
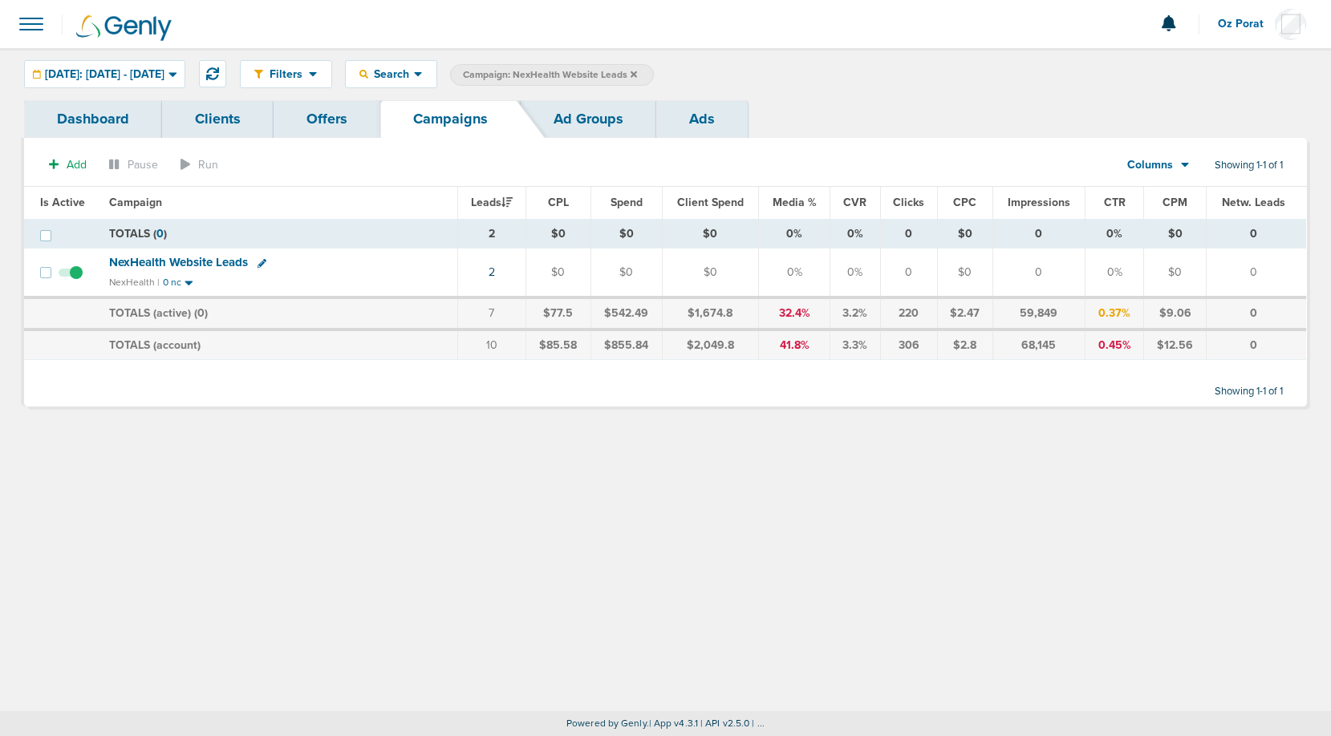
click at [637, 71] on icon at bounding box center [633, 75] width 6 height 10
